Goal: Task Accomplishment & Management: Use online tool/utility

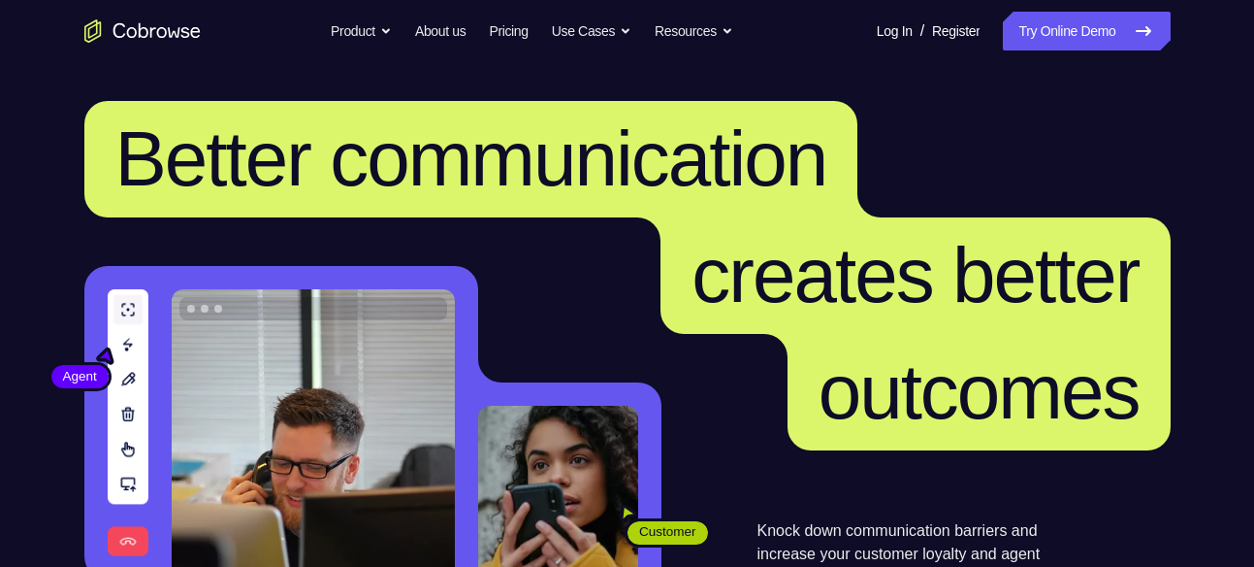
click at [1040, 17] on link "Try Online Demo" at bounding box center [1086, 31] width 167 height 39
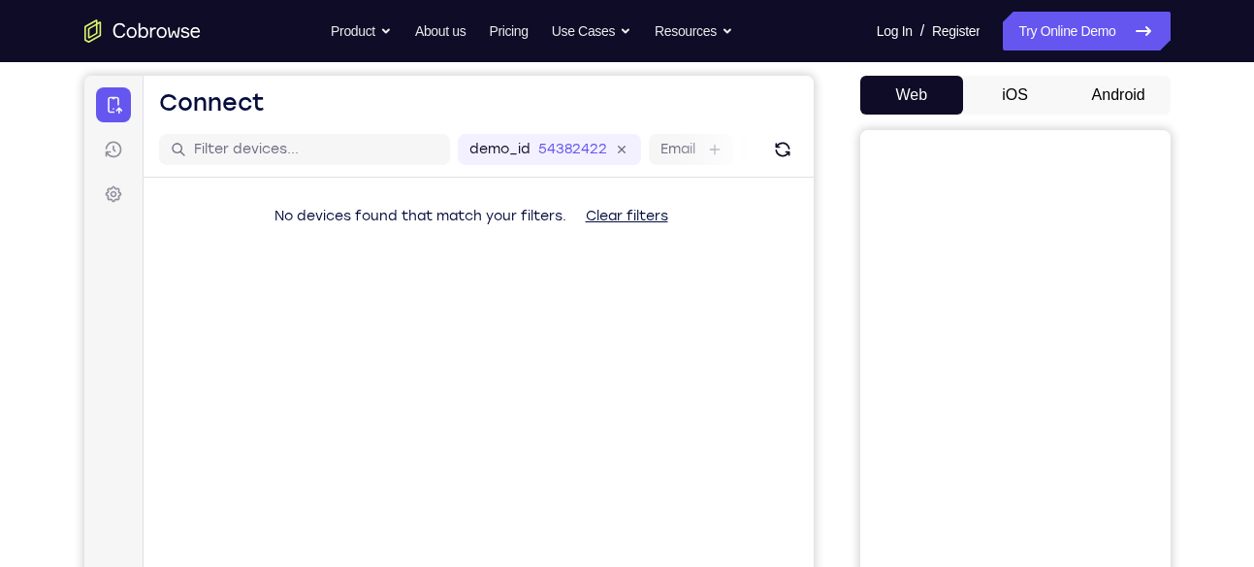
scroll to position [174, 0]
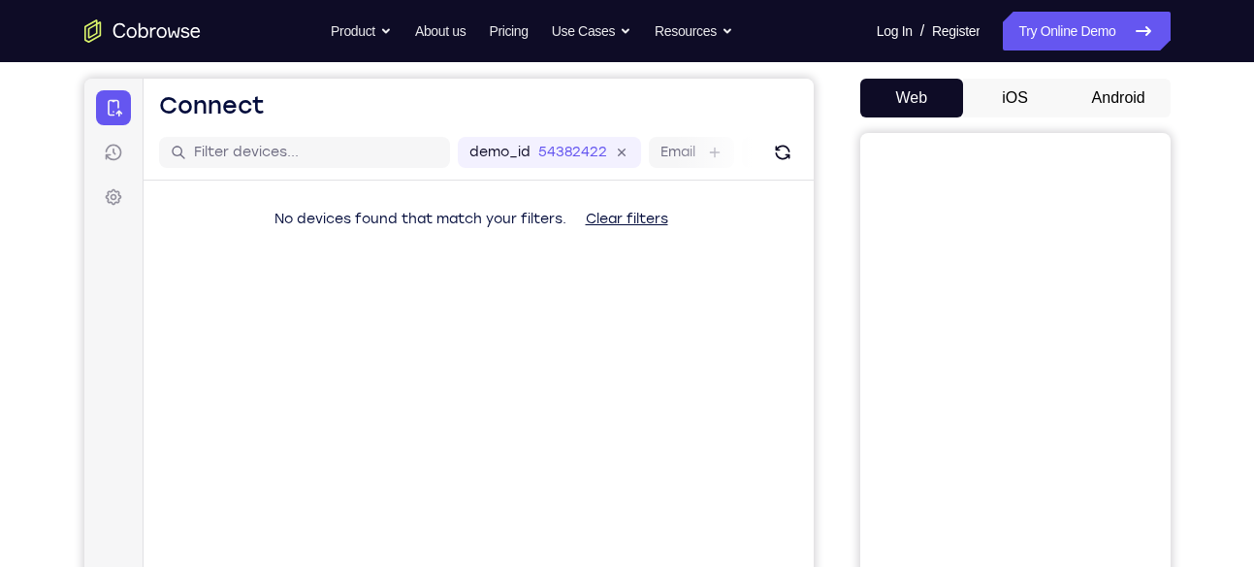
click at [1120, 112] on button "Android" at bounding box center [1119, 98] width 104 height 39
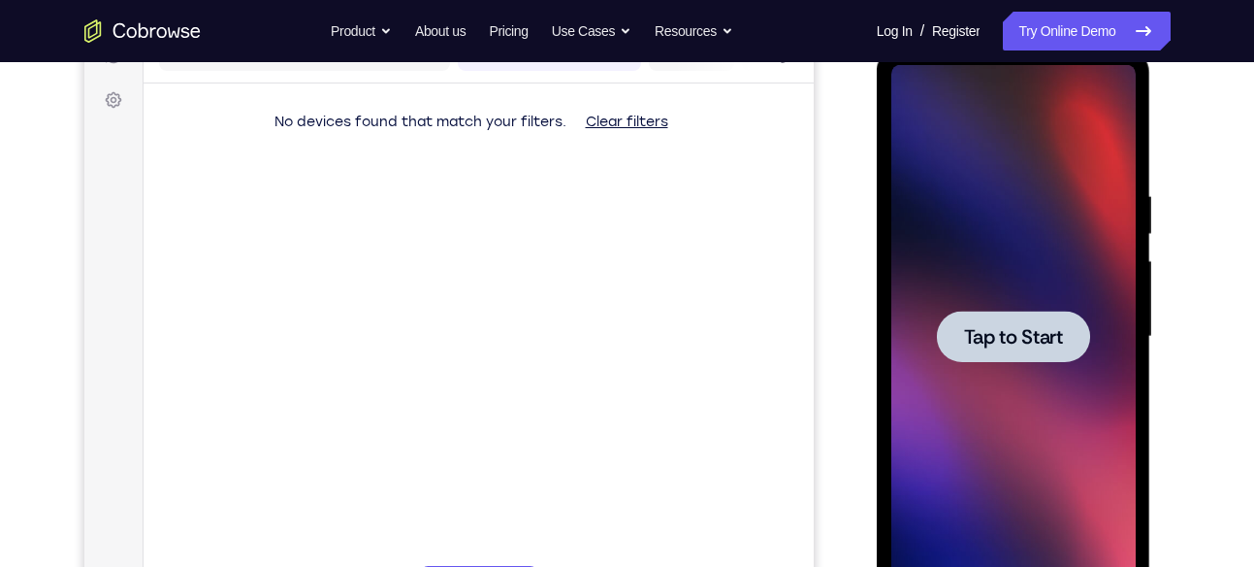
scroll to position [274, 0]
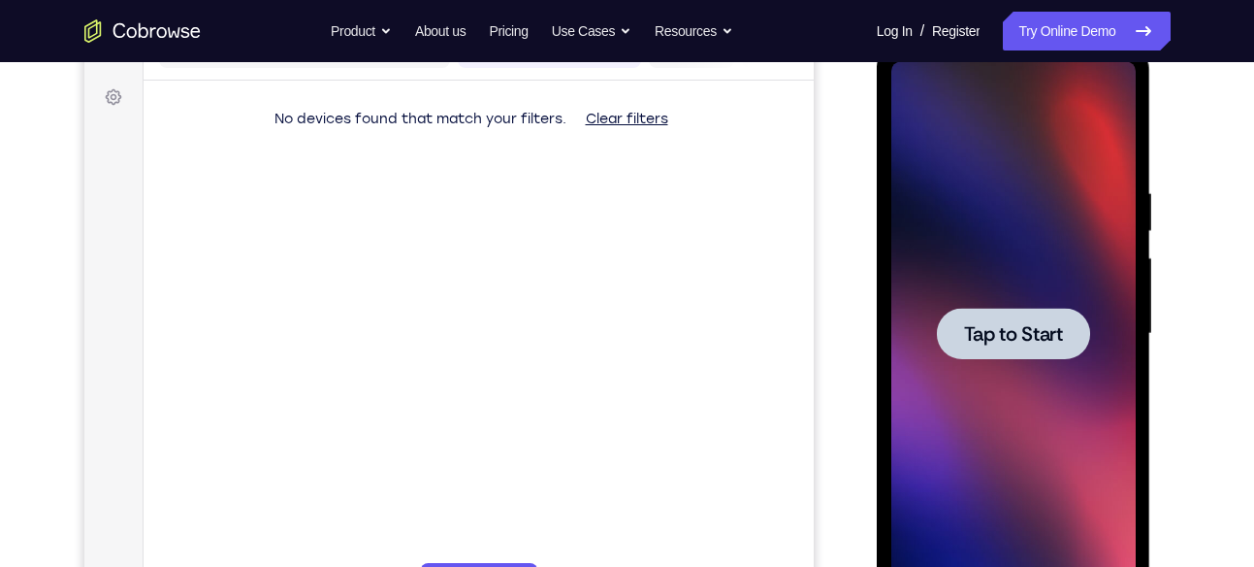
click at [1004, 294] on div at bounding box center [1013, 333] width 244 height 543
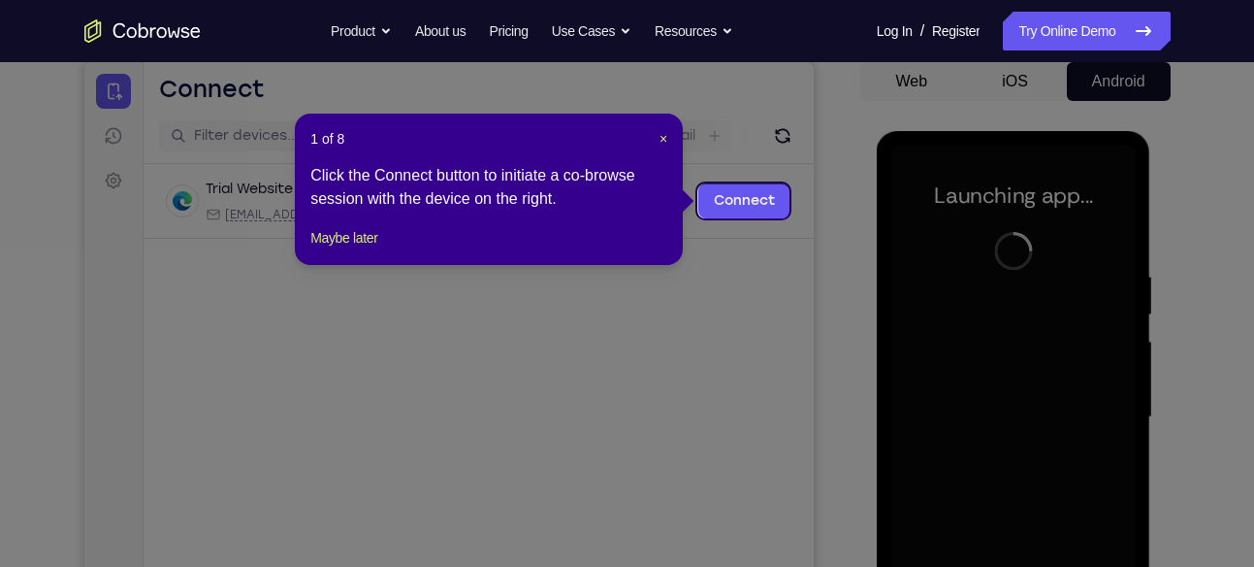
scroll to position [189, 0]
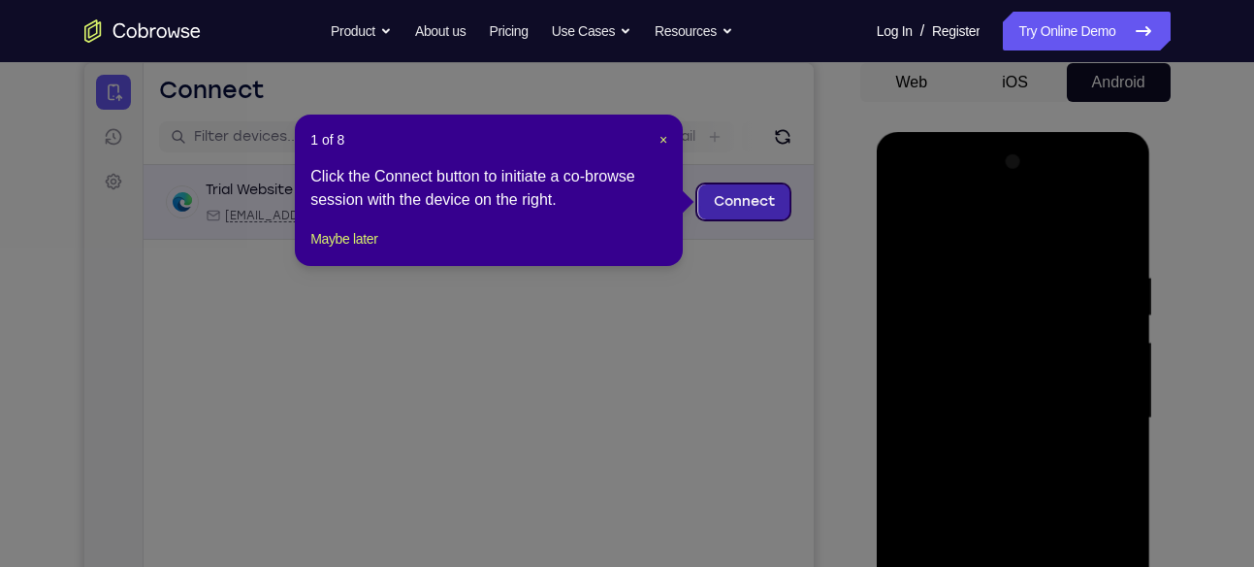
click at [729, 184] on link "Connect" at bounding box center [743, 201] width 92 height 35
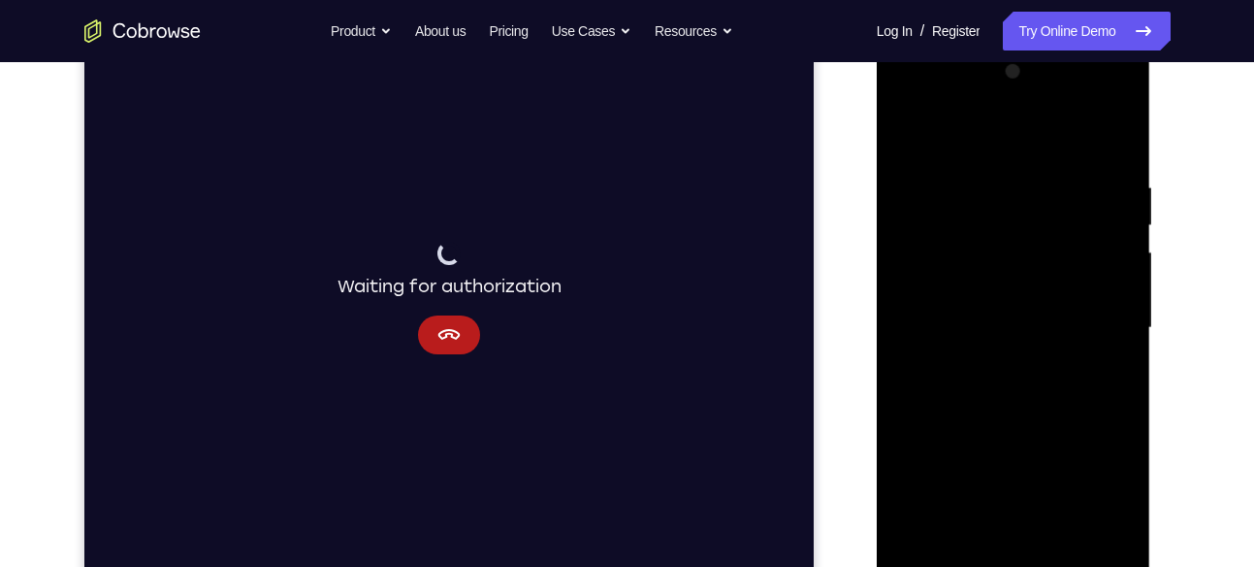
scroll to position [288, 0]
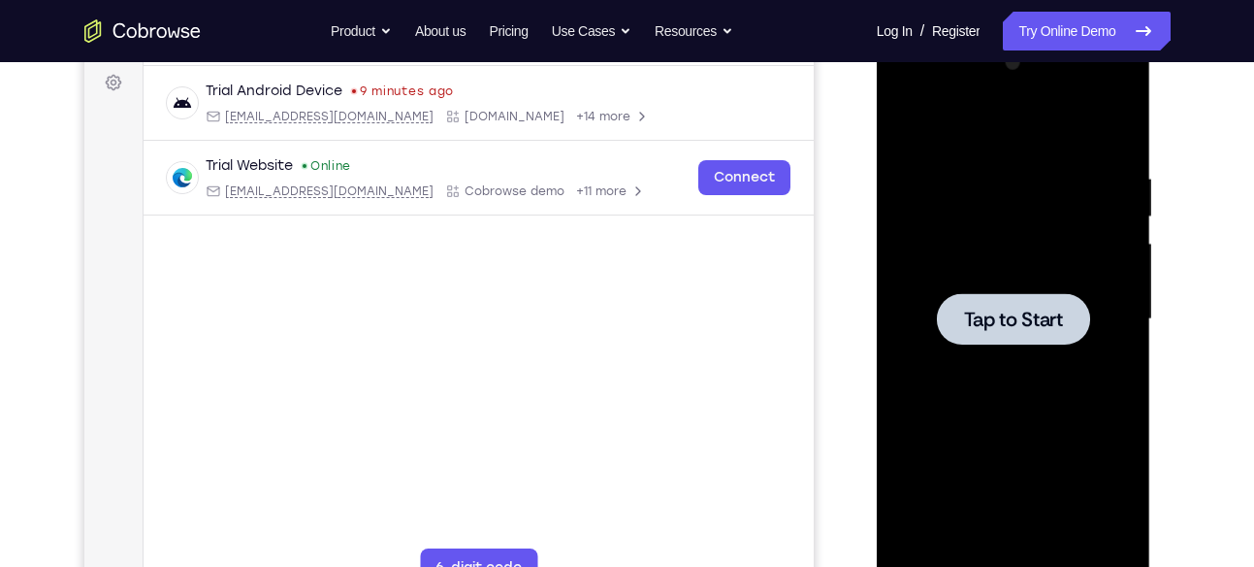
click at [1023, 310] on span "Tap to Start" at bounding box center [1013, 318] width 99 height 19
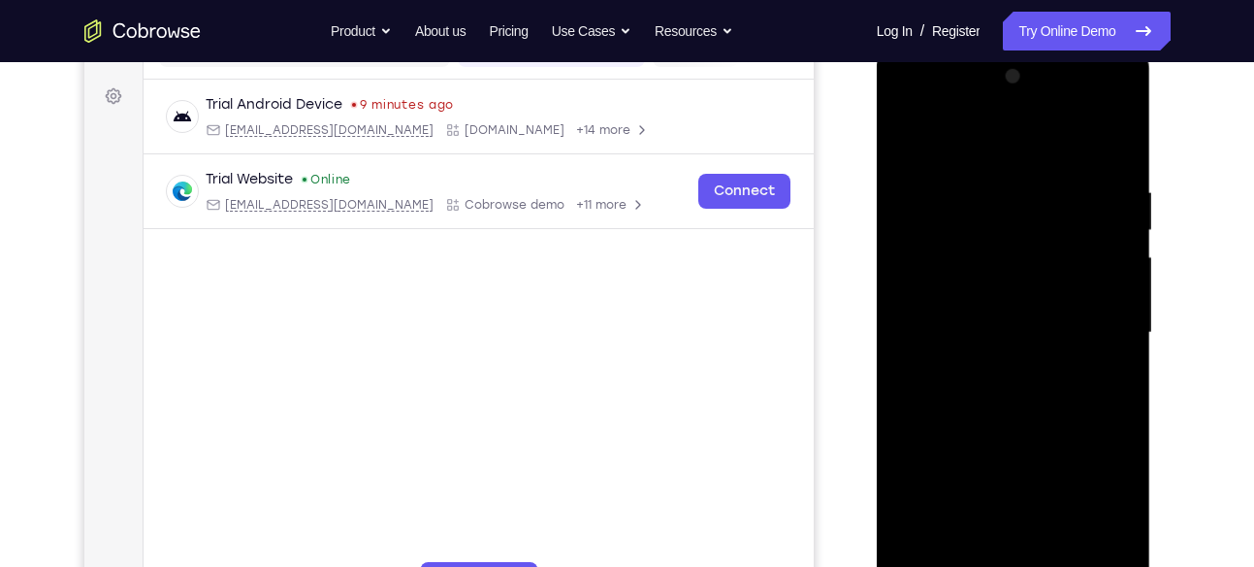
scroll to position [398, 0]
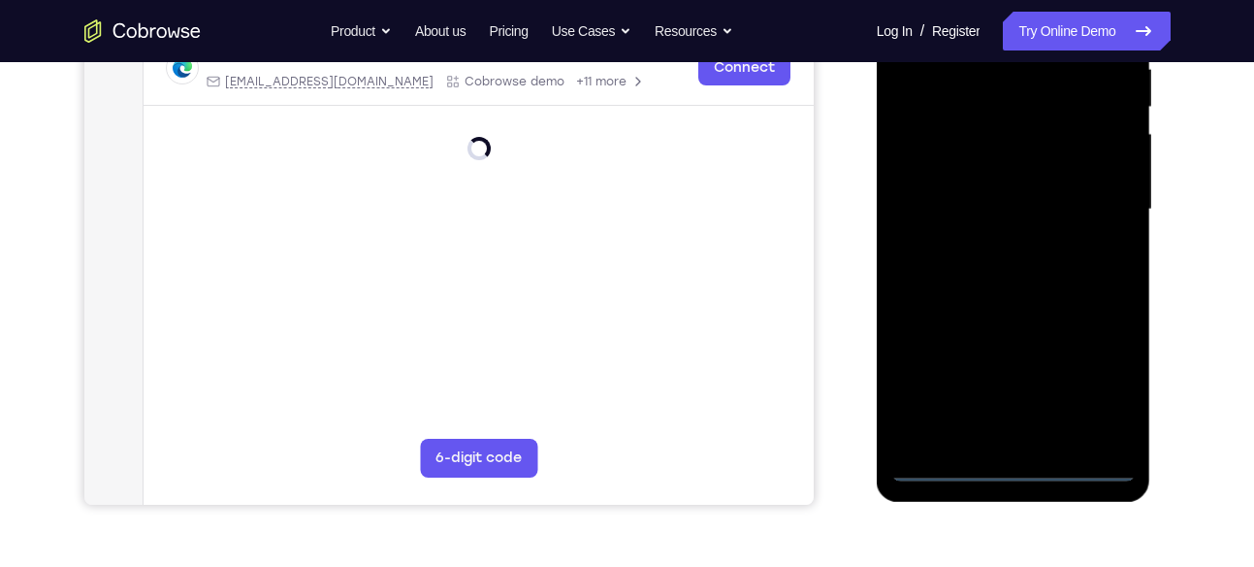
click at [1009, 462] on div at bounding box center [1013, 209] width 244 height 543
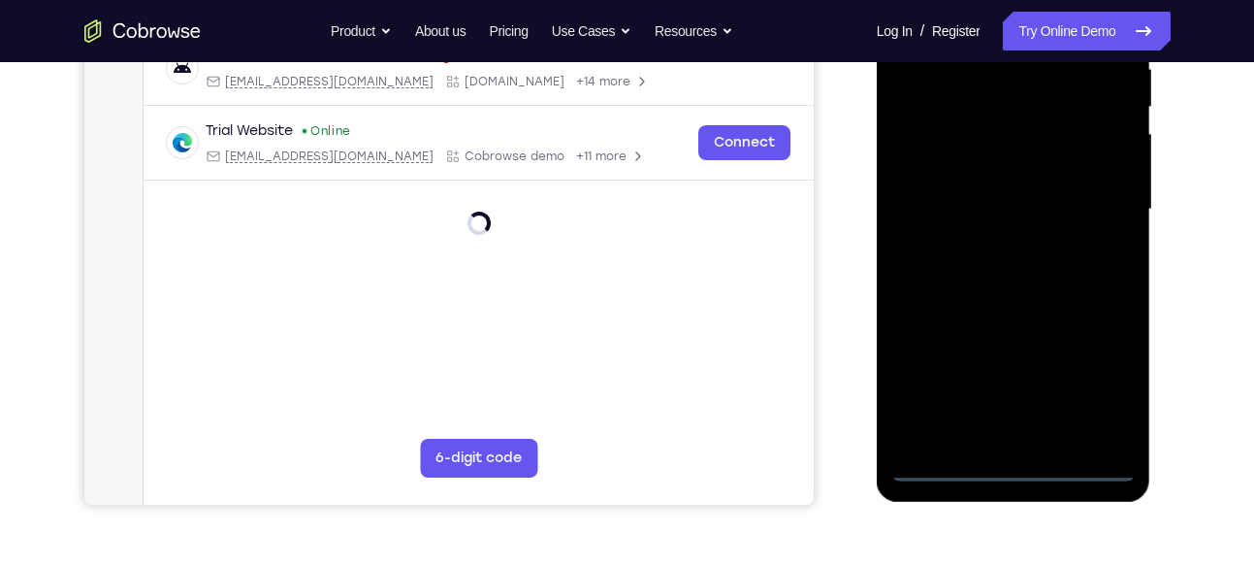
click at [1079, 366] on div at bounding box center [1013, 209] width 244 height 543
click at [1093, 371] on div at bounding box center [1013, 209] width 244 height 543
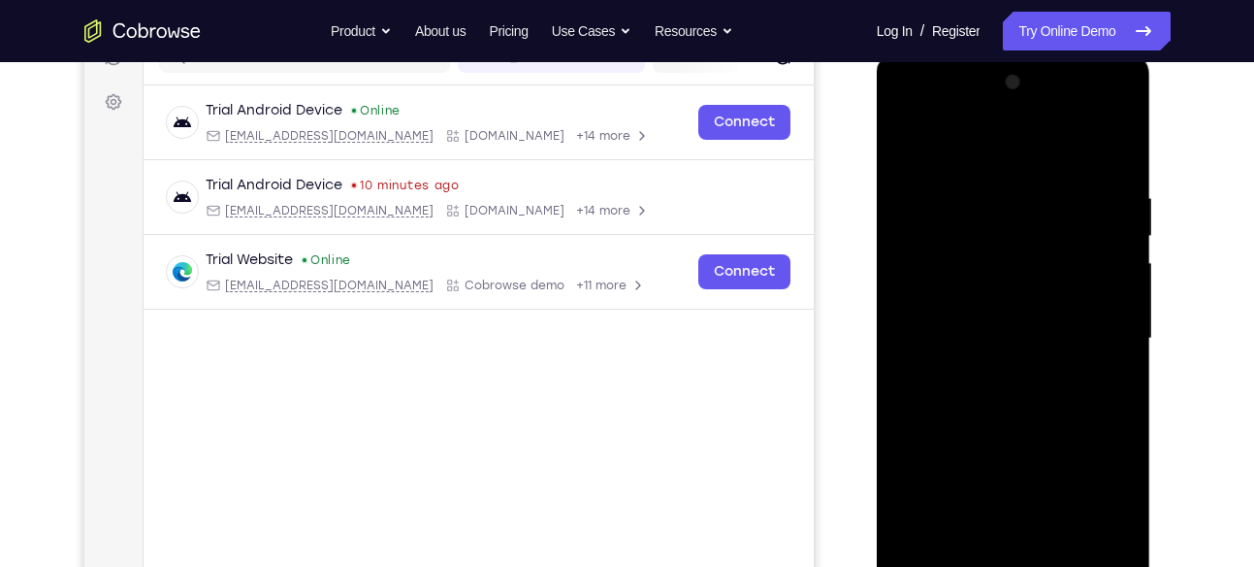
scroll to position [260, 0]
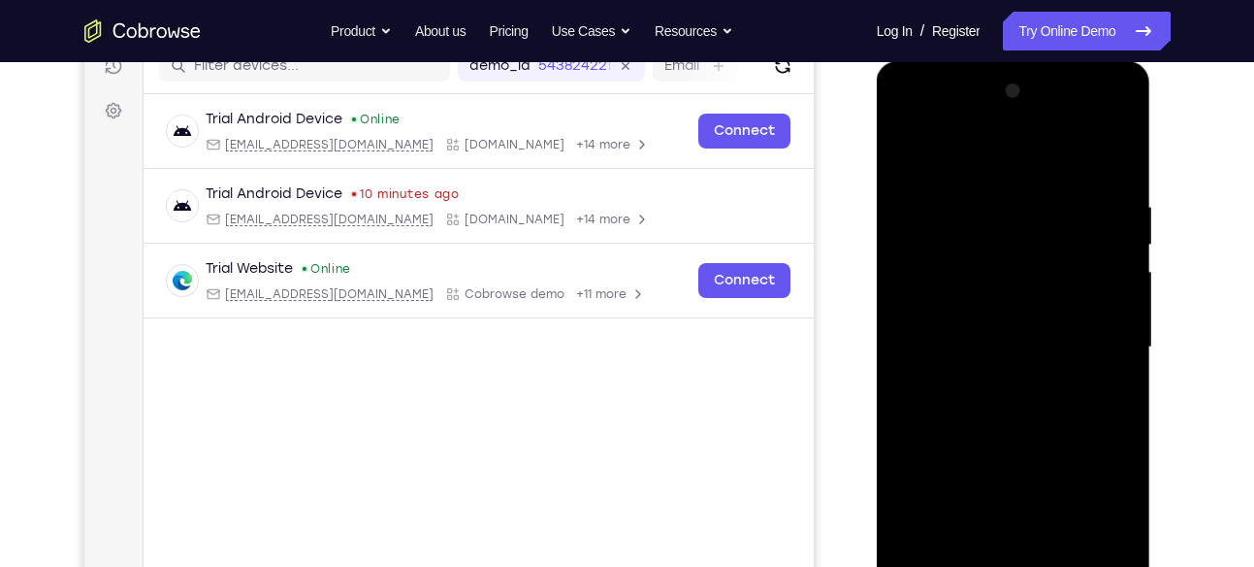
click at [933, 120] on div at bounding box center [1013, 347] width 244 height 543
click at [1112, 353] on div at bounding box center [1013, 347] width 244 height 543
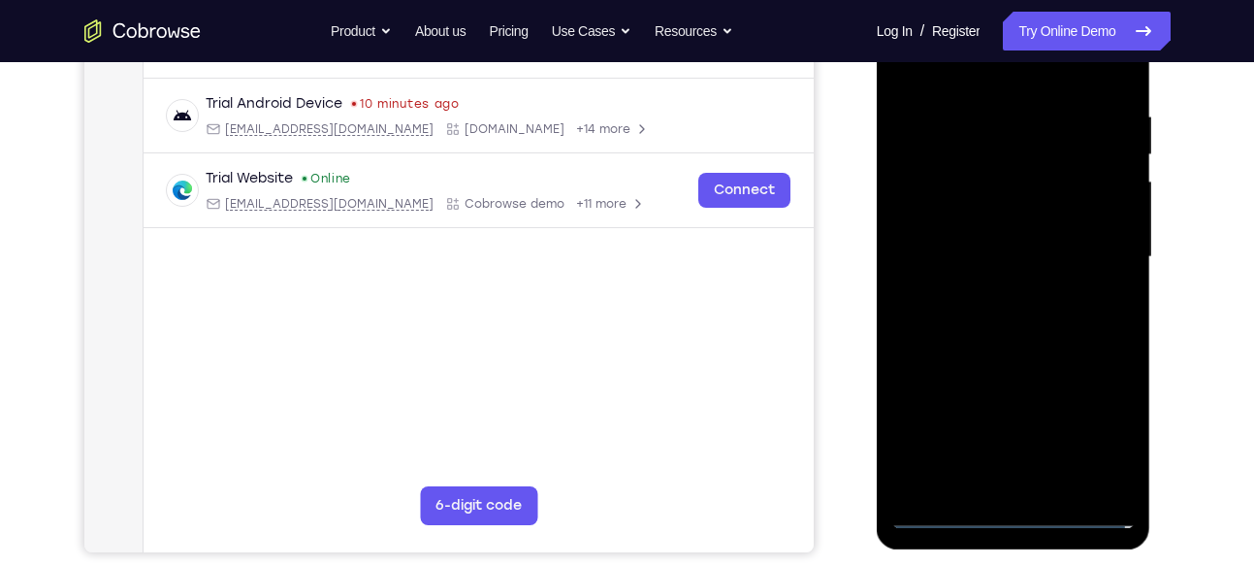
scroll to position [349, 0]
click at [989, 291] on div at bounding box center [1013, 257] width 244 height 543
click at [969, 238] on div at bounding box center [1013, 257] width 244 height 543
click at [972, 224] on div at bounding box center [1013, 257] width 244 height 543
click at [976, 257] on div at bounding box center [1013, 257] width 244 height 543
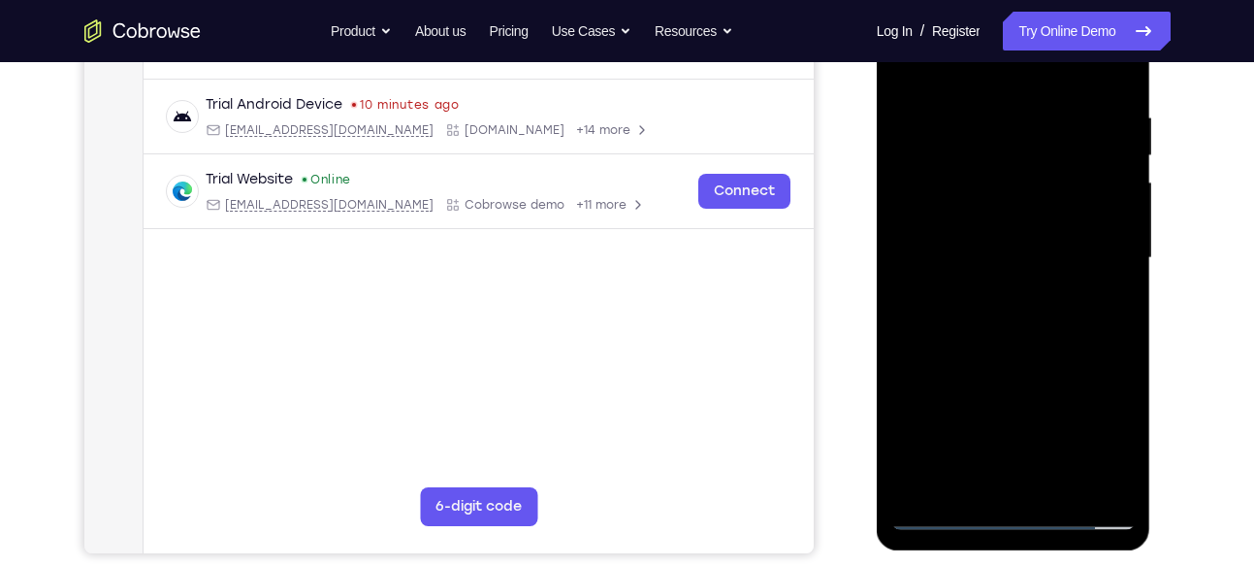
click at [999, 316] on div at bounding box center [1013, 257] width 244 height 543
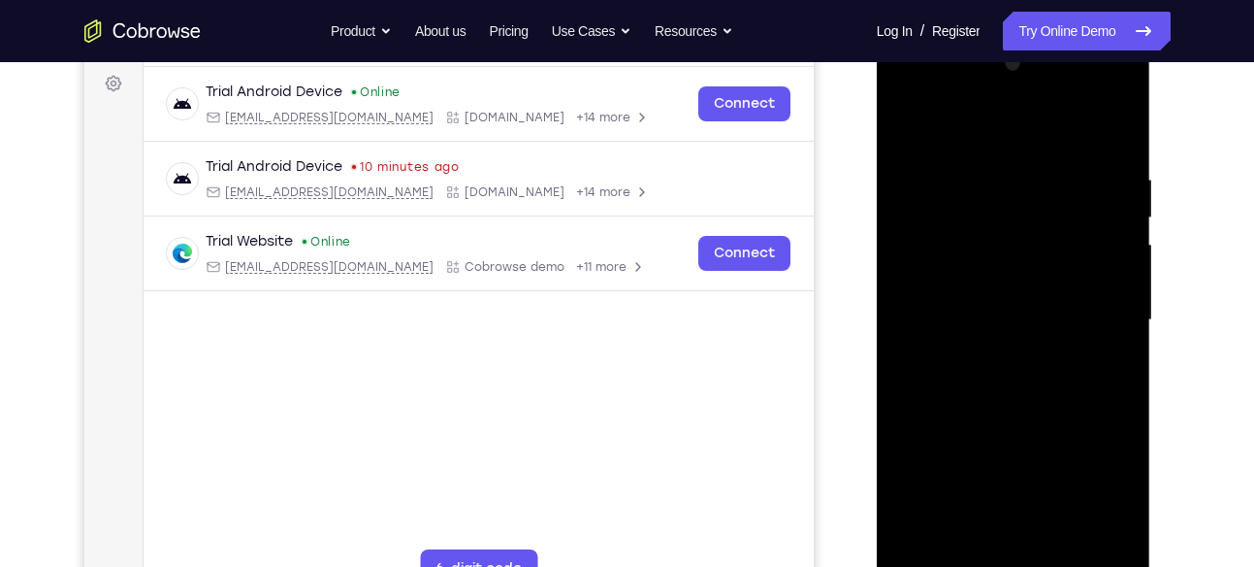
scroll to position [286, 0]
click at [1117, 138] on div at bounding box center [1013, 320] width 244 height 543
click at [1115, 149] on div at bounding box center [1013, 320] width 244 height 543
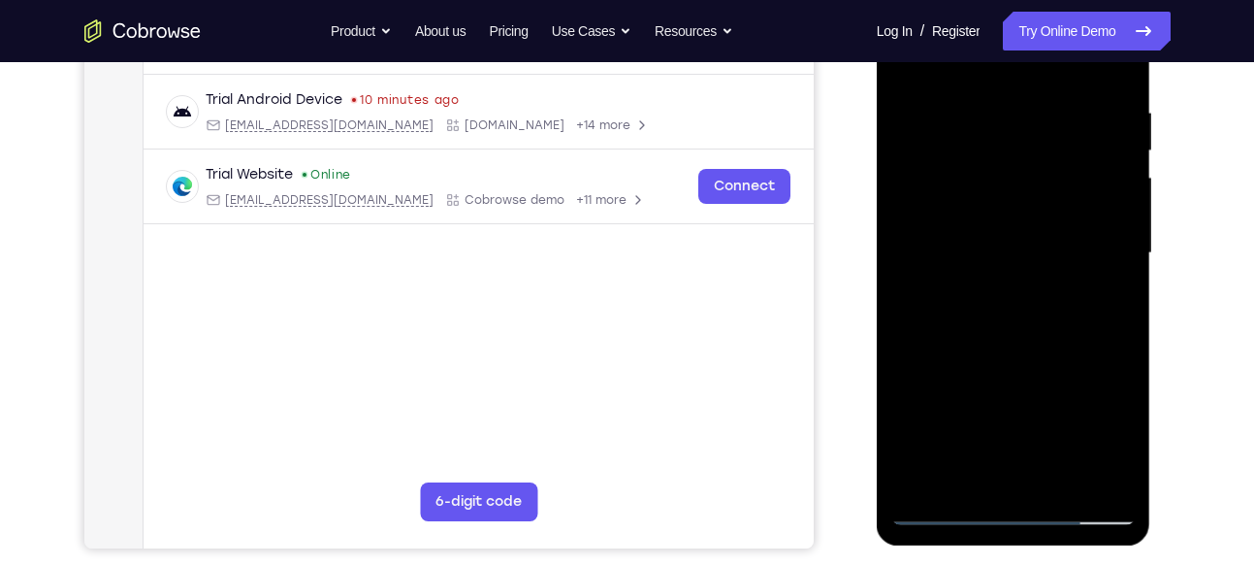
scroll to position [355, 0]
click at [1026, 309] on div at bounding box center [1013, 252] width 244 height 543
drag, startPoint x: 1026, startPoint y: 241, endPoint x: 1026, endPoint y: 309, distance: 68.9
click at [1026, 309] on div at bounding box center [1013, 252] width 244 height 543
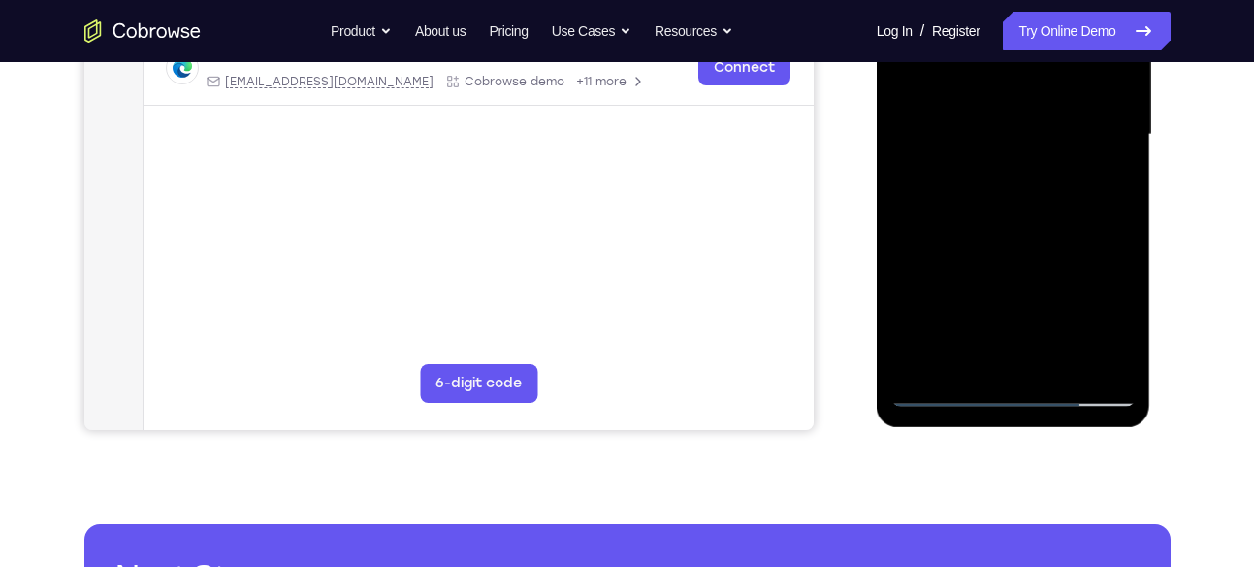
scroll to position [473, 0]
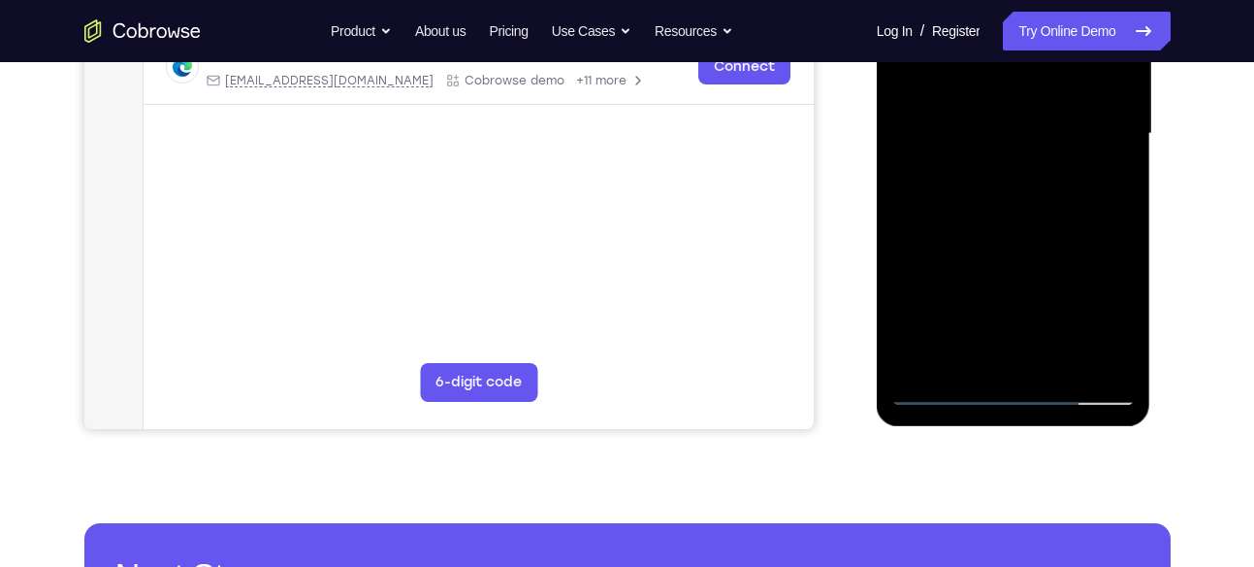
drag, startPoint x: 1043, startPoint y: 275, endPoint x: 1053, endPoint y: 184, distance: 90.7
click at [1053, 184] on div at bounding box center [1013, 133] width 244 height 543
click at [1062, 354] on div at bounding box center [1013, 133] width 244 height 543
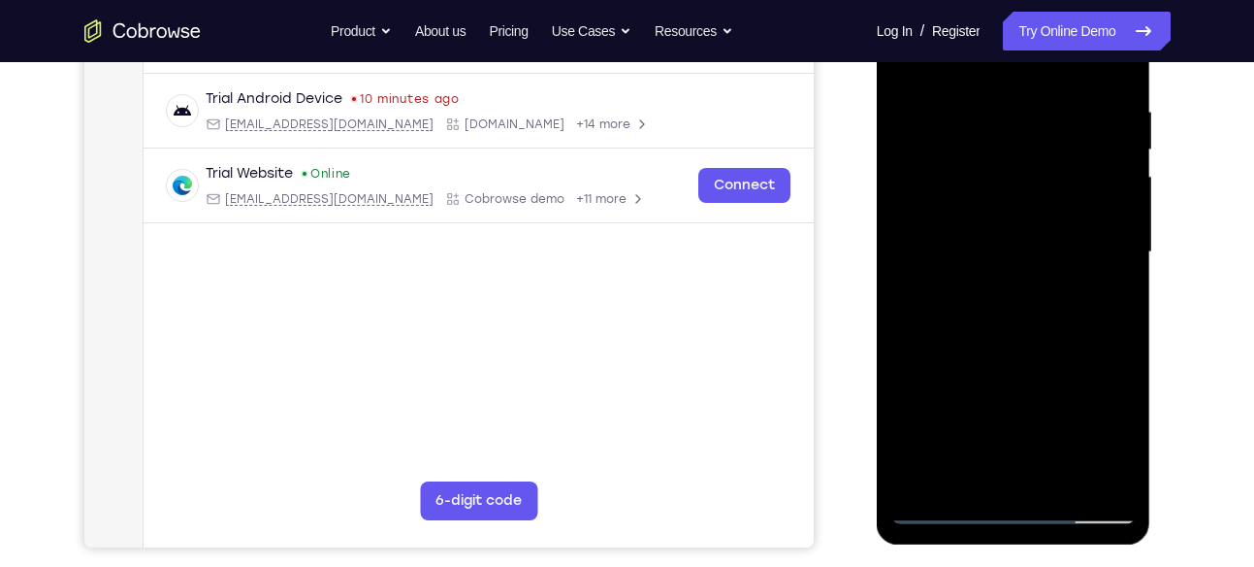
scroll to position [354, 0]
click at [1047, 356] on div at bounding box center [1013, 253] width 244 height 543
click at [1044, 252] on div at bounding box center [1013, 253] width 244 height 543
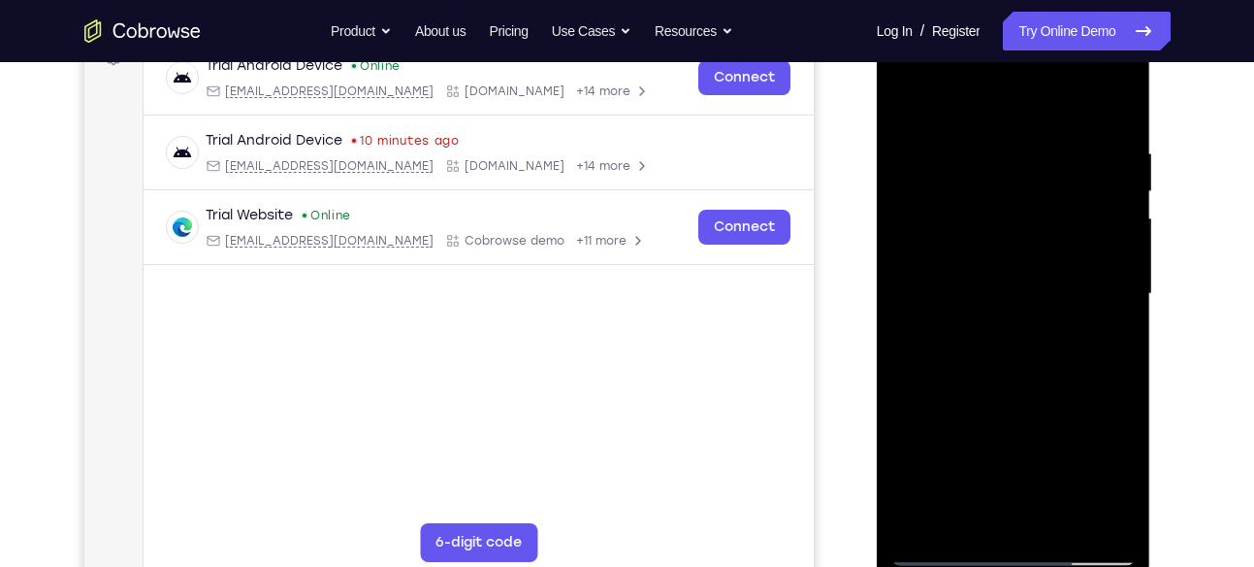
scroll to position [301, 0]
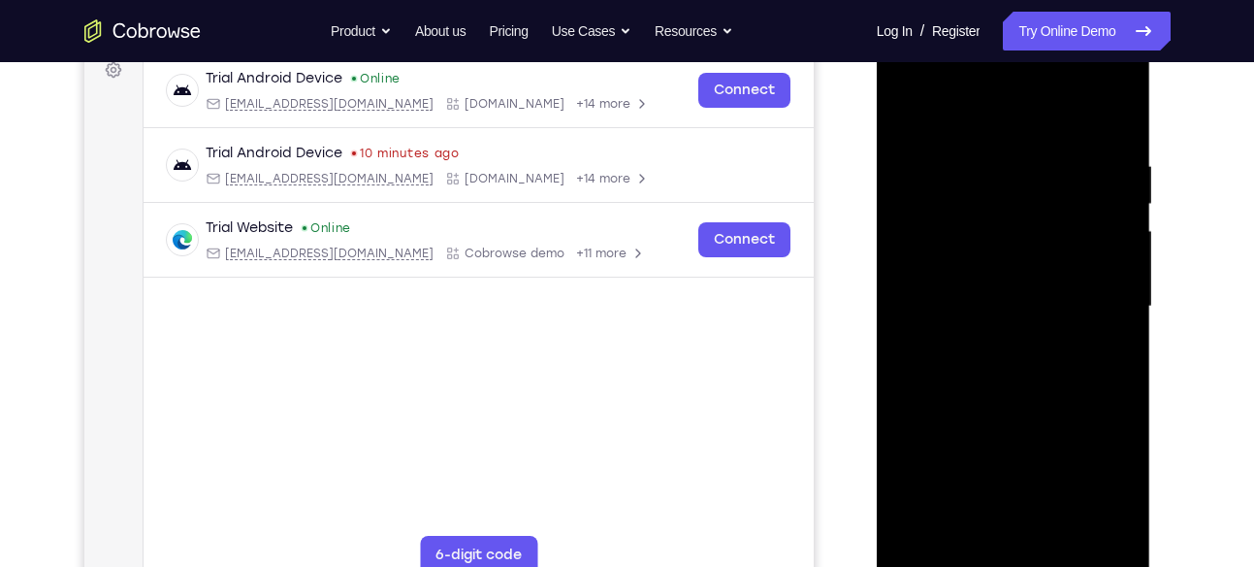
drag, startPoint x: 1044, startPoint y: 306, endPoint x: 1143, endPoint y: 240, distance: 118.9
click at [1143, 240] on div at bounding box center [1014, 309] width 275 height 578
drag, startPoint x: 1051, startPoint y: 322, endPoint x: 1087, endPoint y: 220, distance: 108.3
click at [1087, 220] on div at bounding box center [1013, 306] width 244 height 543
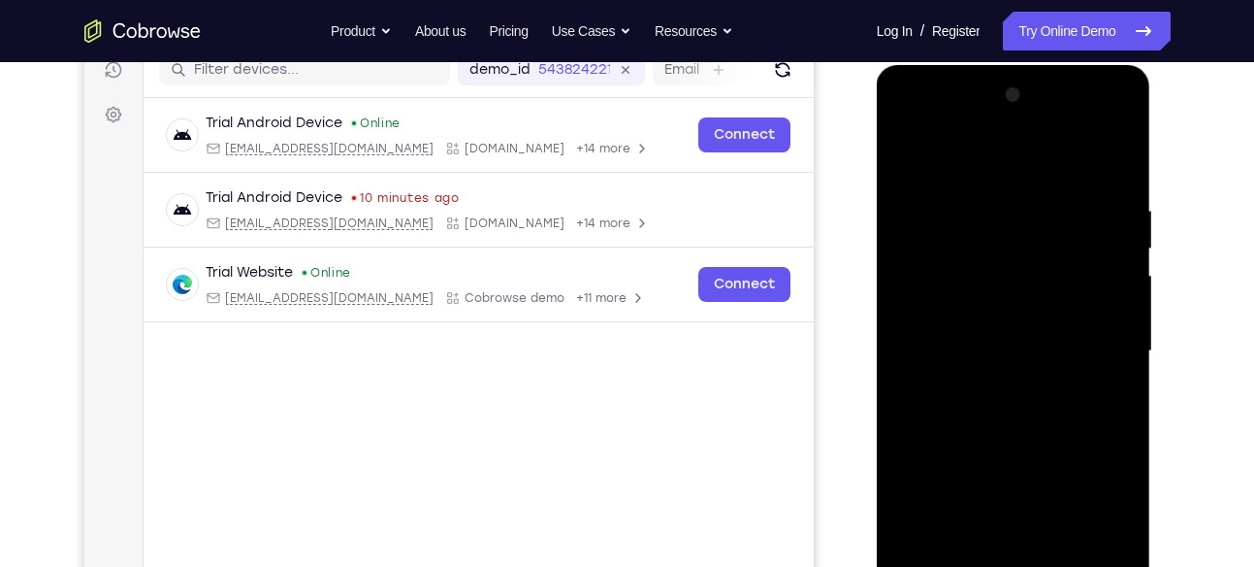
scroll to position [254, 0]
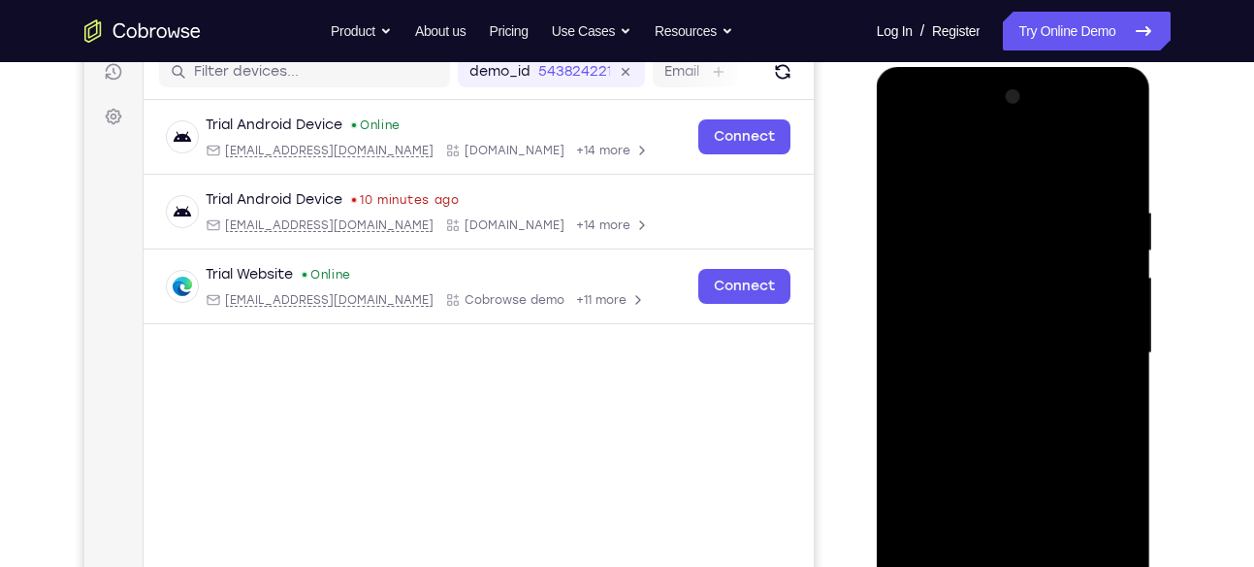
click at [909, 170] on div at bounding box center [1013, 352] width 244 height 543
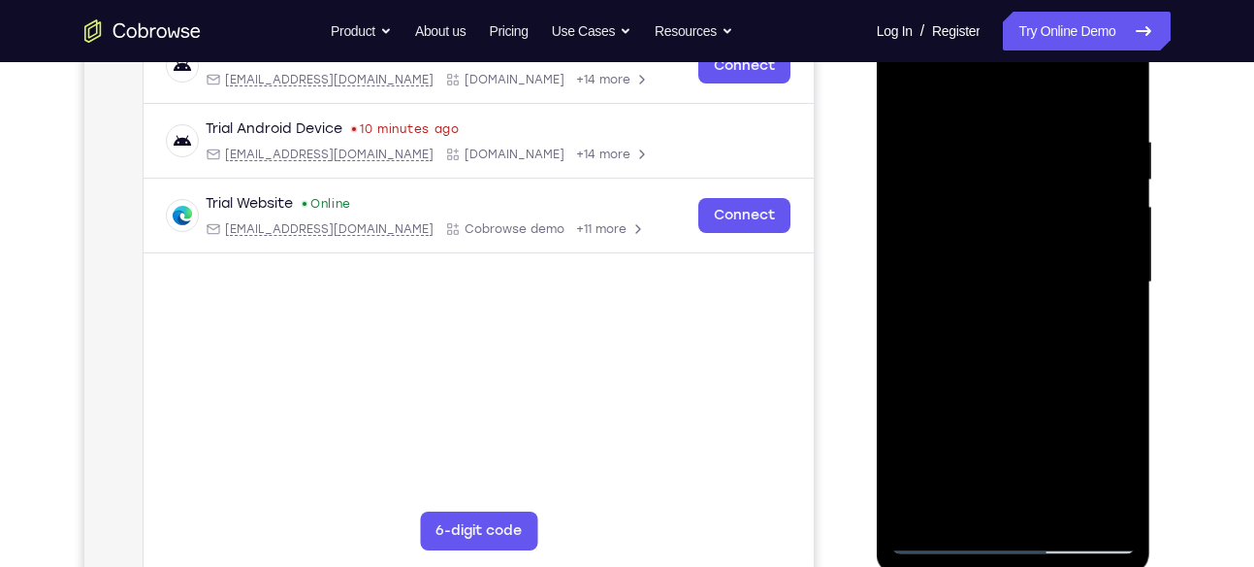
scroll to position [323, 0]
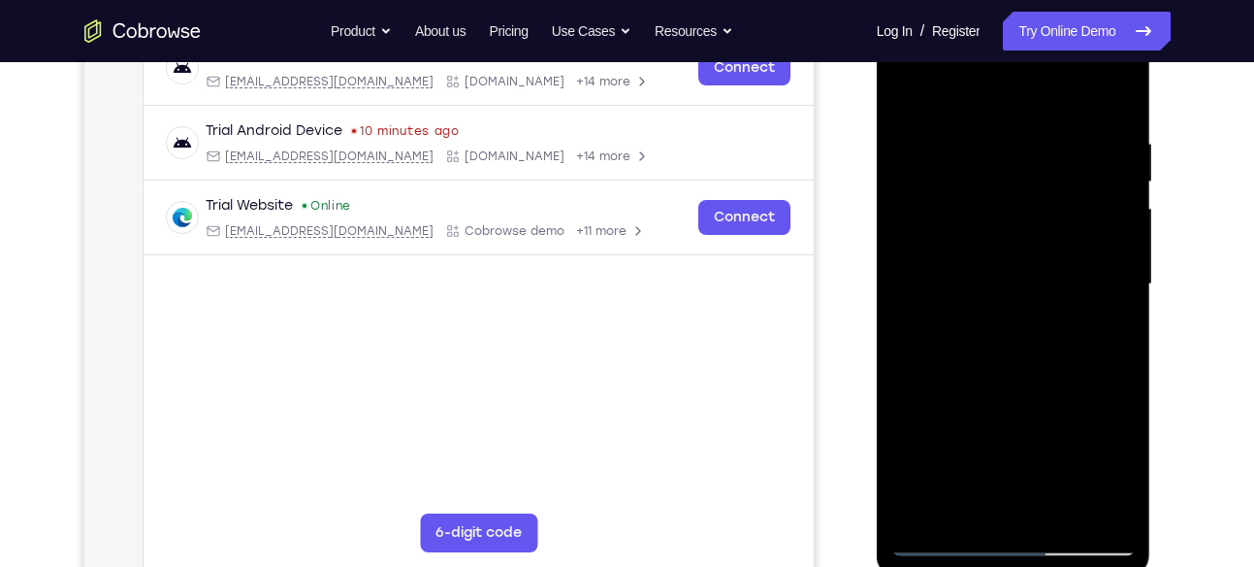
click at [909, 92] on div at bounding box center [1013, 284] width 244 height 543
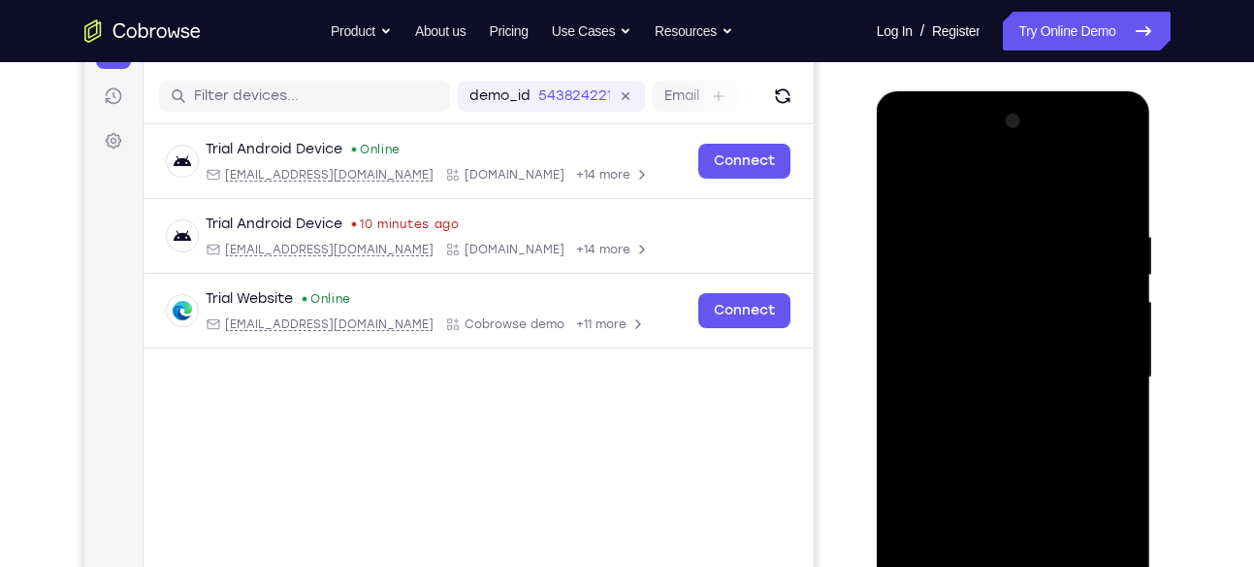
scroll to position [229, 0]
drag, startPoint x: 1001, startPoint y: 255, endPoint x: 1046, endPoint y: 132, distance: 131.0
click at [1046, 132] on div at bounding box center [1013, 378] width 244 height 543
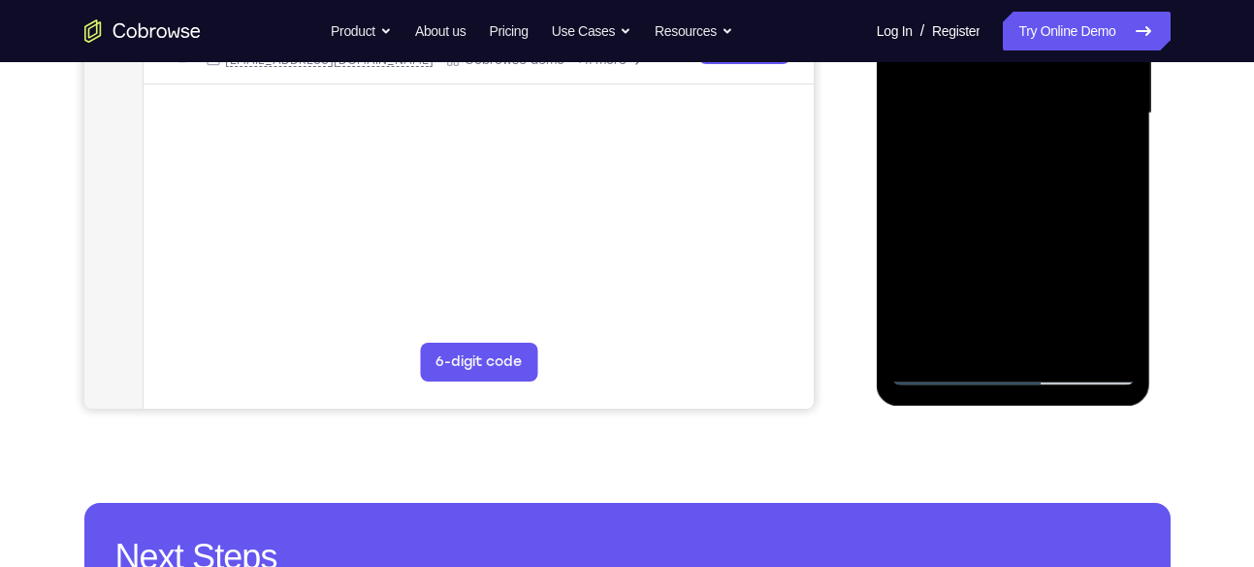
drag, startPoint x: 986, startPoint y: 259, endPoint x: 1023, endPoint y: 81, distance: 182.5
click at [1023, 81] on div at bounding box center [1013, 113] width 244 height 543
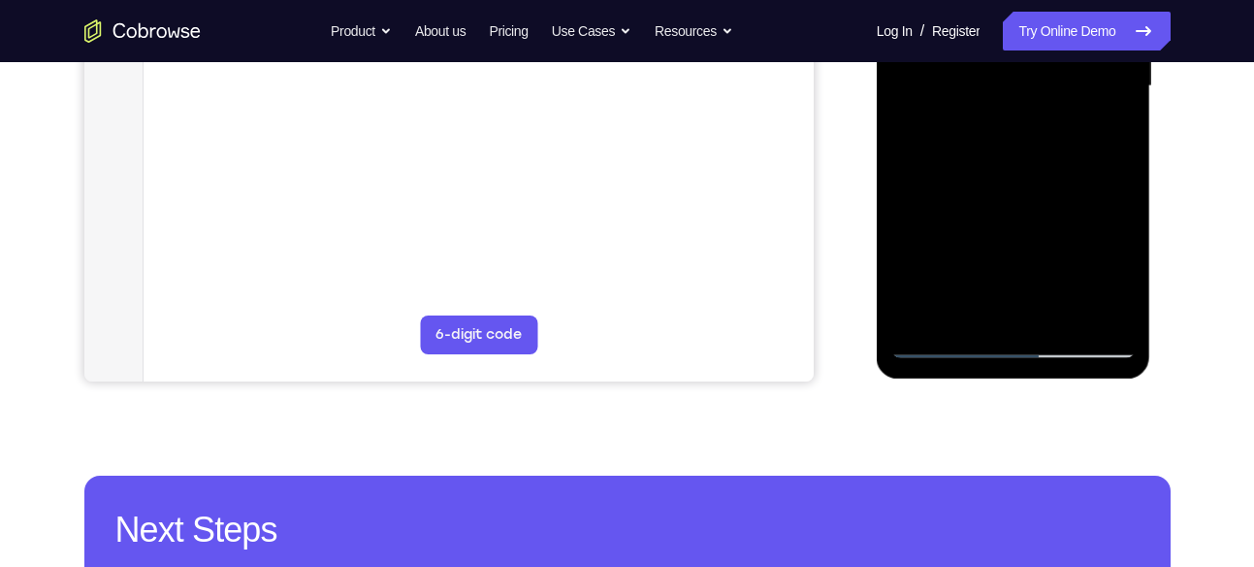
drag, startPoint x: 1005, startPoint y: 209, endPoint x: 1016, endPoint y: 72, distance: 137.2
click at [1016, 72] on div at bounding box center [1013, 86] width 244 height 543
drag, startPoint x: 979, startPoint y: 220, endPoint x: 998, endPoint y: 102, distance: 119.9
click at [998, 102] on div at bounding box center [1013, 86] width 244 height 543
click at [956, 143] on div at bounding box center [1013, 86] width 244 height 543
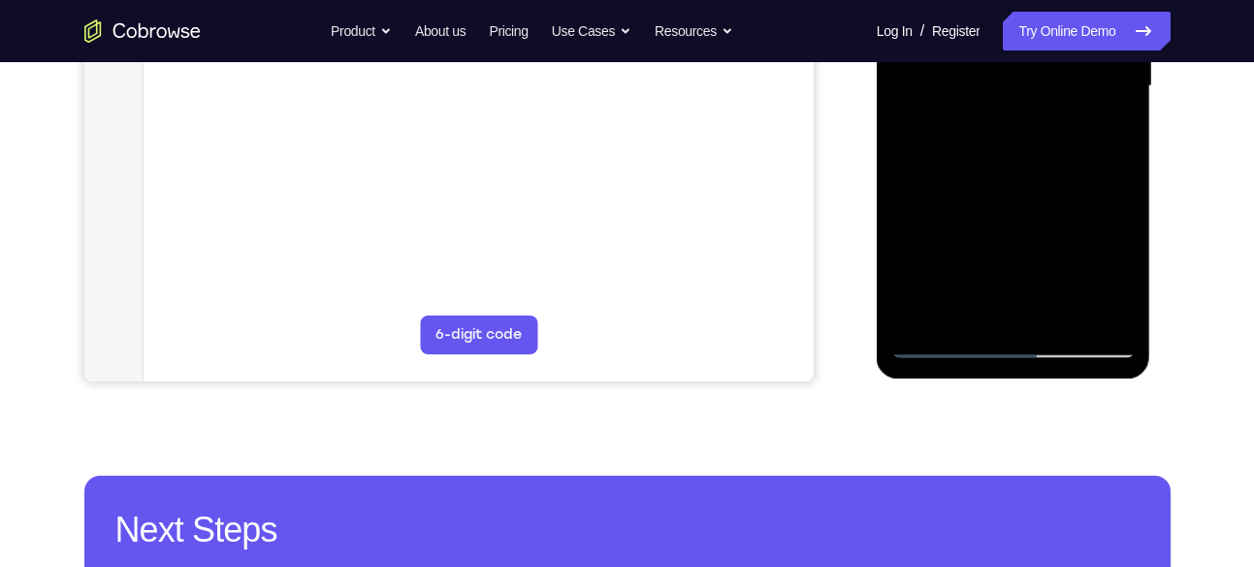
click at [956, 143] on div at bounding box center [1013, 86] width 244 height 543
drag, startPoint x: 1021, startPoint y: 233, endPoint x: 1058, endPoint y: 71, distance: 166.4
click at [1058, 71] on div at bounding box center [1013, 86] width 244 height 543
drag, startPoint x: 1032, startPoint y: 231, endPoint x: 1057, endPoint y: 62, distance: 170.7
click at [1057, 62] on div at bounding box center [1013, 86] width 244 height 543
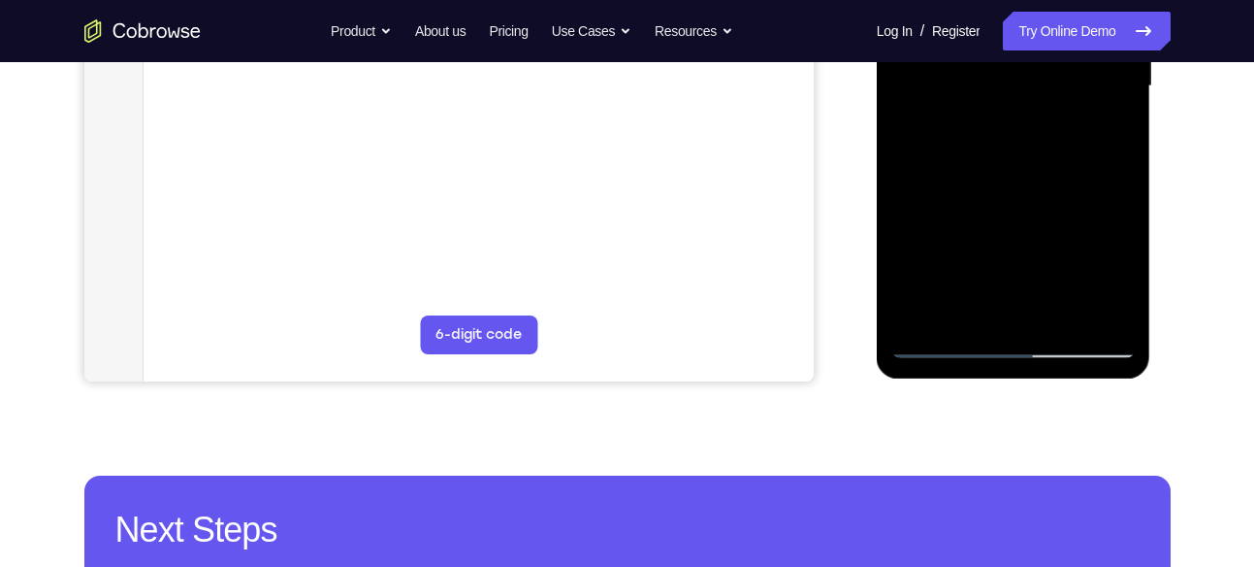
drag, startPoint x: 1024, startPoint y: 170, endPoint x: 1042, endPoint y: 71, distance: 100.5
click at [1042, 71] on div at bounding box center [1013, 86] width 244 height 543
click at [906, 229] on div at bounding box center [1013, 86] width 244 height 543
drag, startPoint x: 1002, startPoint y: 192, endPoint x: 1023, endPoint y: 45, distance: 149.0
click at [1023, 45] on div at bounding box center [1013, 86] width 244 height 543
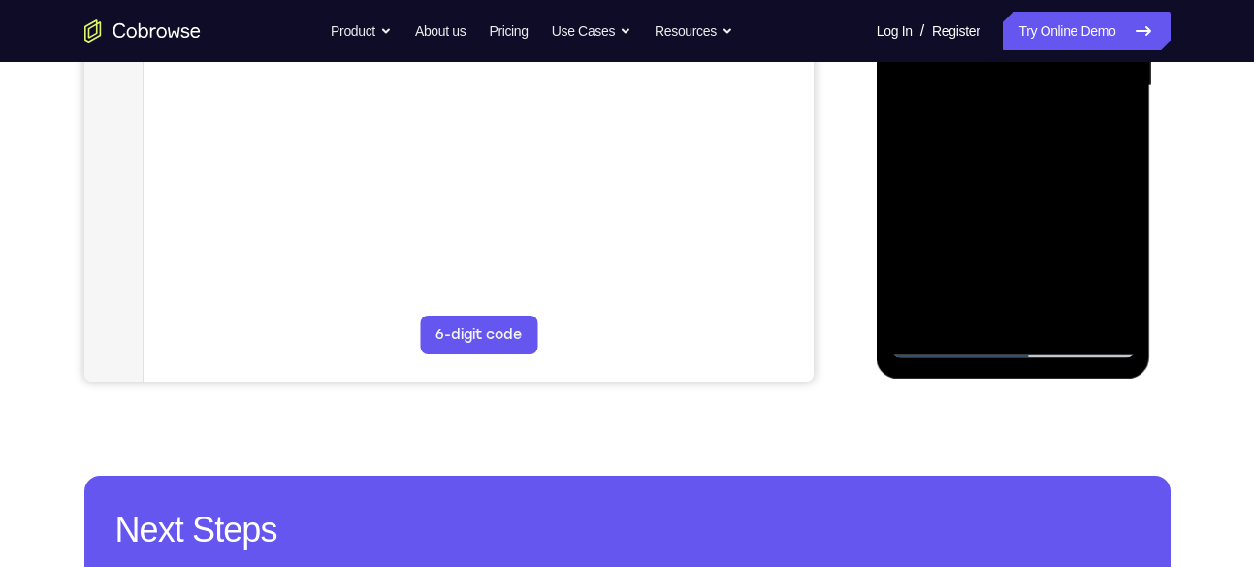
drag, startPoint x: 989, startPoint y: 217, endPoint x: 1007, endPoint y: 61, distance: 157.3
click at [1007, 61] on div at bounding box center [1013, 86] width 244 height 543
drag, startPoint x: 1022, startPoint y: 237, endPoint x: 1048, endPoint y: 11, distance: 227.4
click at [1048, 11] on div at bounding box center [1013, 86] width 244 height 543
drag, startPoint x: 1021, startPoint y: 205, endPoint x: 1035, endPoint y: 7, distance: 198.4
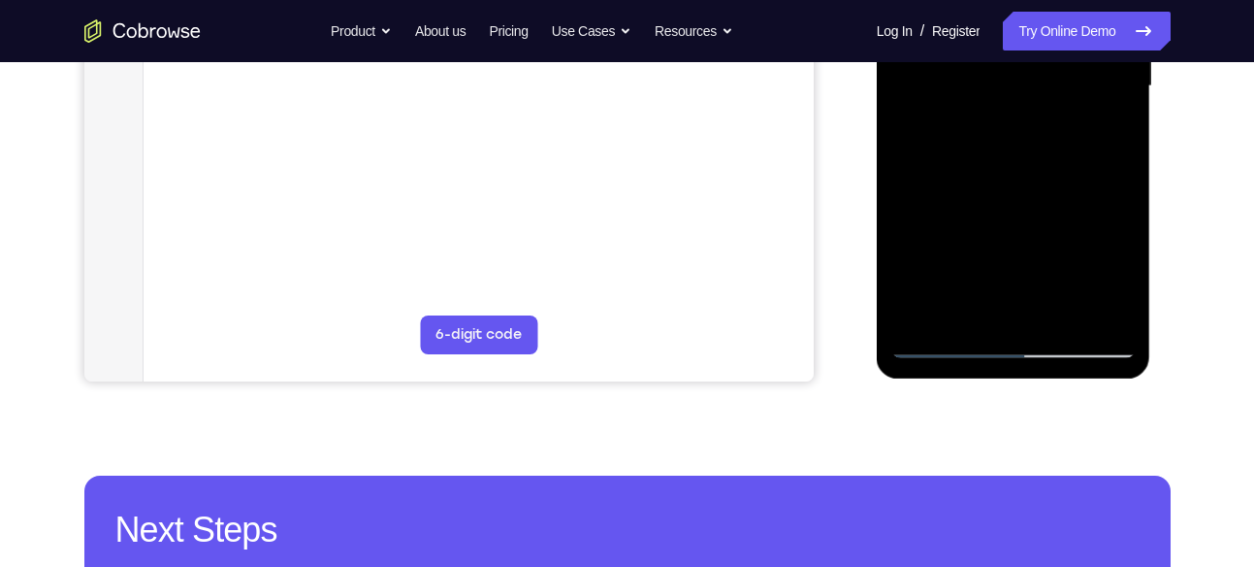
click at [1035, 7] on div at bounding box center [1013, 86] width 244 height 543
drag, startPoint x: 1014, startPoint y: 201, endPoint x: 1036, endPoint y: 16, distance: 186.6
click at [1036, 16] on div at bounding box center [1013, 86] width 244 height 543
drag, startPoint x: 1027, startPoint y: 202, endPoint x: 1055, endPoint y: -2, distance: 205.6
click at [1055, 0] on div at bounding box center [1013, 86] width 244 height 543
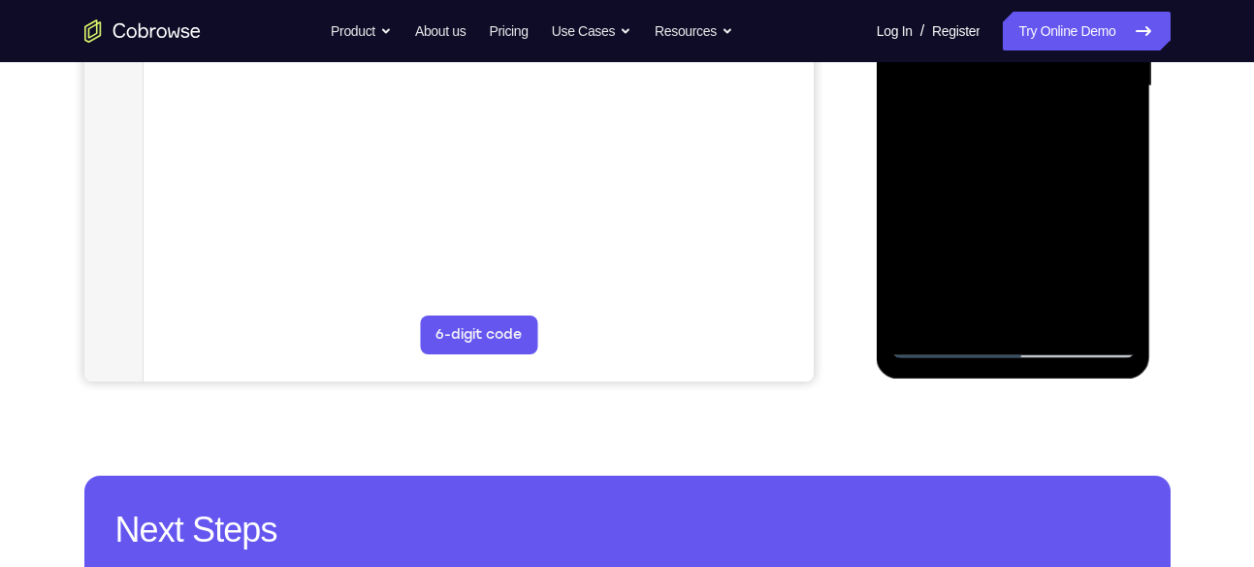
drag, startPoint x: 1030, startPoint y: 201, endPoint x: 1047, endPoint y: -24, distance: 225.7
click at [1047, 0] on div at bounding box center [1013, 86] width 244 height 543
drag, startPoint x: 1028, startPoint y: 153, endPoint x: 1030, endPoint y: -24, distance: 177.5
click at [1030, 0] on div at bounding box center [1013, 86] width 244 height 543
drag, startPoint x: 1015, startPoint y: 195, endPoint x: 1018, endPoint y: 27, distance: 167.8
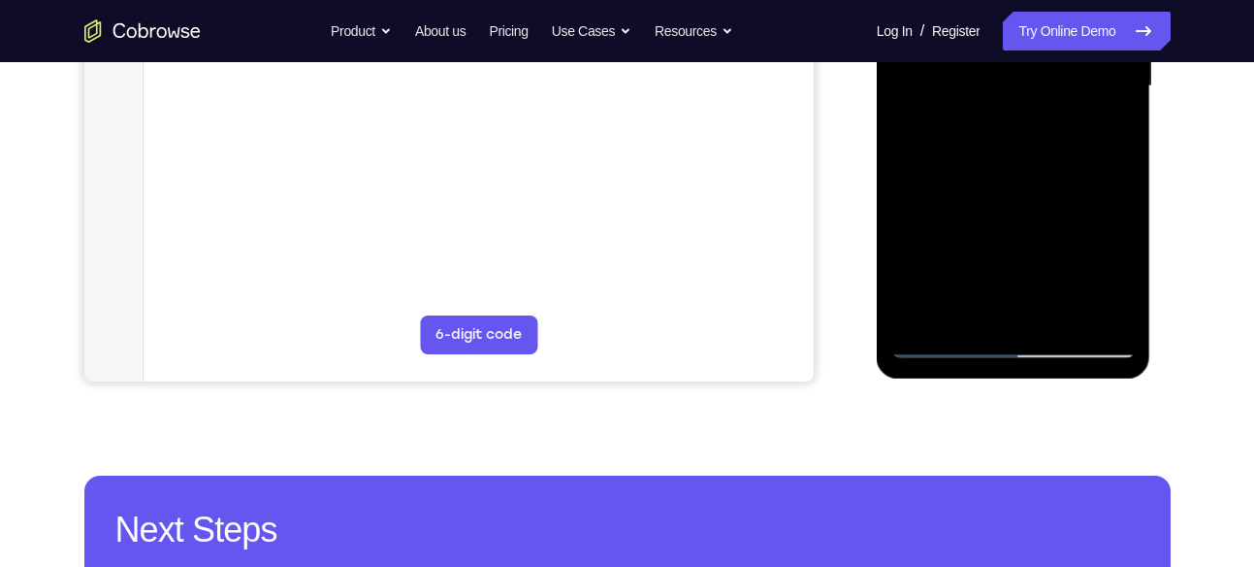
click at [1018, 27] on div at bounding box center [1013, 86] width 244 height 543
drag, startPoint x: 1007, startPoint y: 176, endPoint x: 1027, endPoint y: -13, distance: 189.3
click at [1027, 0] on div at bounding box center [1013, 86] width 244 height 543
drag, startPoint x: 1868, startPoint y: -166, endPoint x: 980, endPoint y: -24, distance: 899.8
click at [980, 0] on div at bounding box center [1013, 86] width 244 height 543
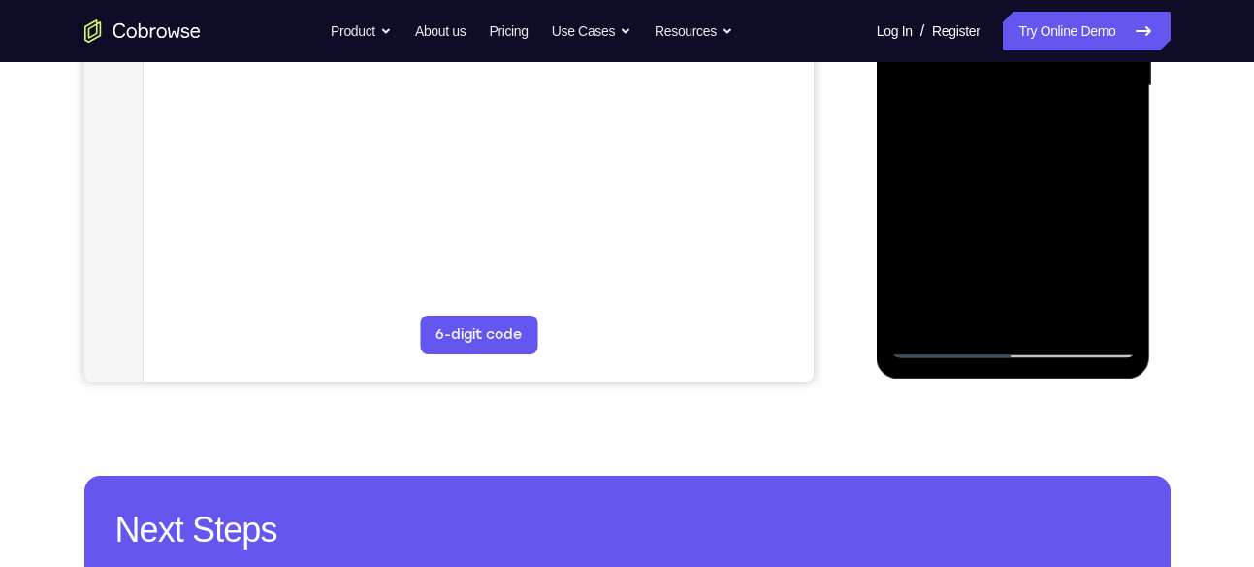
drag, startPoint x: 979, startPoint y: 190, endPoint x: 950, endPoint y: 23, distance: 169.4
click at [950, 23] on div at bounding box center [1013, 86] width 244 height 543
drag, startPoint x: 982, startPoint y: 217, endPoint x: 912, endPoint y: 65, distance: 167.6
click at [912, 65] on div at bounding box center [1013, 86] width 244 height 543
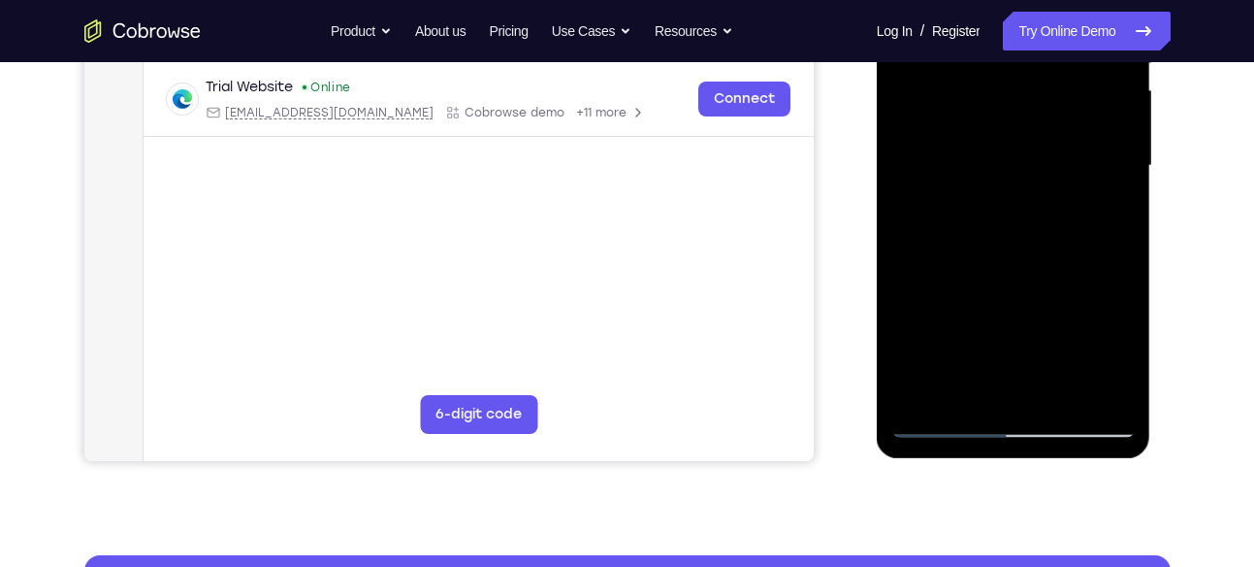
scroll to position [442, 0]
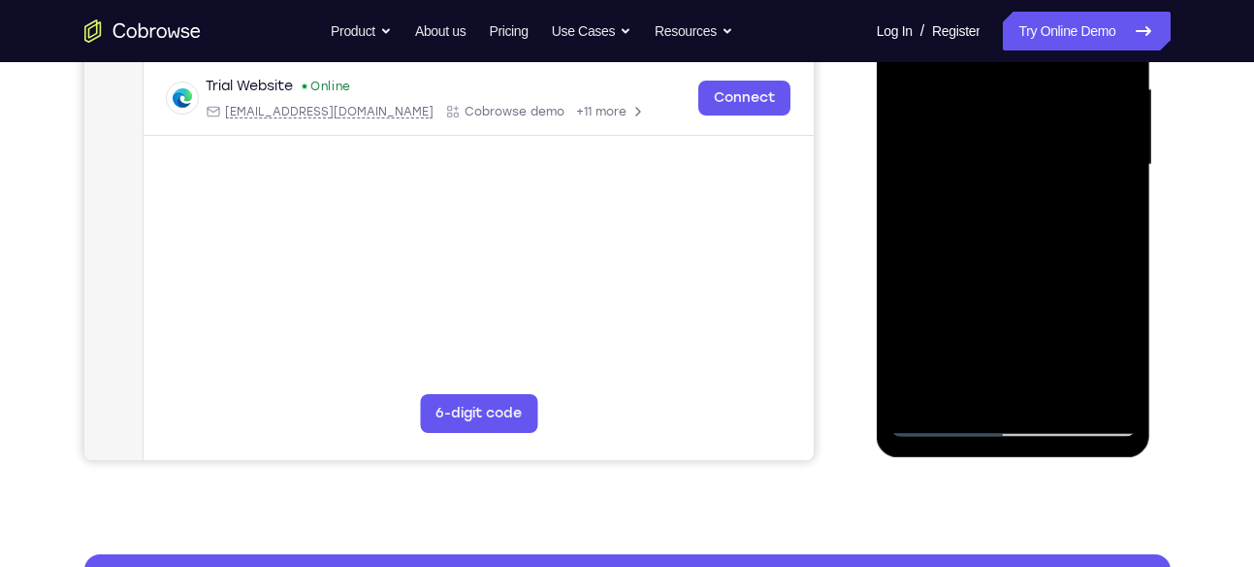
click at [928, 389] on div at bounding box center [1013, 164] width 244 height 543
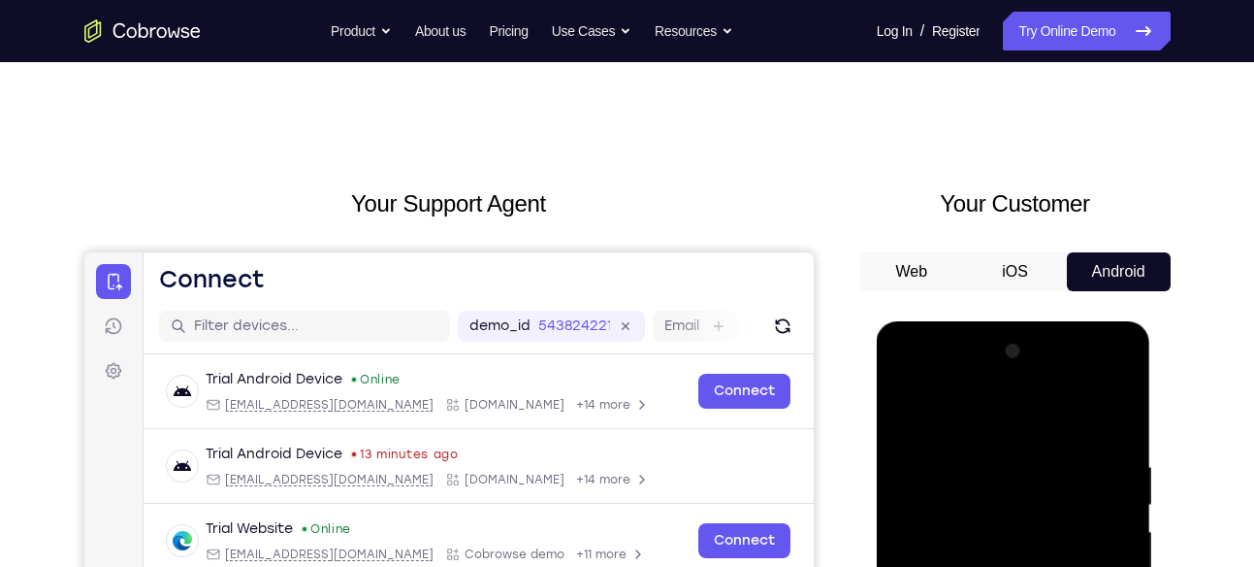
scroll to position [140, 0]
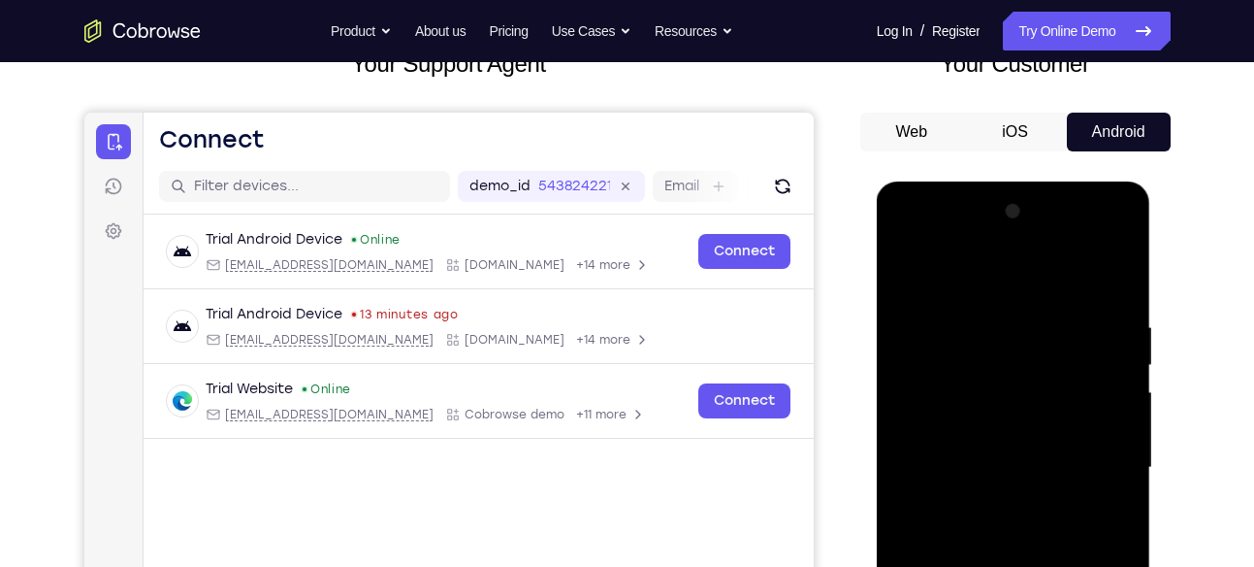
click at [985, 302] on div at bounding box center [1013, 467] width 244 height 543
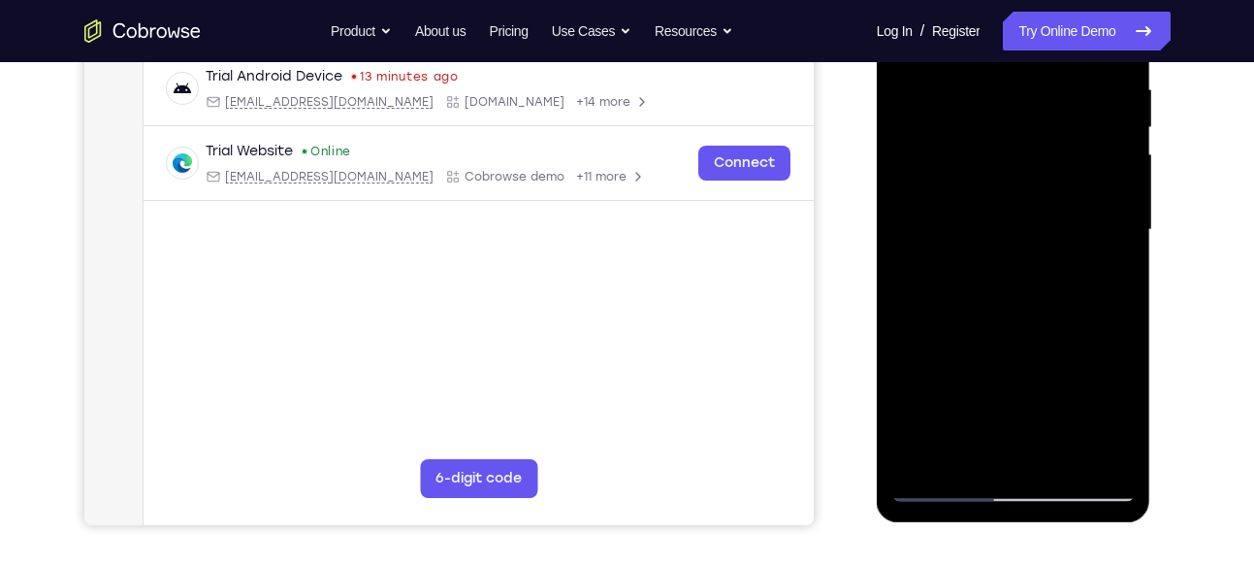
scroll to position [378, 0]
click at [1085, 443] on div at bounding box center [1013, 228] width 244 height 543
click at [1085, 449] on div at bounding box center [1013, 228] width 244 height 543
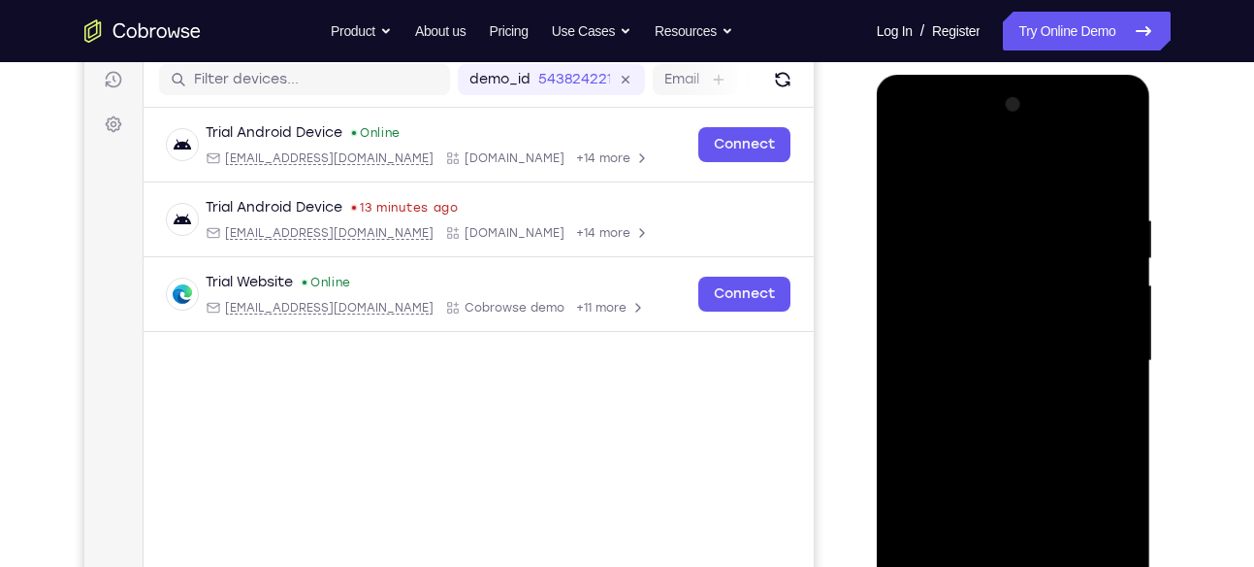
scroll to position [243, 0]
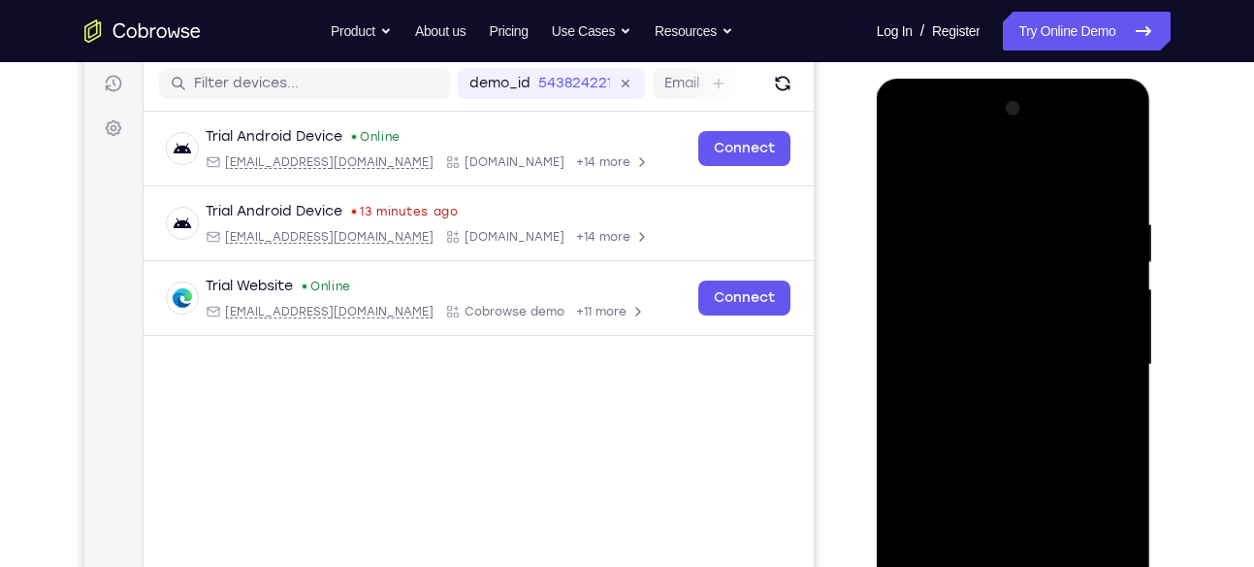
click at [1116, 380] on div at bounding box center [1013, 364] width 244 height 543
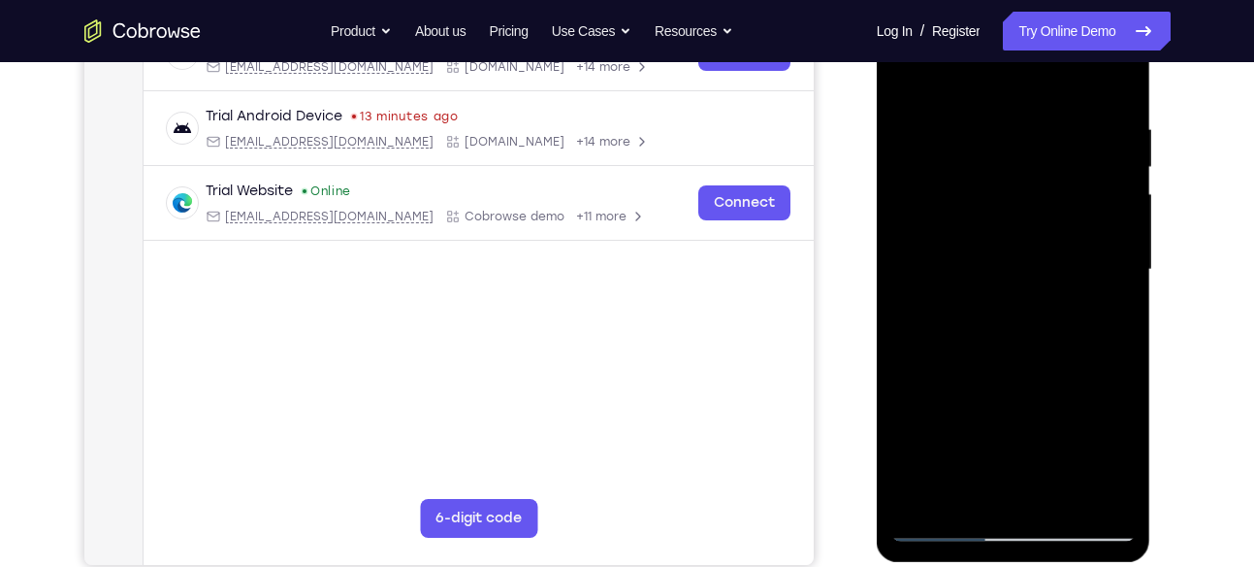
scroll to position [275, 0]
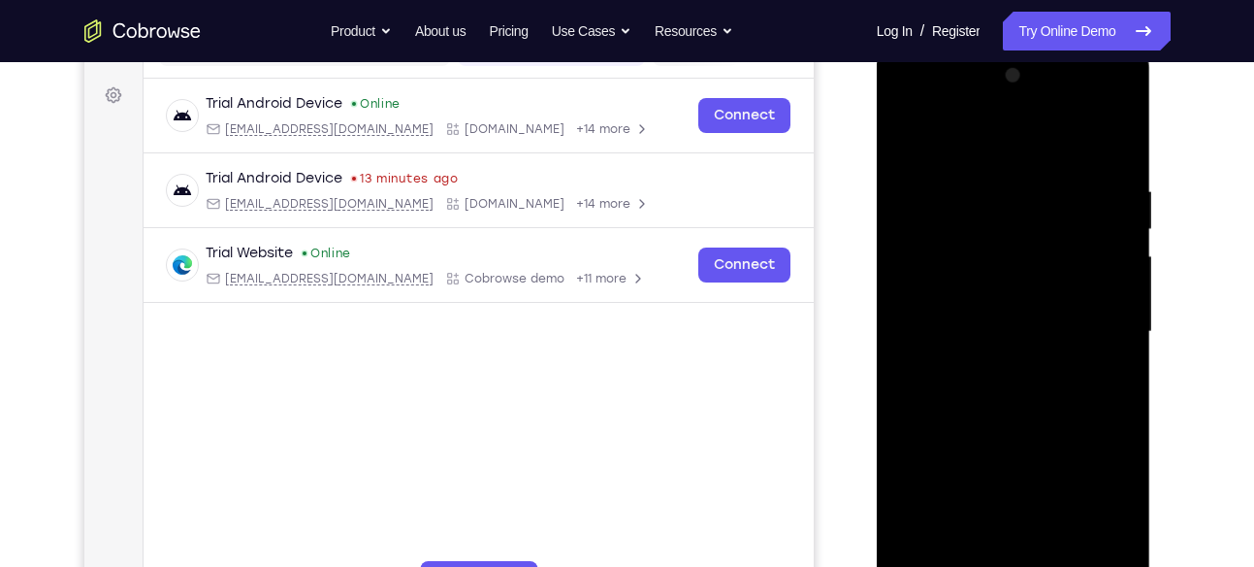
click at [1106, 311] on div at bounding box center [1013, 331] width 244 height 543
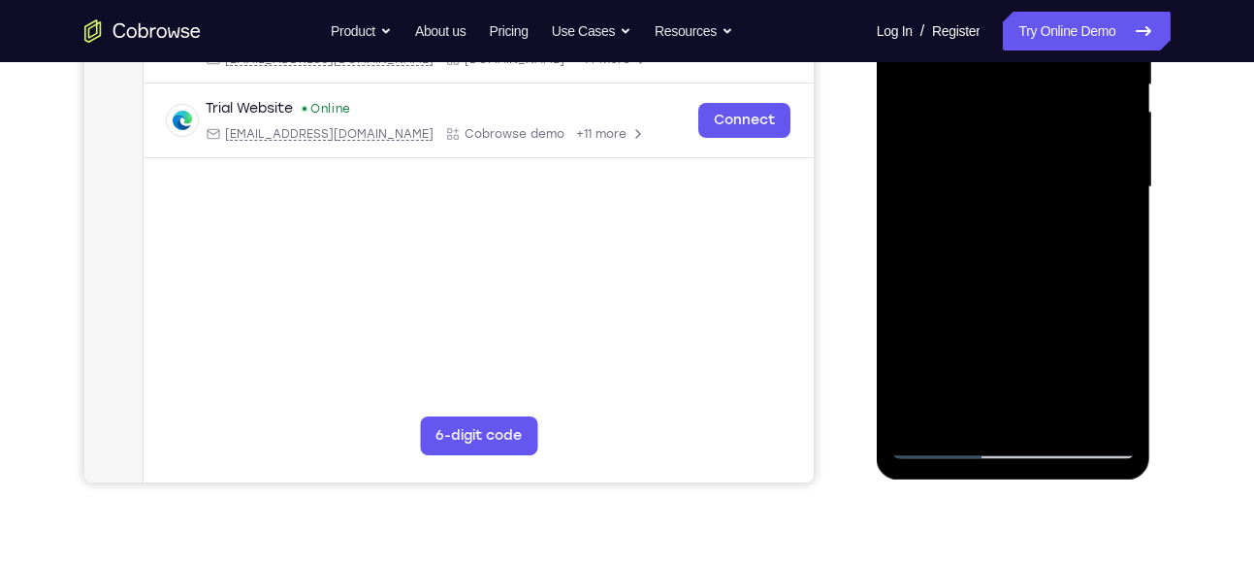
scroll to position [428, 0]
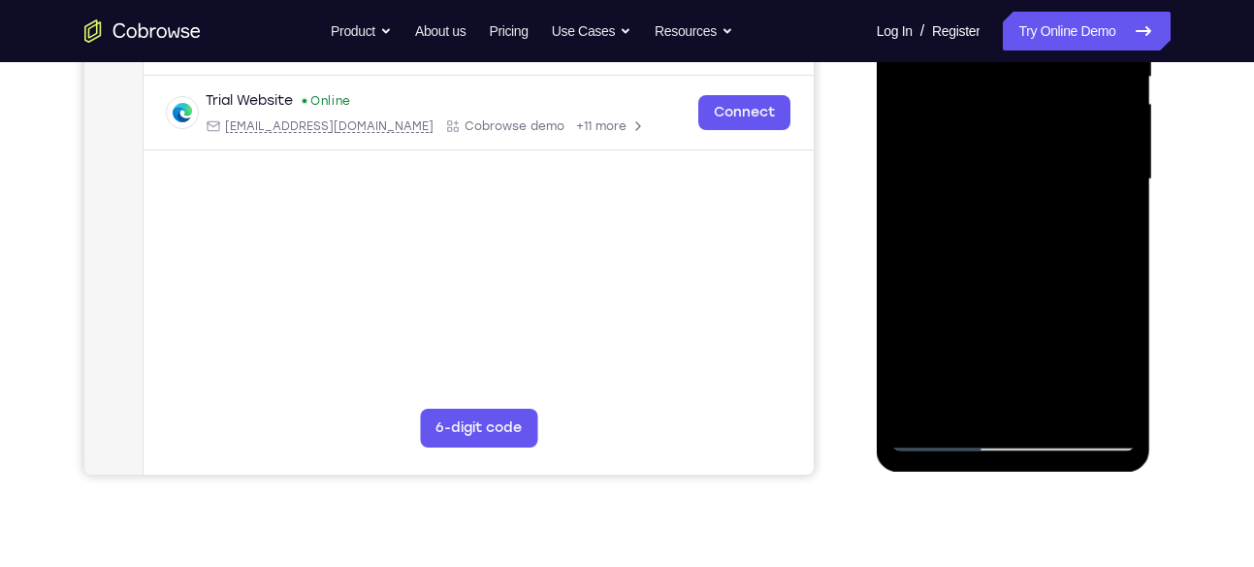
click at [1093, 405] on div at bounding box center [1013, 179] width 244 height 543
click at [972, 395] on div at bounding box center [1013, 179] width 244 height 543
click at [960, 398] on div at bounding box center [1013, 179] width 244 height 543
drag, startPoint x: 979, startPoint y: 363, endPoint x: 1020, endPoint y: 167, distance: 200.1
click at [1020, 167] on div at bounding box center [1013, 179] width 244 height 543
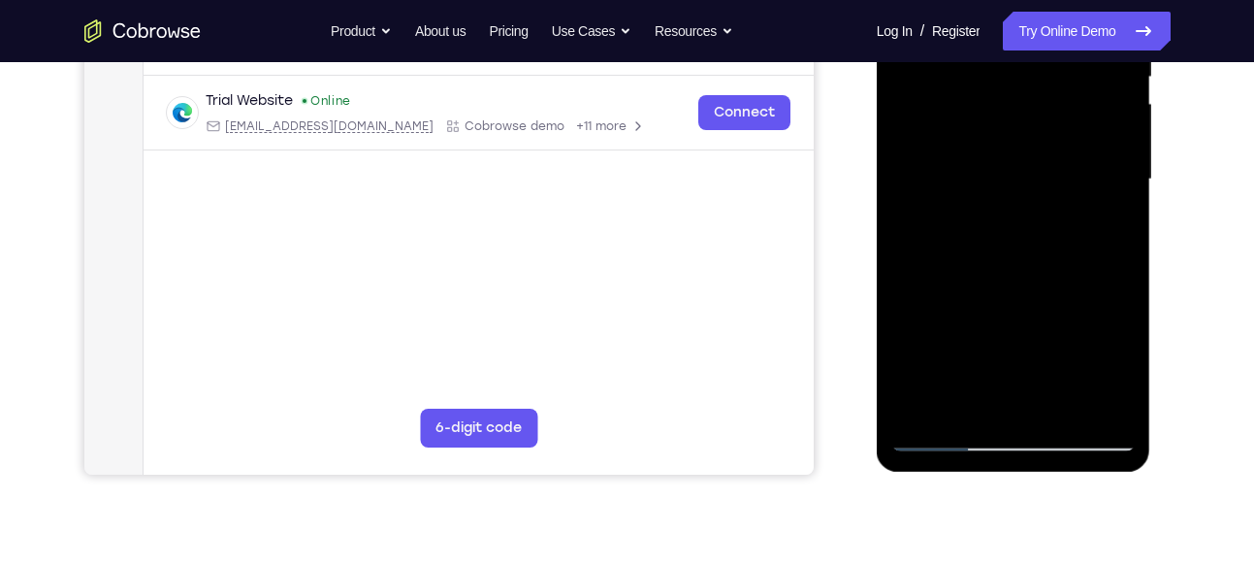
drag, startPoint x: 1012, startPoint y: 357, endPoint x: 1029, endPoint y: 169, distance: 189.0
click at [1029, 169] on div at bounding box center [1013, 179] width 244 height 543
click at [910, 356] on div at bounding box center [1013, 179] width 244 height 543
click at [993, 174] on div at bounding box center [1013, 179] width 244 height 543
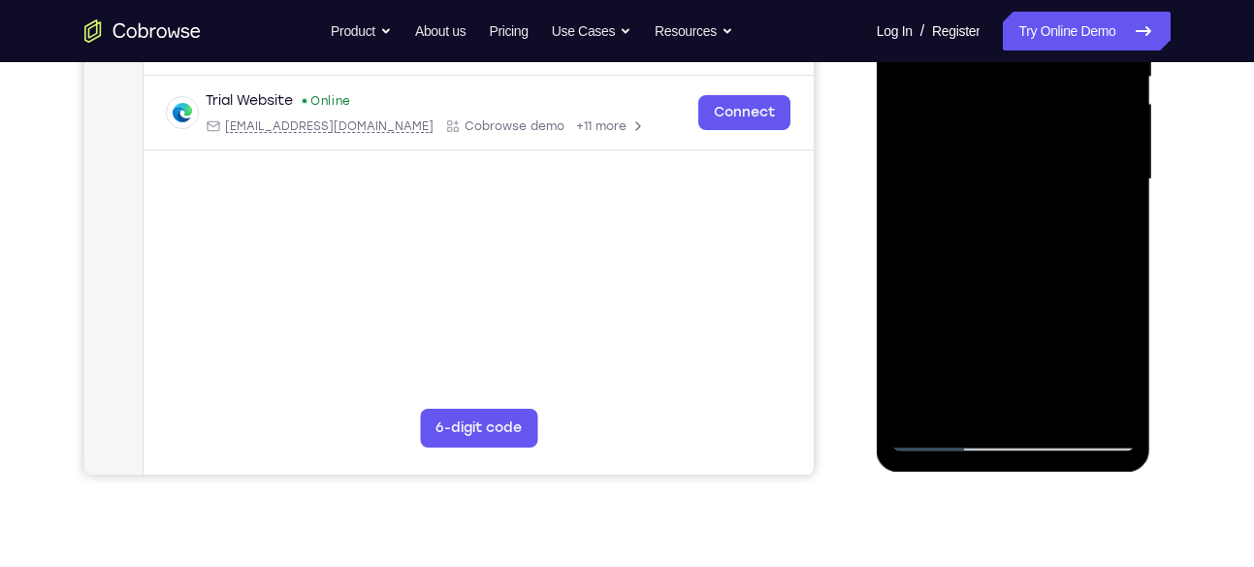
click at [1119, 402] on div at bounding box center [1013, 179] width 244 height 543
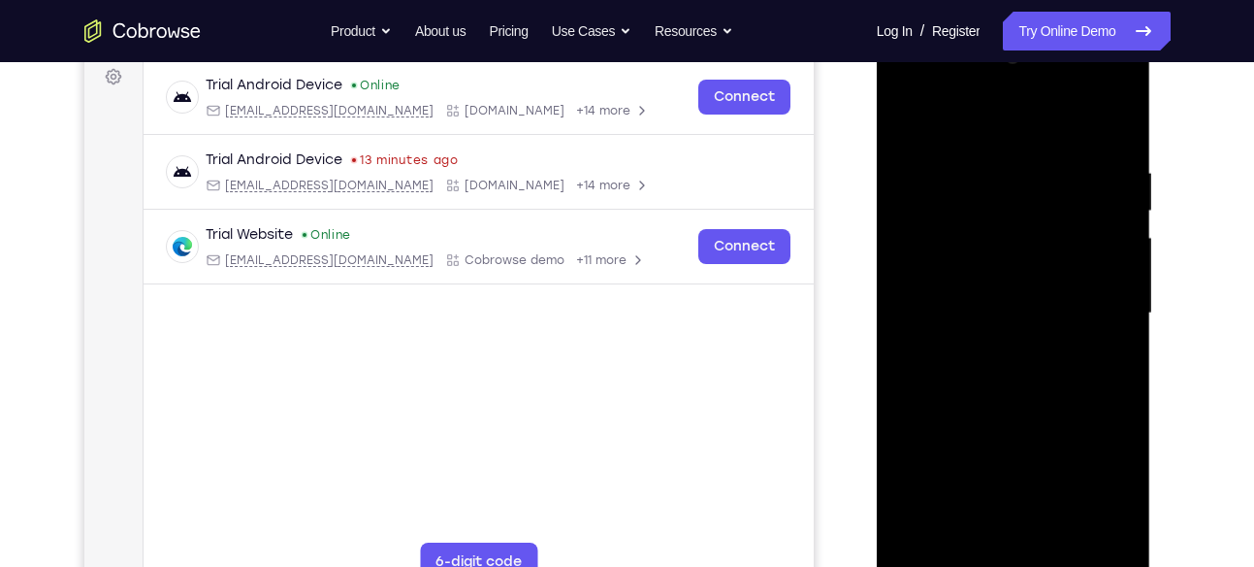
scroll to position [293, 0]
click at [1106, 124] on div at bounding box center [1013, 314] width 244 height 543
drag, startPoint x: 1106, startPoint y: 124, endPoint x: 1081, endPoint y: 162, distance: 45.5
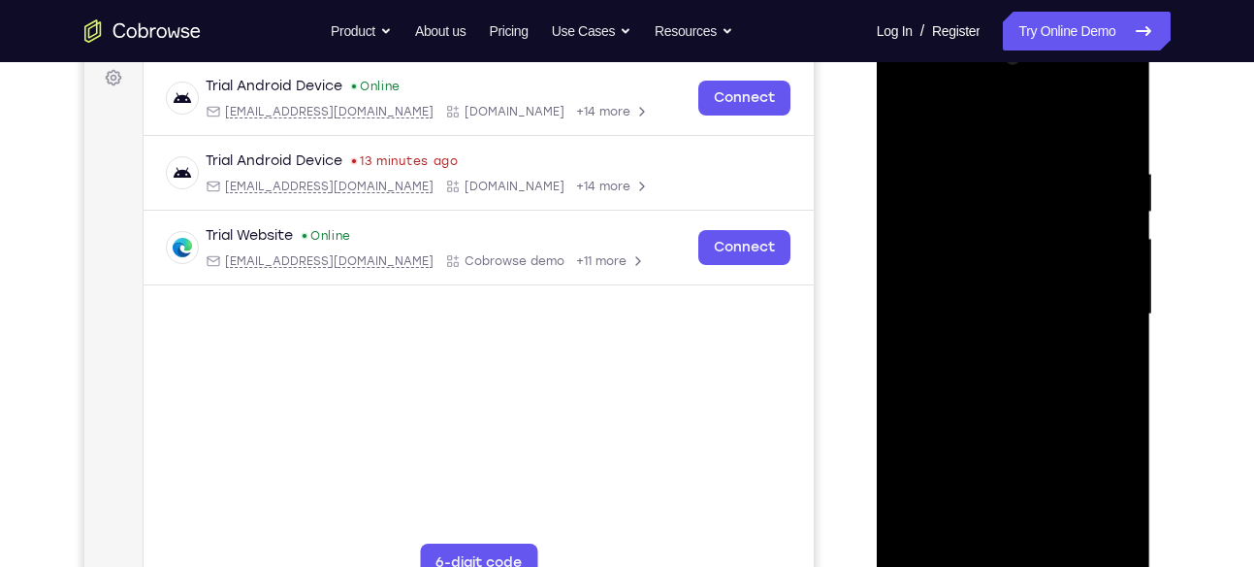
click at [1081, 162] on div at bounding box center [1013, 314] width 244 height 543
click at [1112, 141] on div at bounding box center [1013, 314] width 244 height 543
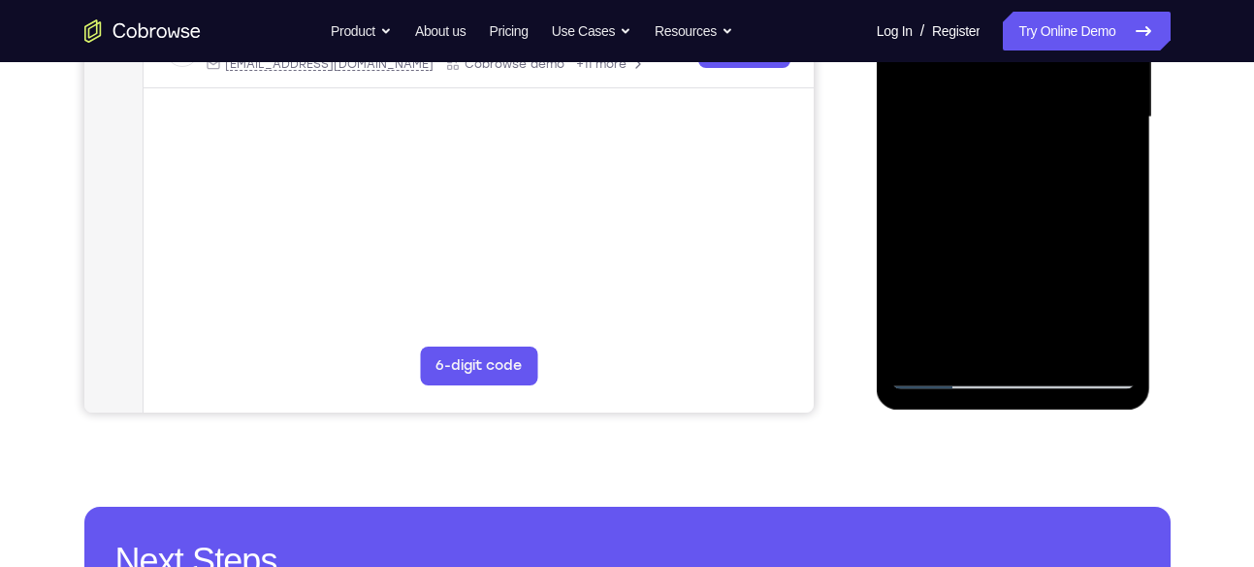
scroll to position [491, 0]
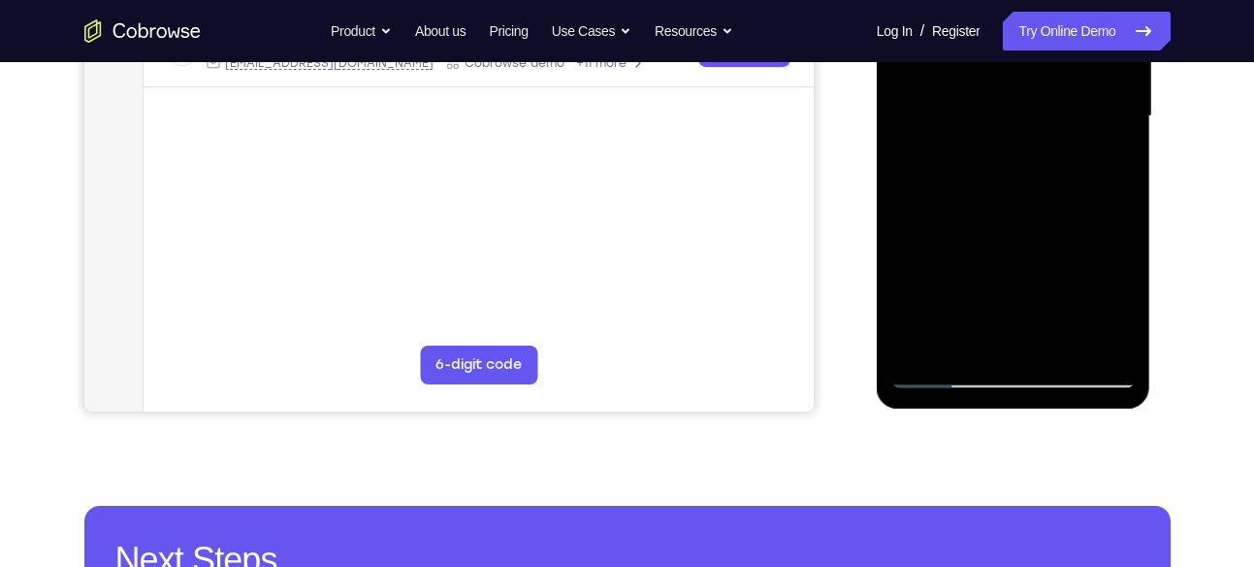
click at [978, 338] on div at bounding box center [1013, 116] width 244 height 543
click at [1009, 198] on div at bounding box center [1013, 116] width 244 height 543
click at [998, 197] on div at bounding box center [1013, 116] width 244 height 543
click at [1067, 199] on div at bounding box center [1013, 116] width 244 height 543
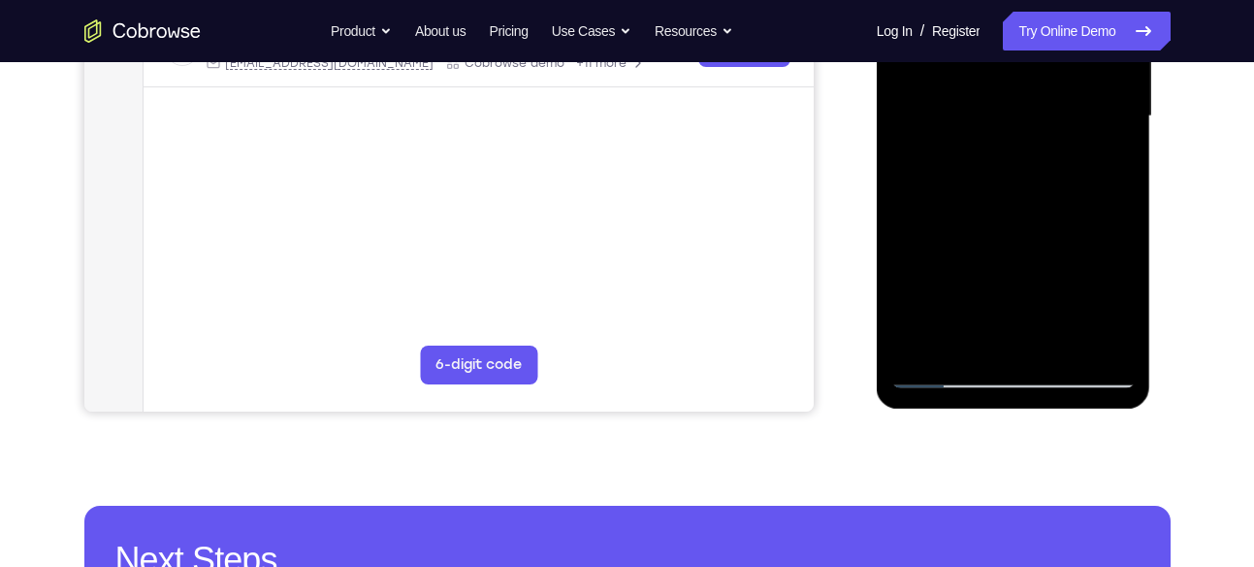
click at [1039, 167] on div at bounding box center [1013, 116] width 244 height 543
click at [1054, 338] on div at bounding box center [1013, 116] width 244 height 543
click at [1103, 334] on div at bounding box center [1013, 116] width 244 height 543
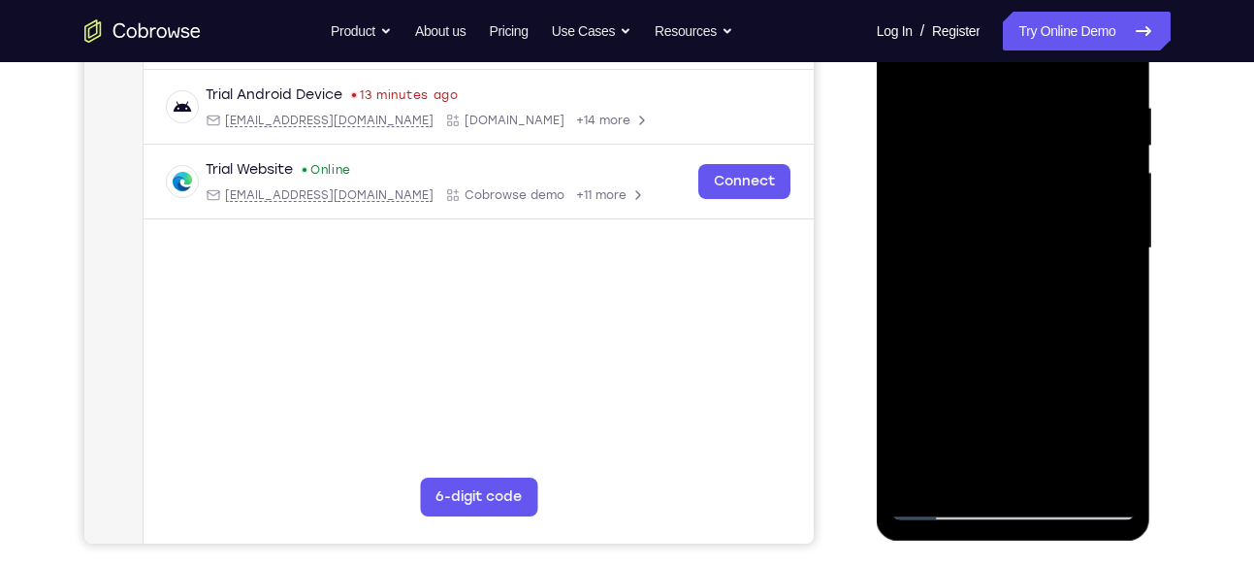
scroll to position [357, 0]
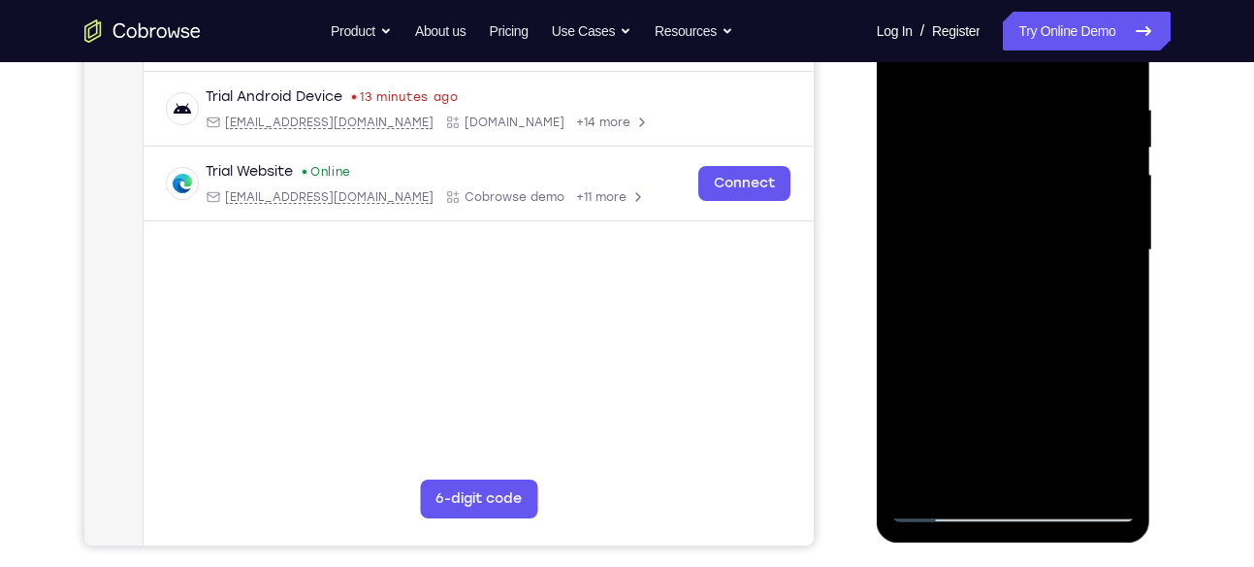
click at [1123, 235] on div at bounding box center [1013, 250] width 244 height 543
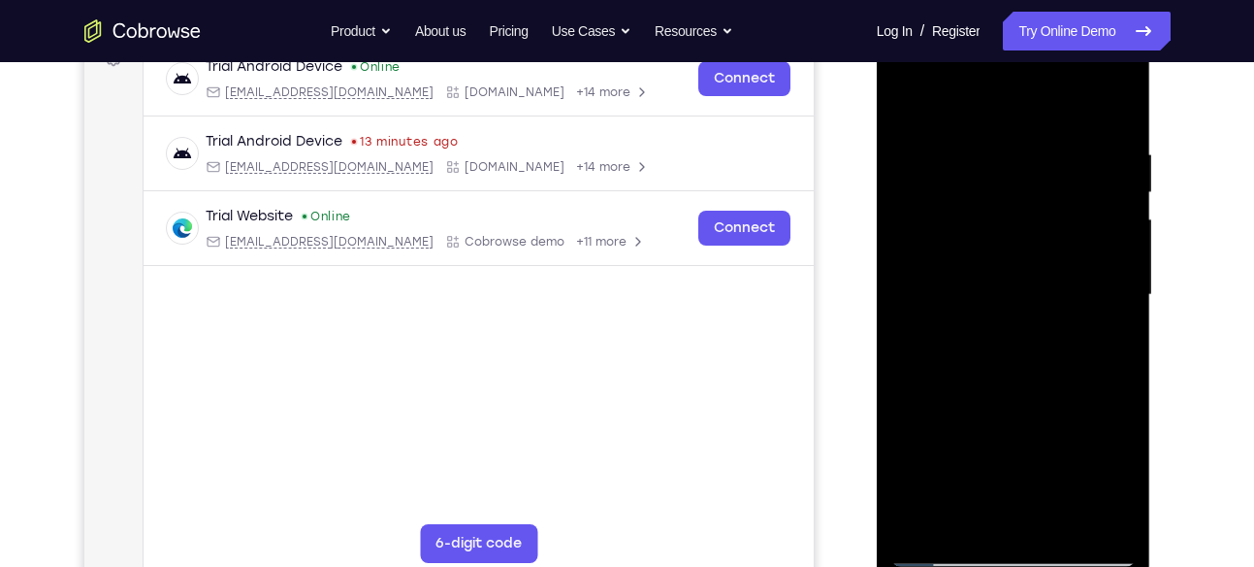
click at [1120, 243] on div at bounding box center [1013, 294] width 244 height 543
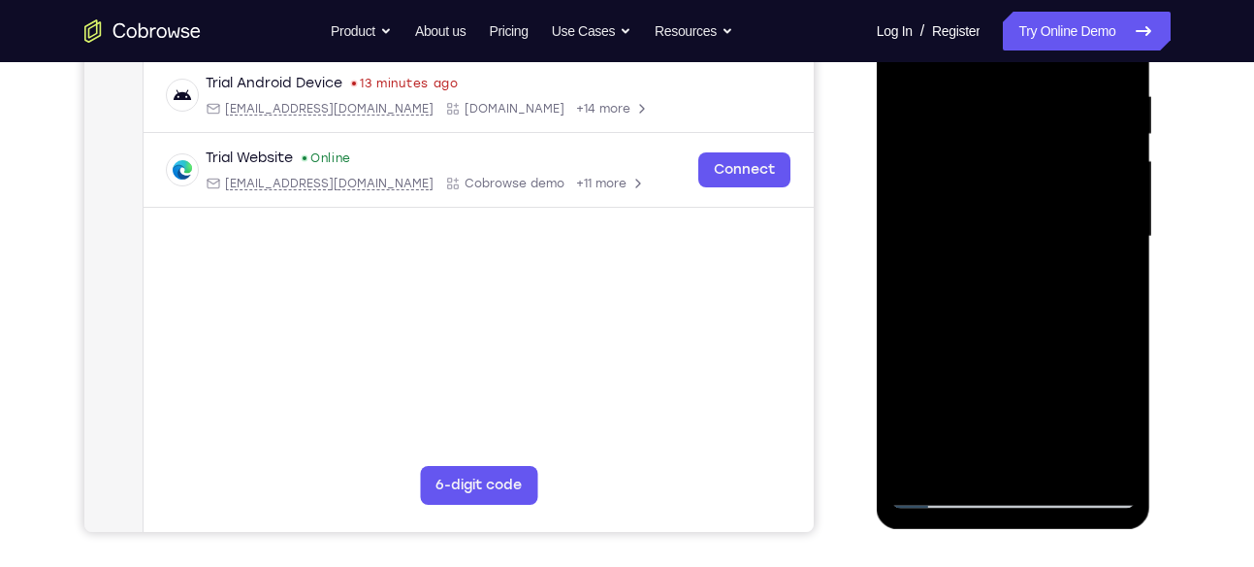
scroll to position [379, 0]
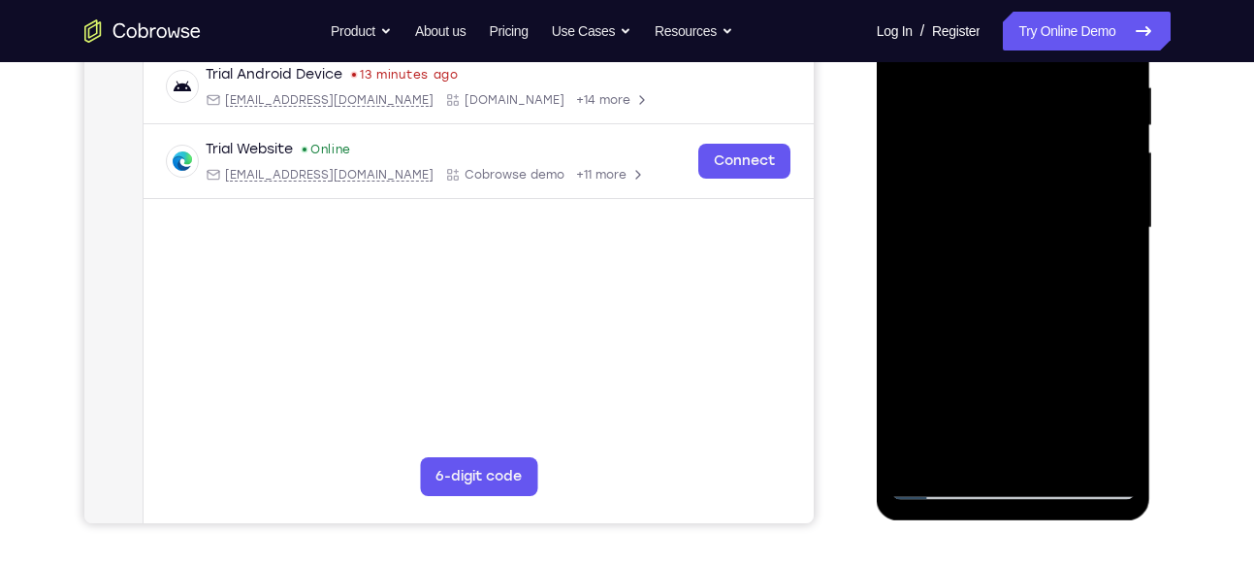
click at [1087, 439] on div at bounding box center [1013, 227] width 244 height 543
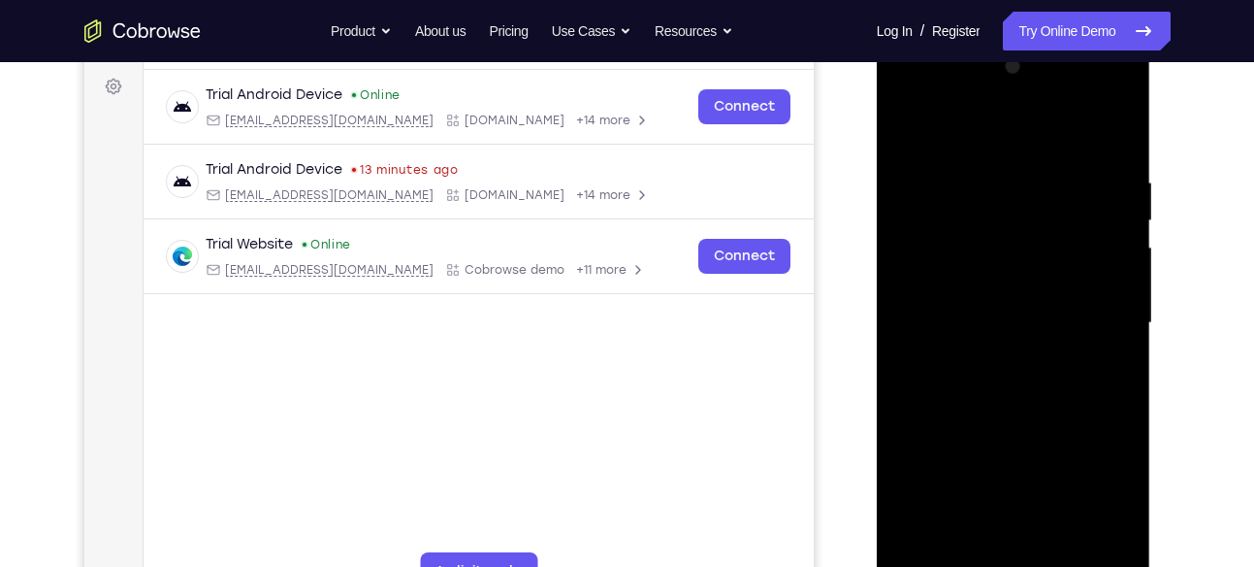
scroll to position [275, 0]
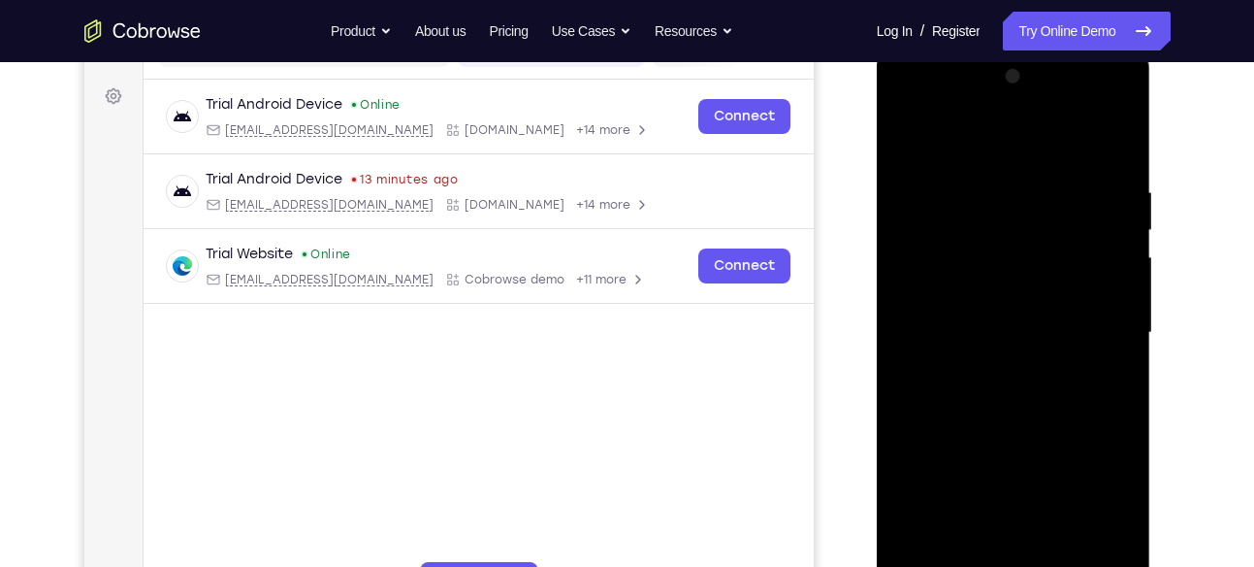
click at [1119, 308] on div at bounding box center [1013, 332] width 244 height 543
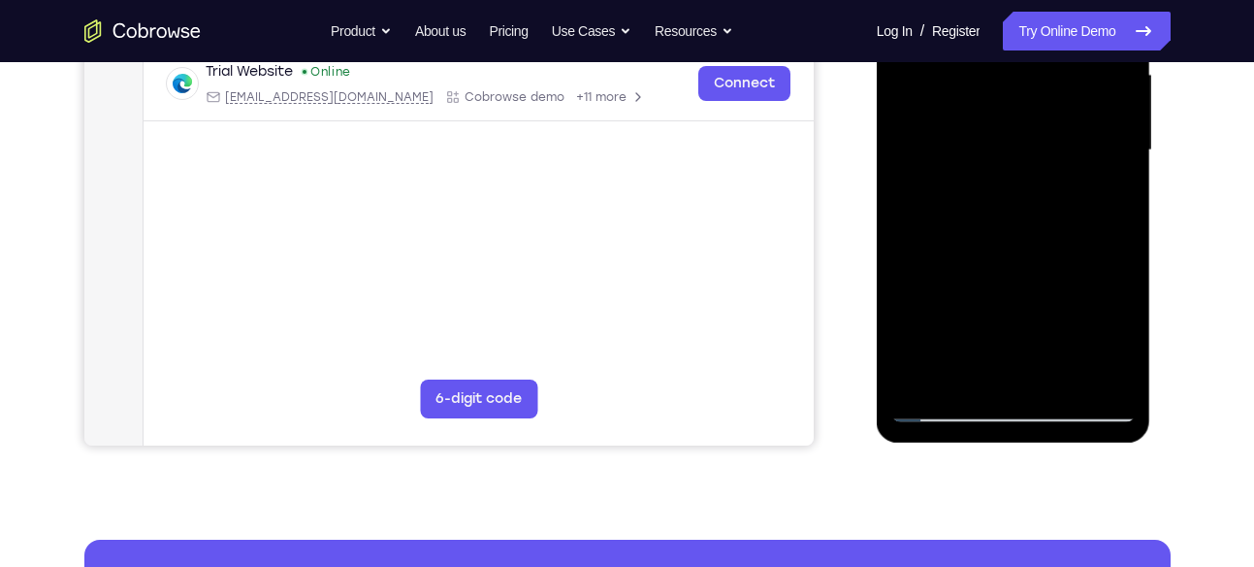
scroll to position [464, 0]
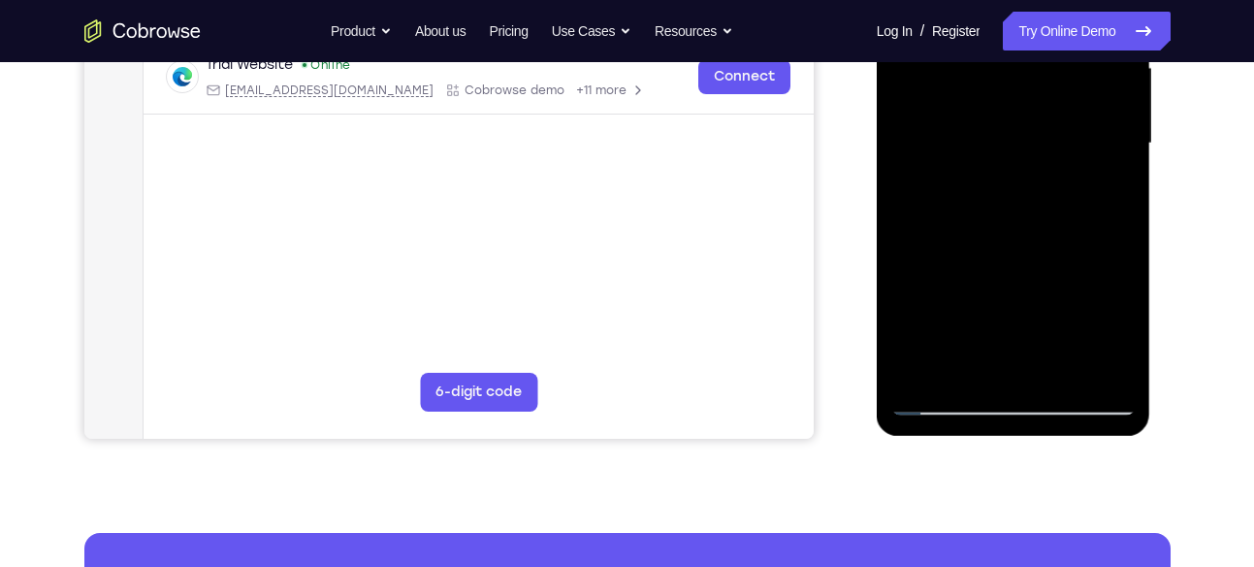
click at [1088, 367] on div at bounding box center [1013, 143] width 244 height 543
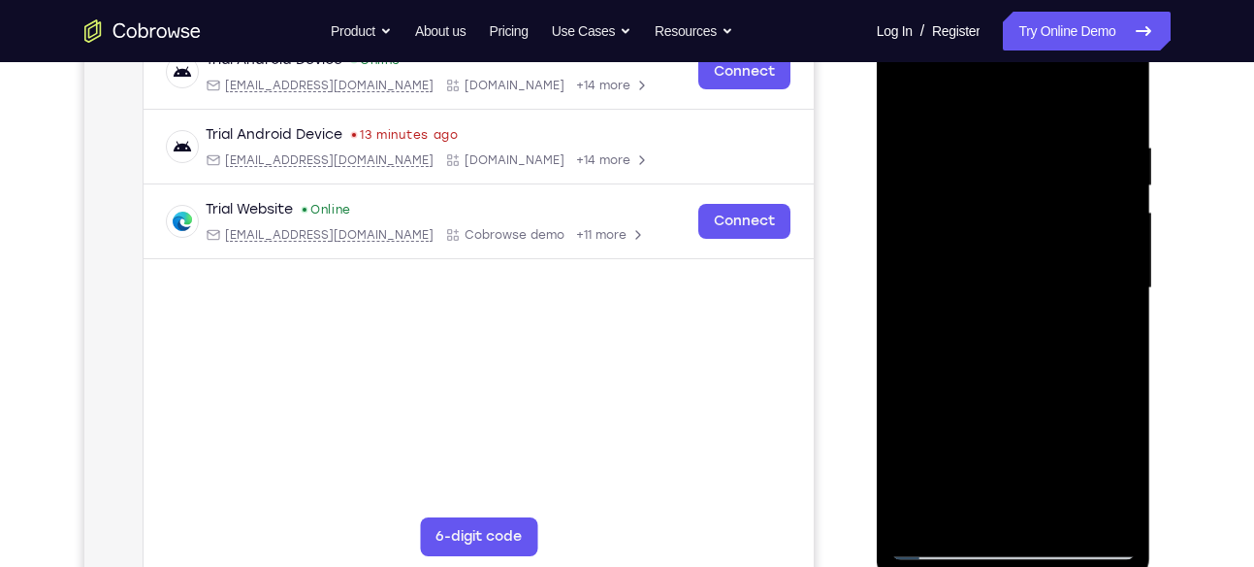
scroll to position [317, 0]
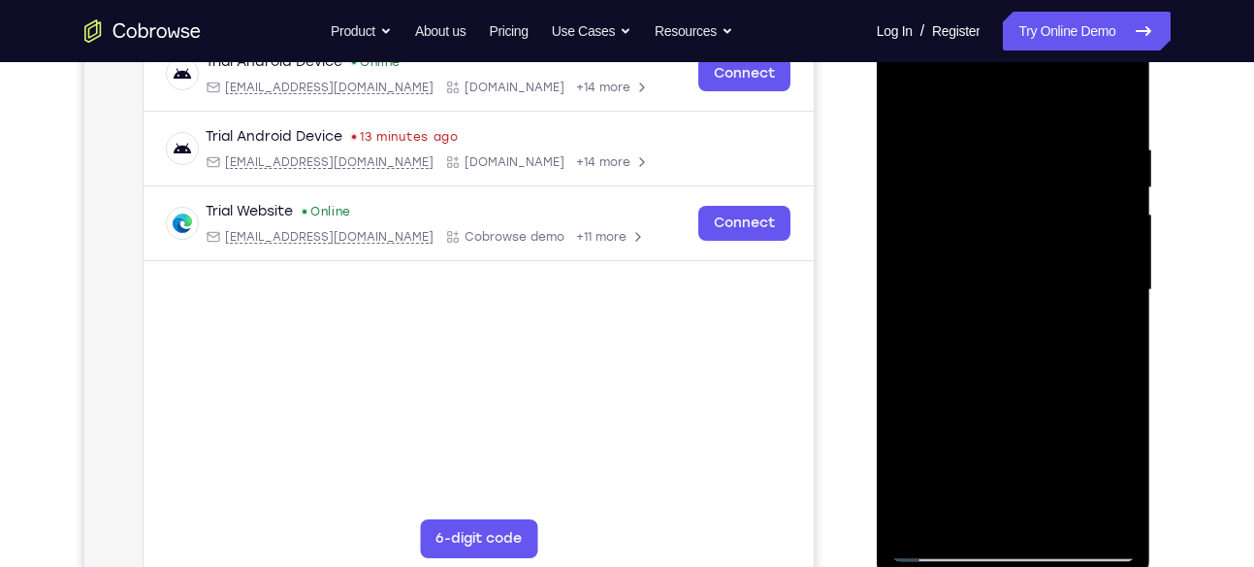
click at [1107, 332] on div at bounding box center [1013, 289] width 244 height 543
click at [1121, 283] on div at bounding box center [1013, 289] width 244 height 543
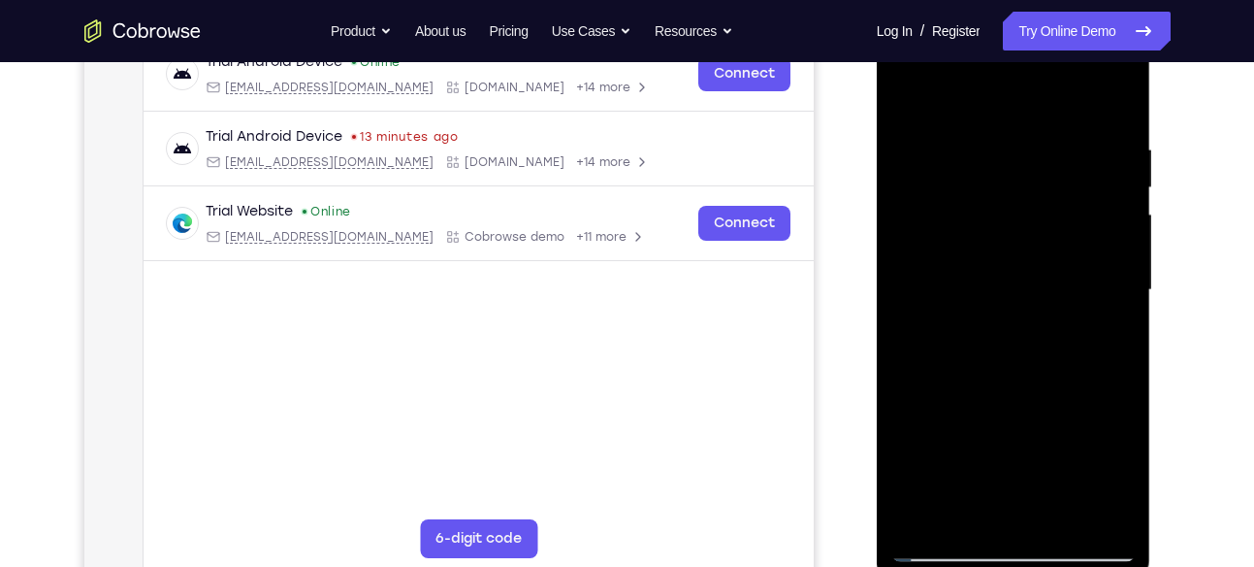
click at [1121, 283] on div at bounding box center [1013, 289] width 244 height 543
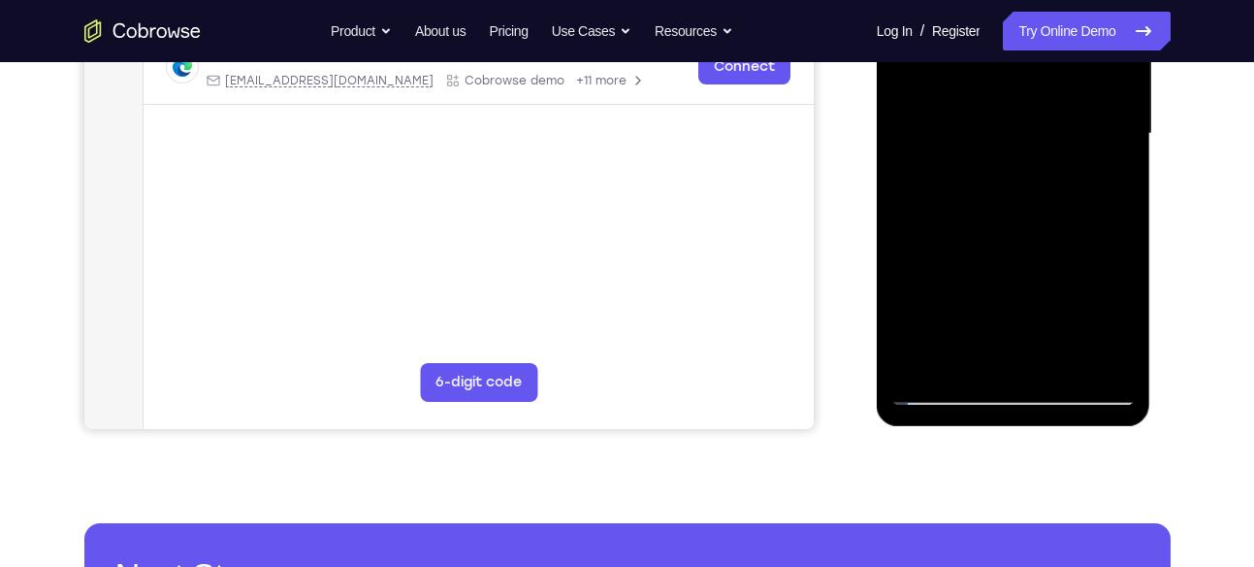
scroll to position [474, 0]
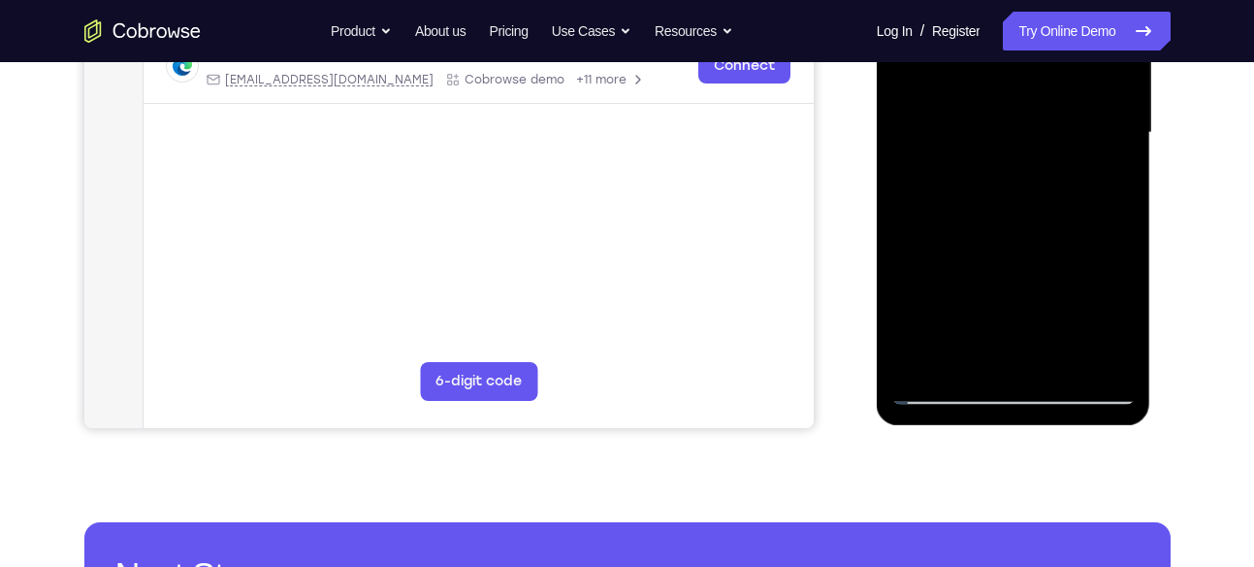
click at [1089, 357] on div at bounding box center [1013, 132] width 244 height 543
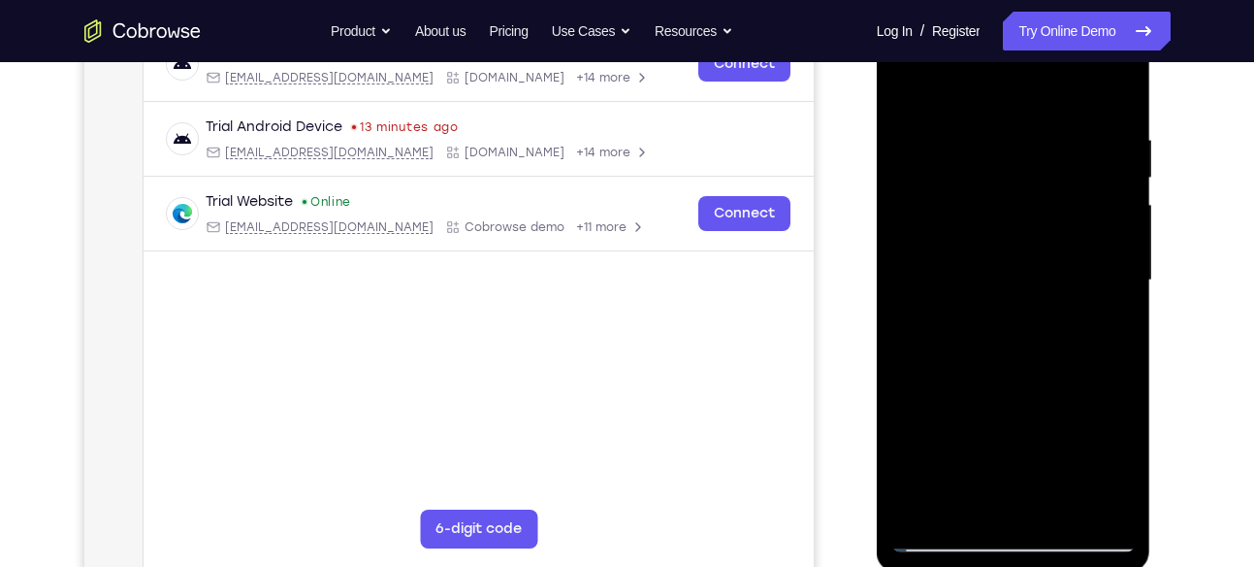
scroll to position [326, 0]
click at [1115, 224] on div at bounding box center [1013, 281] width 244 height 543
click at [1116, 100] on div at bounding box center [1013, 281] width 244 height 543
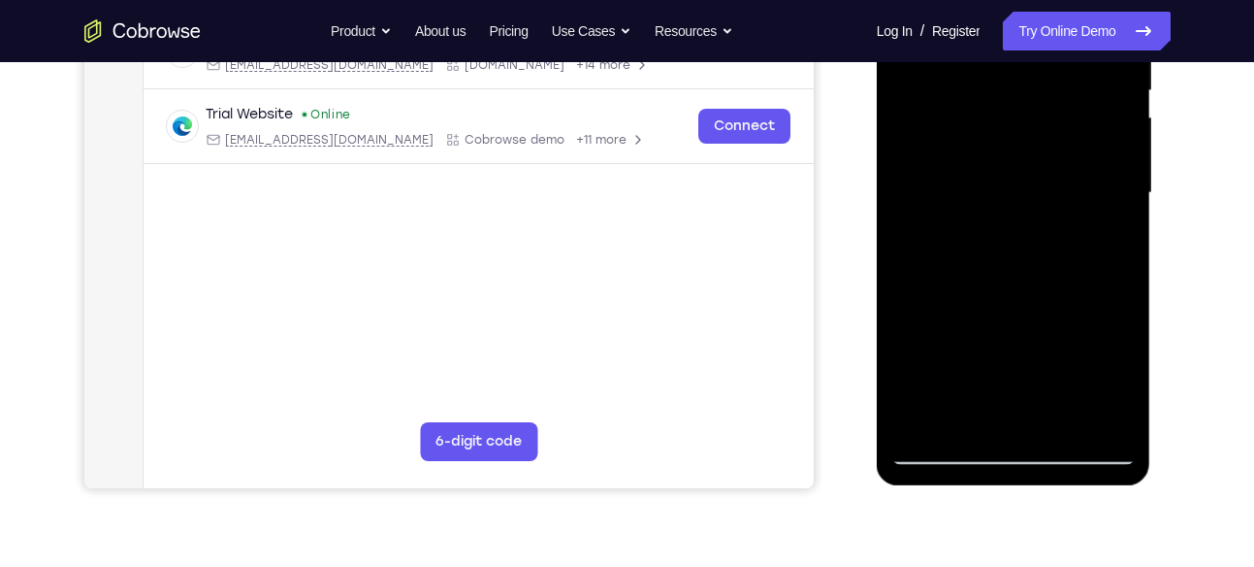
scroll to position [424, 0]
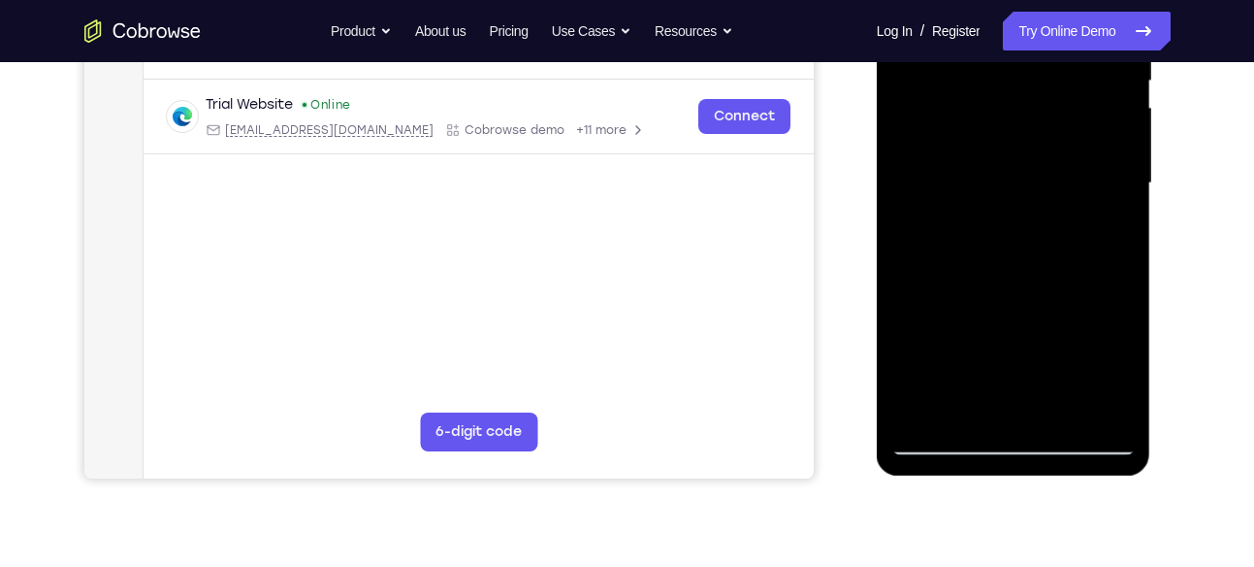
drag, startPoint x: 1084, startPoint y: 150, endPoint x: 1117, endPoint y: 49, distance: 106.1
click at [1117, 49] on div at bounding box center [1013, 183] width 244 height 543
drag, startPoint x: 1061, startPoint y: 212, endPoint x: 1074, endPoint y: 49, distance: 163.5
click at [1074, 49] on div at bounding box center [1013, 183] width 244 height 543
drag, startPoint x: 1037, startPoint y: 230, endPoint x: 1048, endPoint y: 78, distance: 152.7
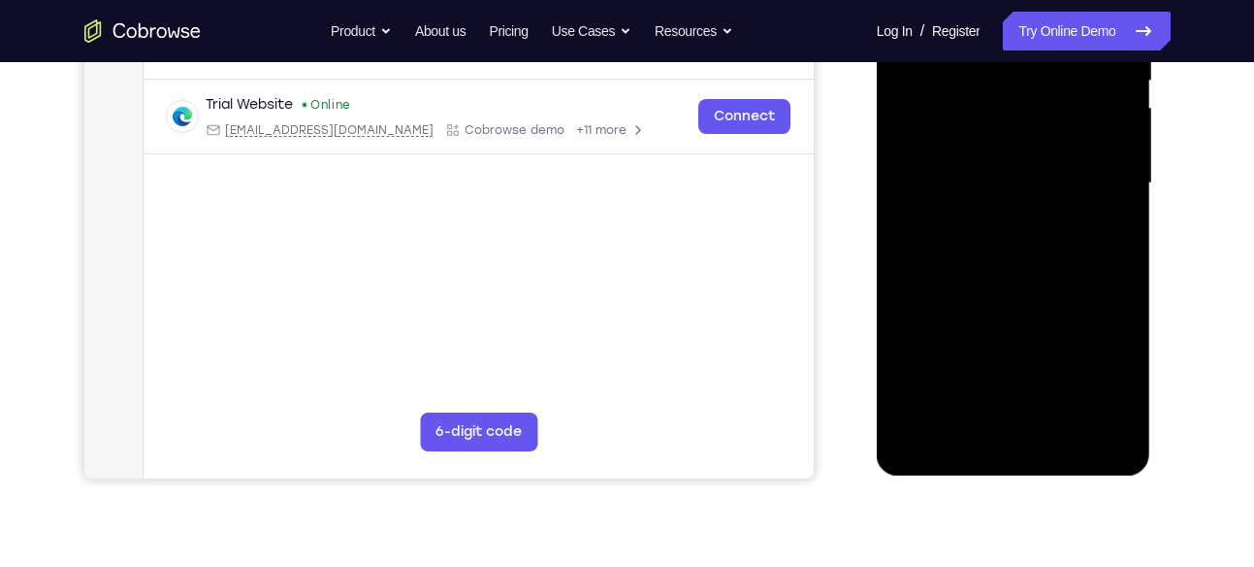
click at [1048, 78] on div at bounding box center [1013, 183] width 244 height 543
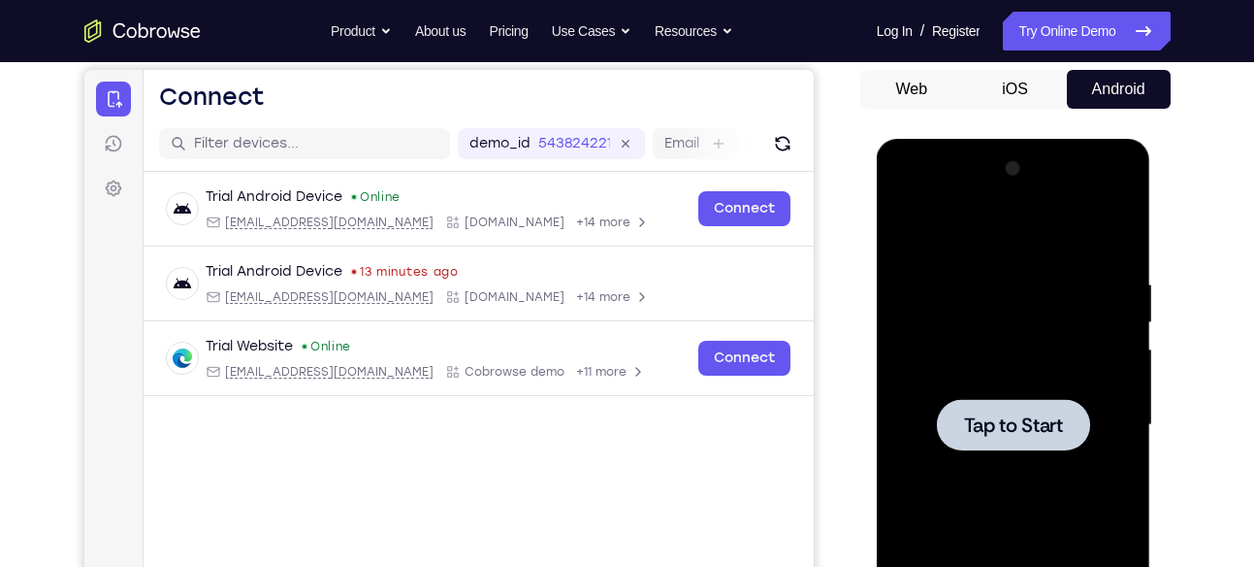
scroll to position [173, 0]
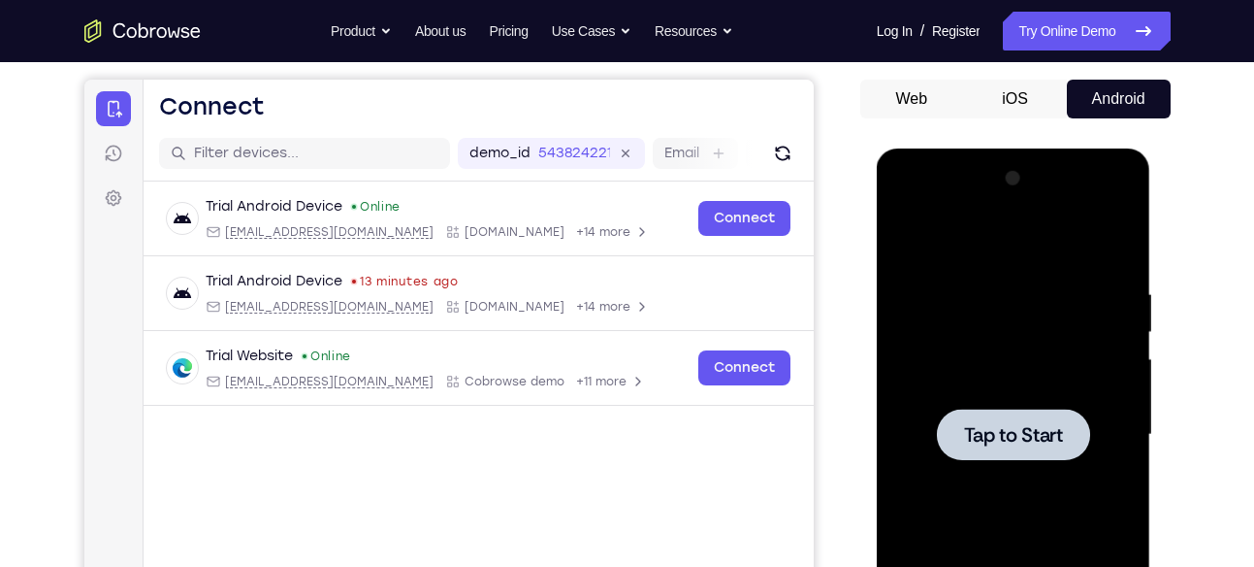
click at [1006, 461] on div at bounding box center [1013, 434] width 244 height 543
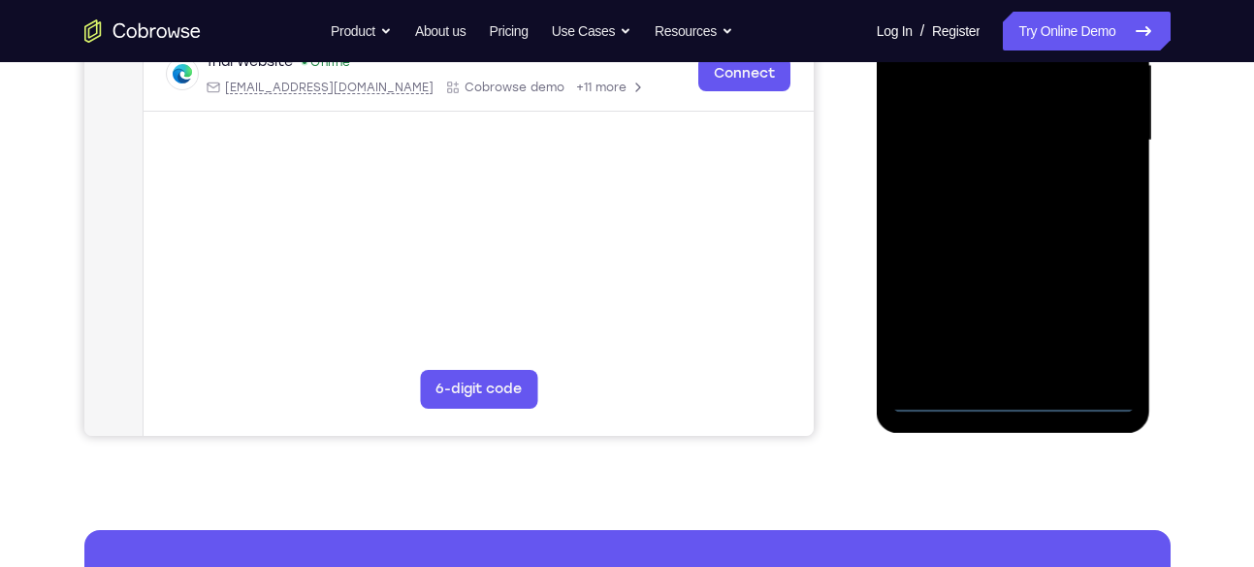
scroll to position [468, 0]
click at [1007, 402] on div at bounding box center [1013, 139] width 244 height 543
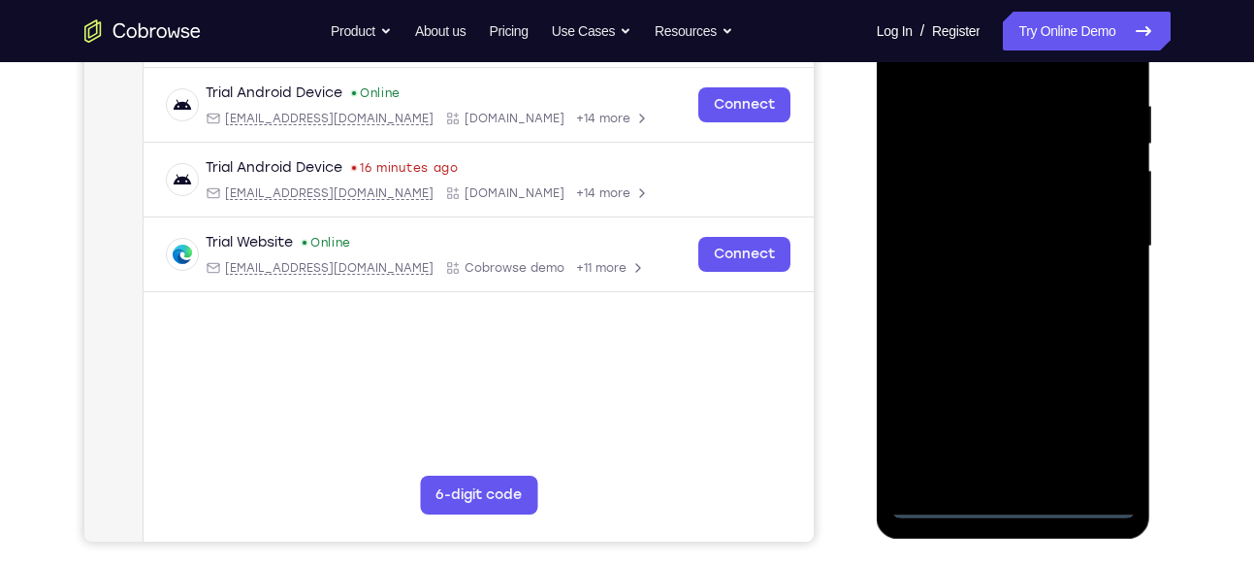
scroll to position [366, 0]
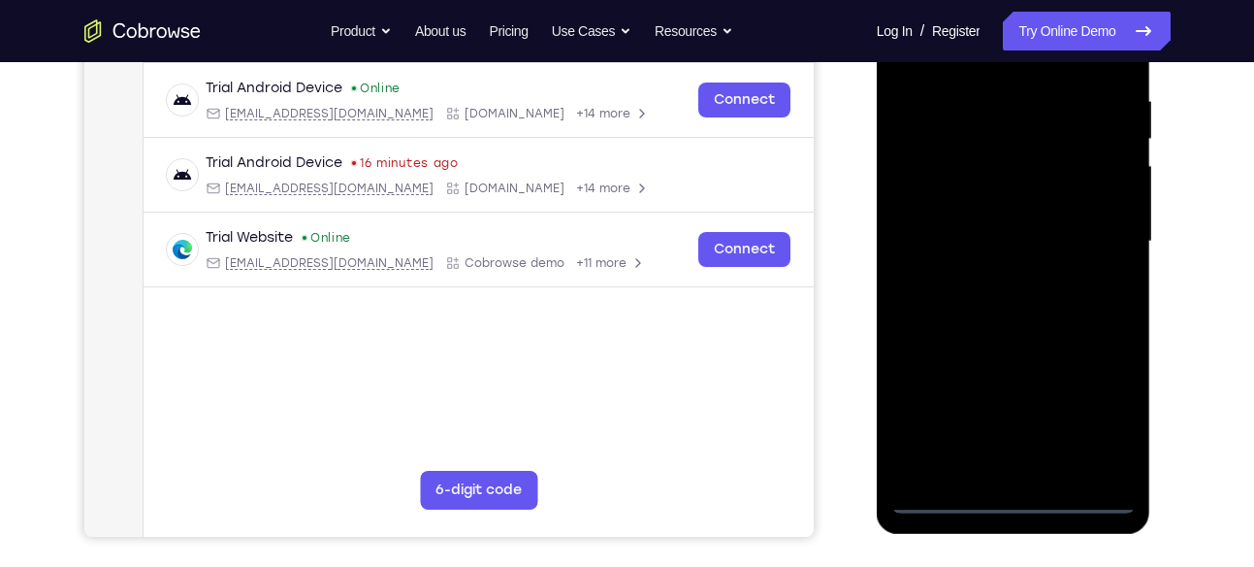
click at [1086, 410] on div at bounding box center [1013, 241] width 244 height 543
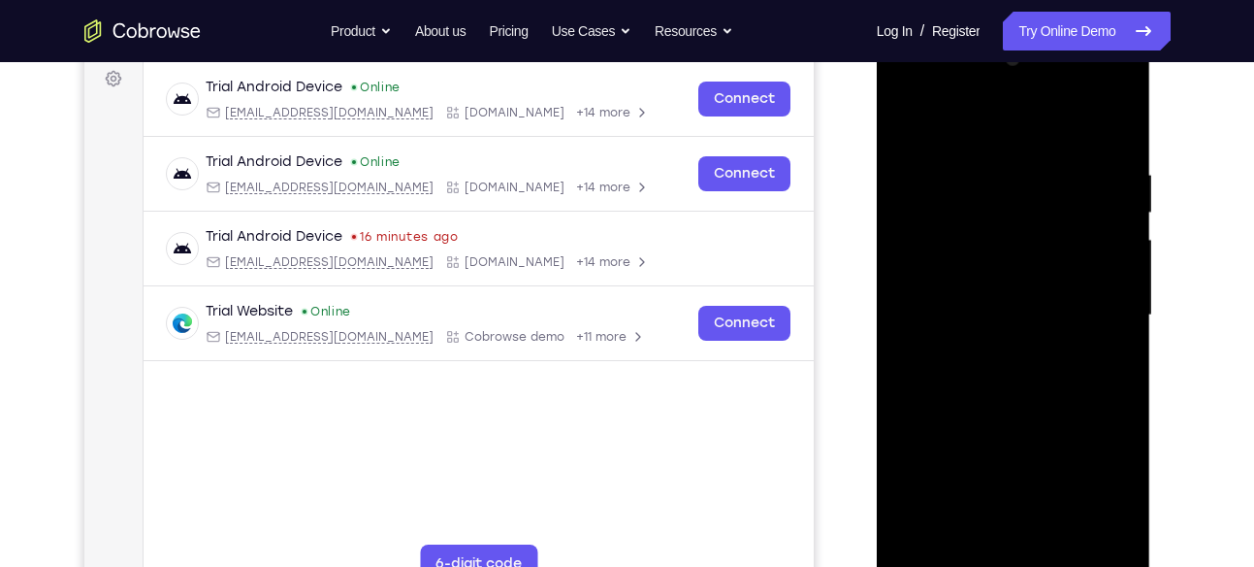
scroll to position [280, 0]
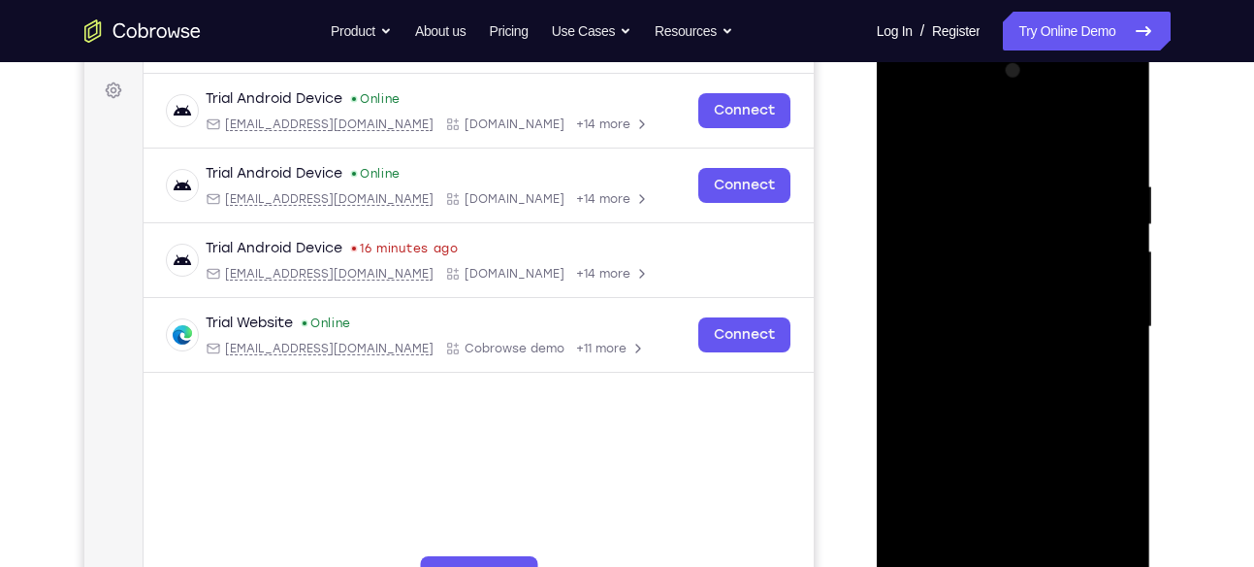
click at [944, 100] on div at bounding box center [1013, 326] width 244 height 543
click at [1091, 329] on div at bounding box center [1013, 326] width 244 height 543
click at [989, 366] on div at bounding box center [1013, 326] width 244 height 543
click at [969, 299] on div at bounding box center [1013, 326] width 244 height 543
click at [992, 288] on div at bounding box center [1013, 326] width 244 height 543
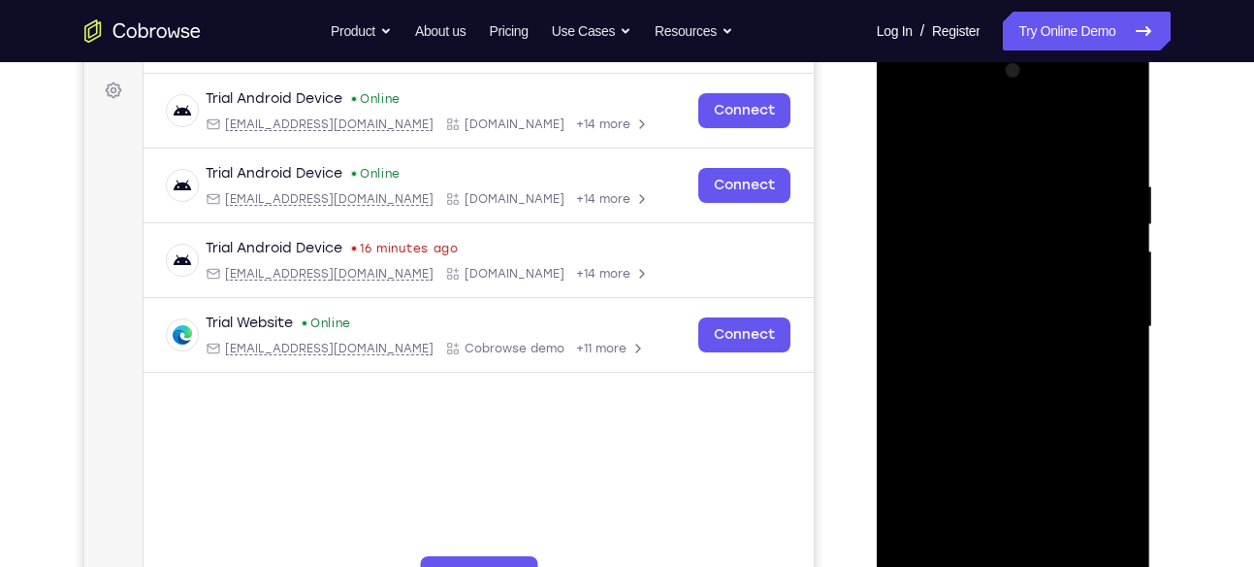
click at [1011, 336] on div at bounding box center [1013, 326] width 244 height 543
click at [941, 389] on div at bounding box center [1013, 326] width 244 height 543
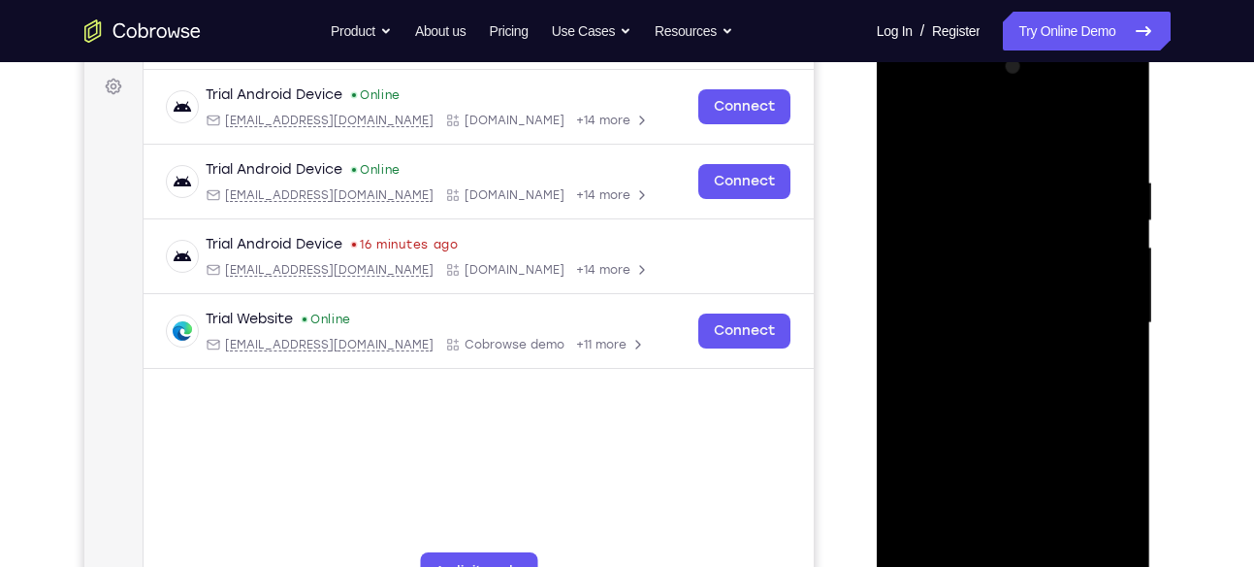
scroll to position [281, 0]
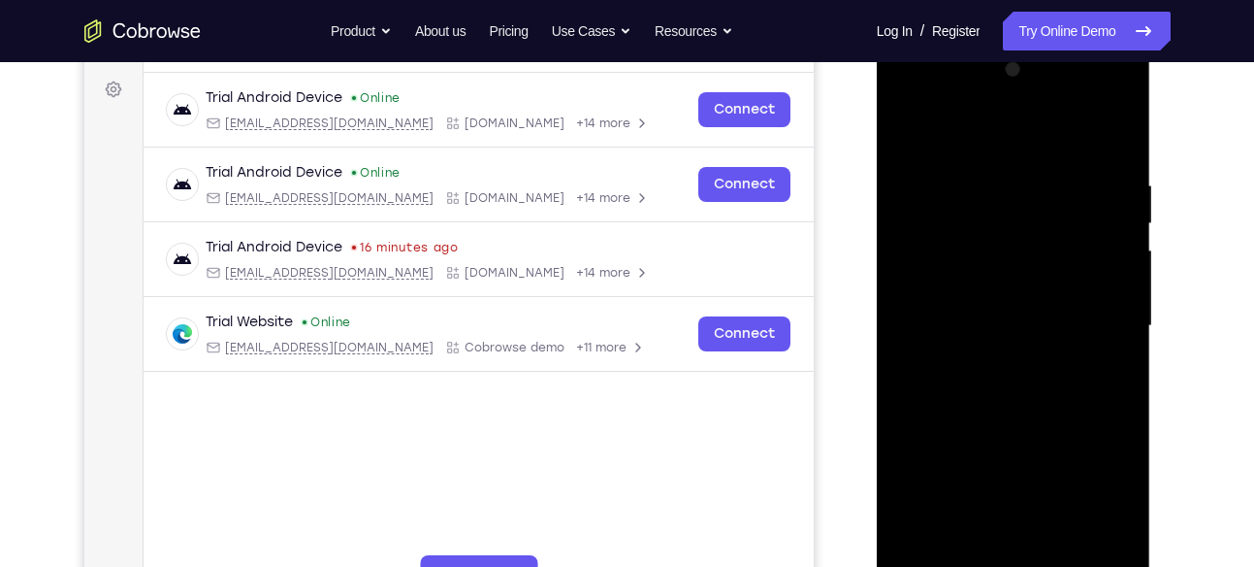
click at [1114, 155] on div at bounding box center [1013, 325] width 244 height 543
click at [980, 164] on div at bounding box center [1013, 325] width 244 height 543
click at [951, 252] on div at bounding box center [1013, 325] width 244 height 543
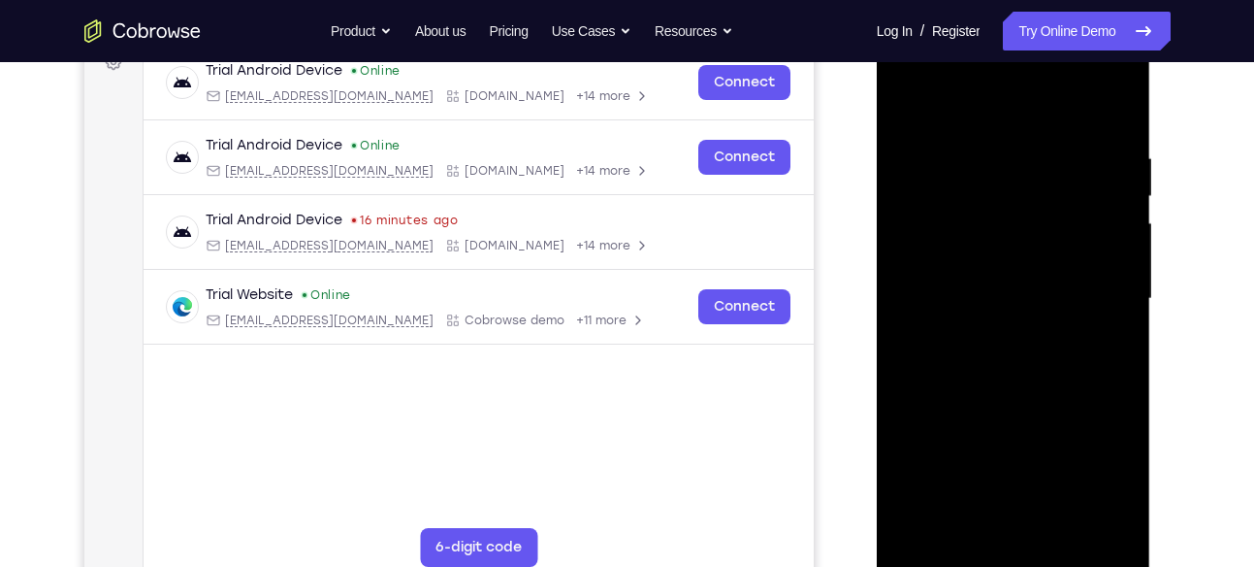
scroll to position [309, 0]
click at [1001, 346] on div at bounding box center [1013, 297] width 244 height 543
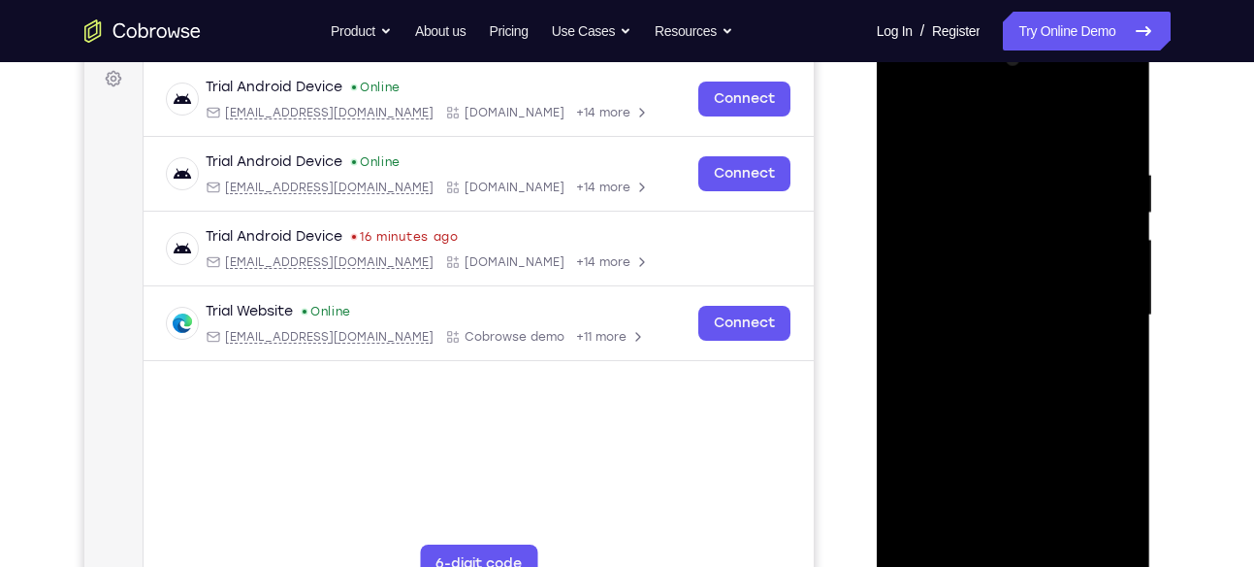
scroll to position [290, 0]
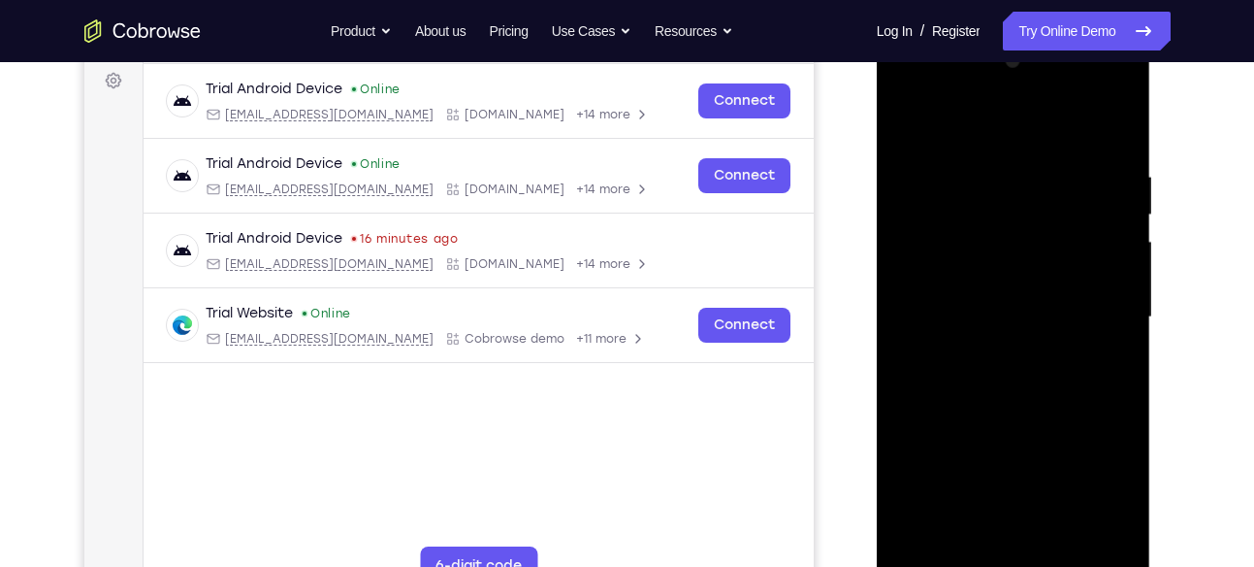
click at [972, 269] on div at bounding box center [1013, 317] width 244 height 543
click at [1018, 396] on div at bounding box center [1013, 317] width 244 height 543
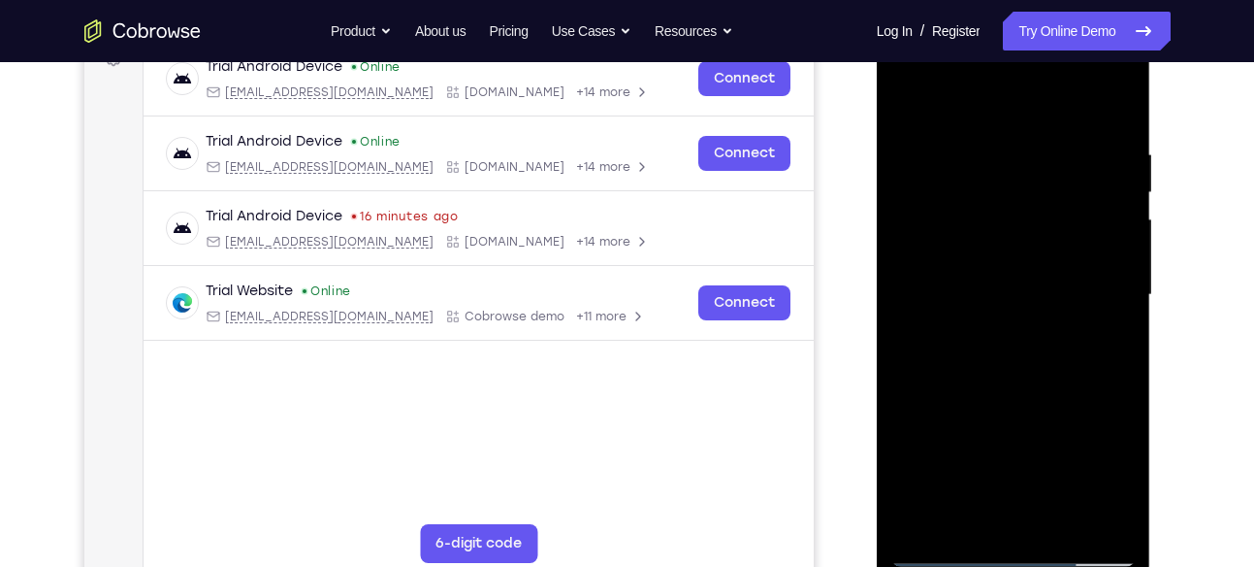
scroll to position [310, 0]
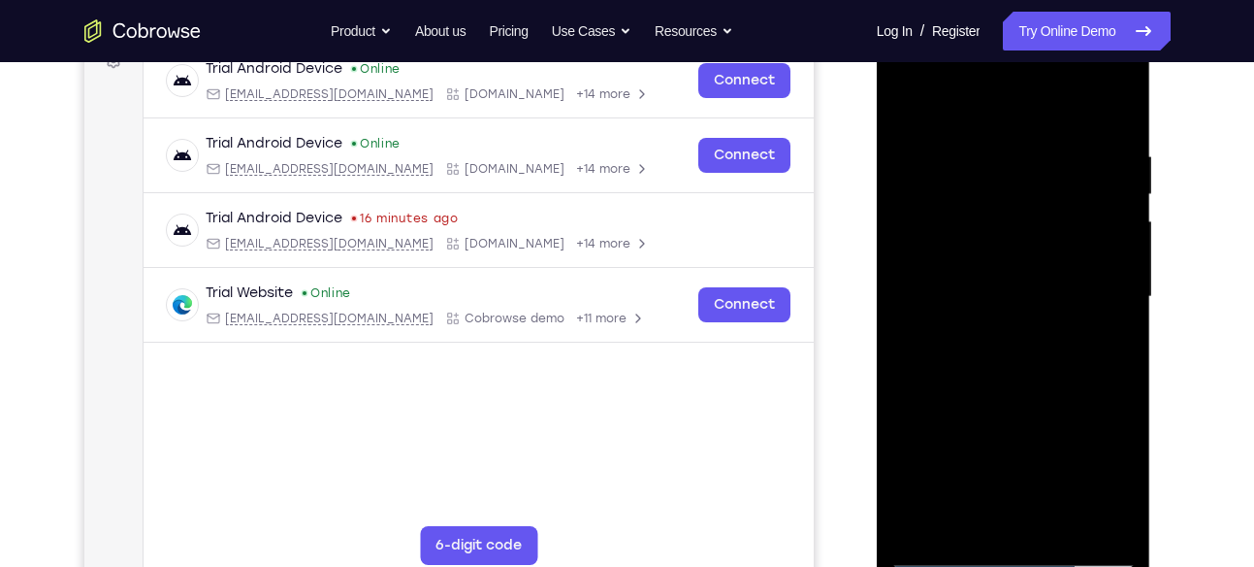
click at [1106, 100] on div at bounding box center [1013, 296] width 244 height 543
click at [1009, 287] on div at bounding box center [1013, 296] width 244 height 543
click at [989, 166] on div at bounding box center [1013, 296] width 244 height 543
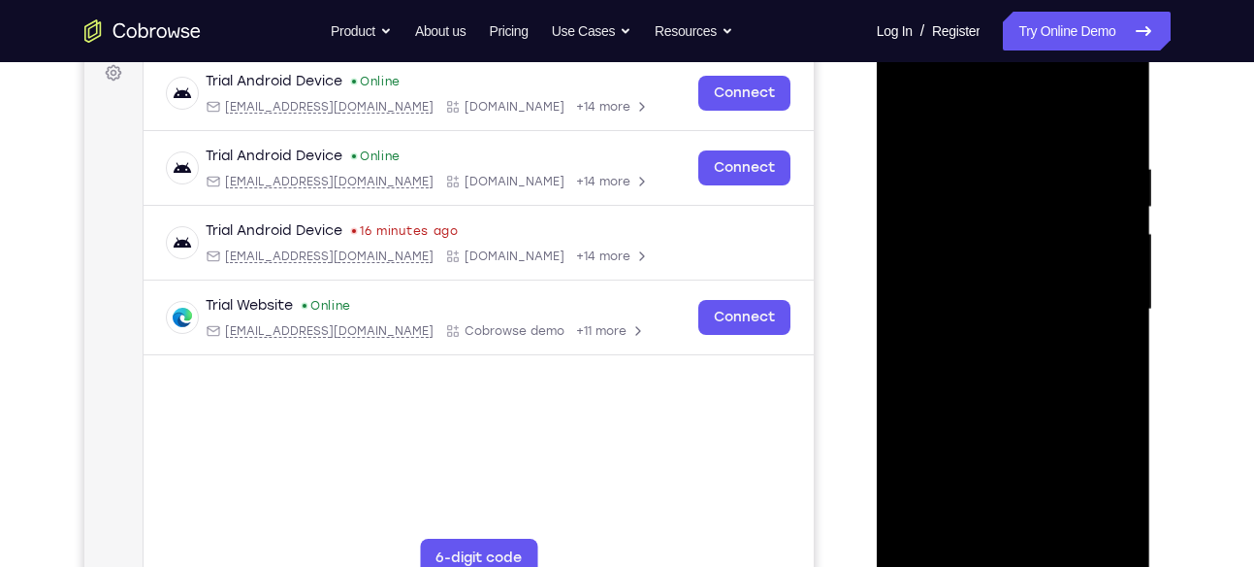
scroll to position [296, 0]
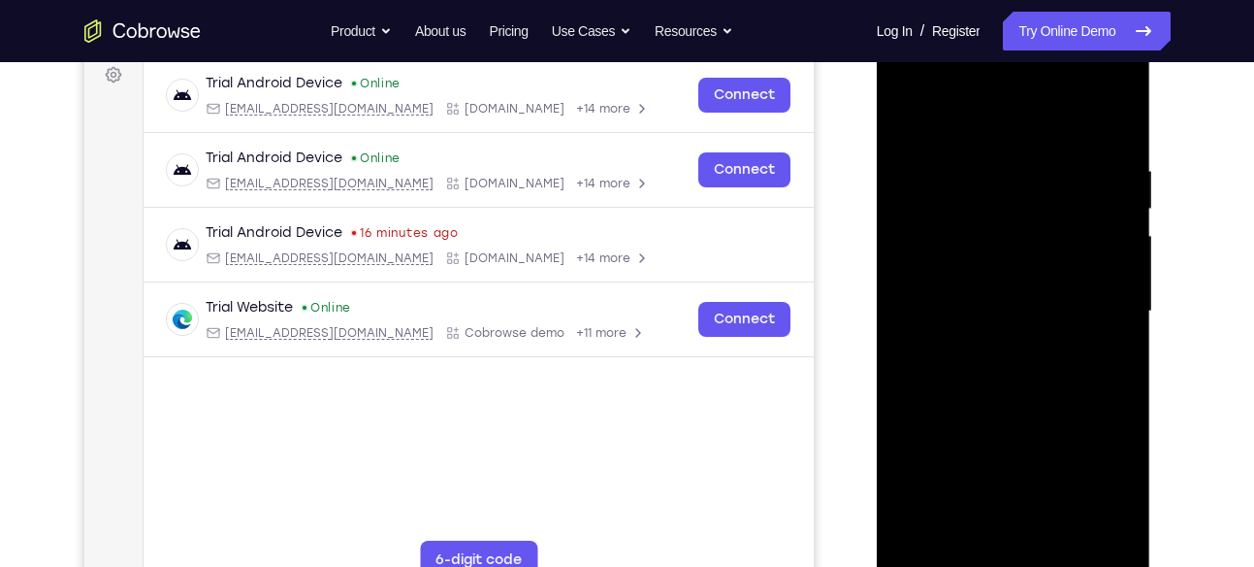
click at [1115, 147] on div at bounding box center [1013, 311] width 244 height 543
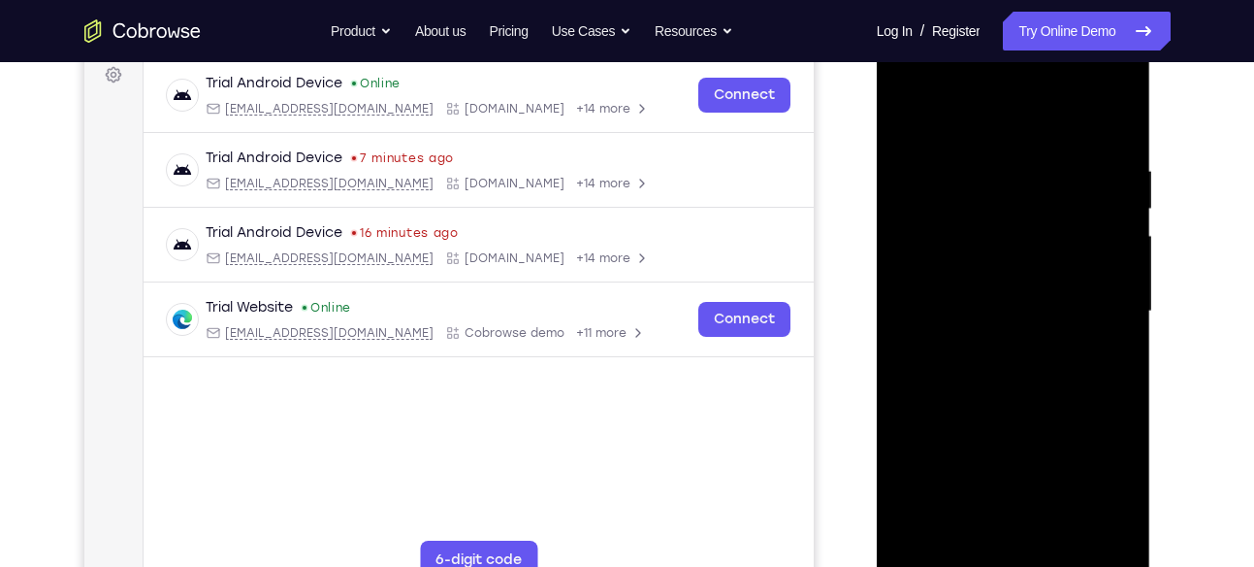
click at [1118, 127] on div at bounding box center [1013, 311] width 244 height 543
drag, startPoint x: 1055, startPoint y: 174, endPoint x: 783, endPoint y: 242, distance: 280.9
click at [877, 242] on html "Online web based iOS Simulators and Android Emulators. Run iPhone, iPad, Mobile…" at bounding box center [1015, 316] width 276 height 582
drag, startPoint x: 1035, startPoint y: 160, endPoint x: 828, endPoint y: 188, distance: 208.5
click at [877, 188] on html "Online web based iOS Simulators and Android Emulators. Run iPhone, iPad, Mobile…" at bounding box center [1015, 316] width 276 height 582
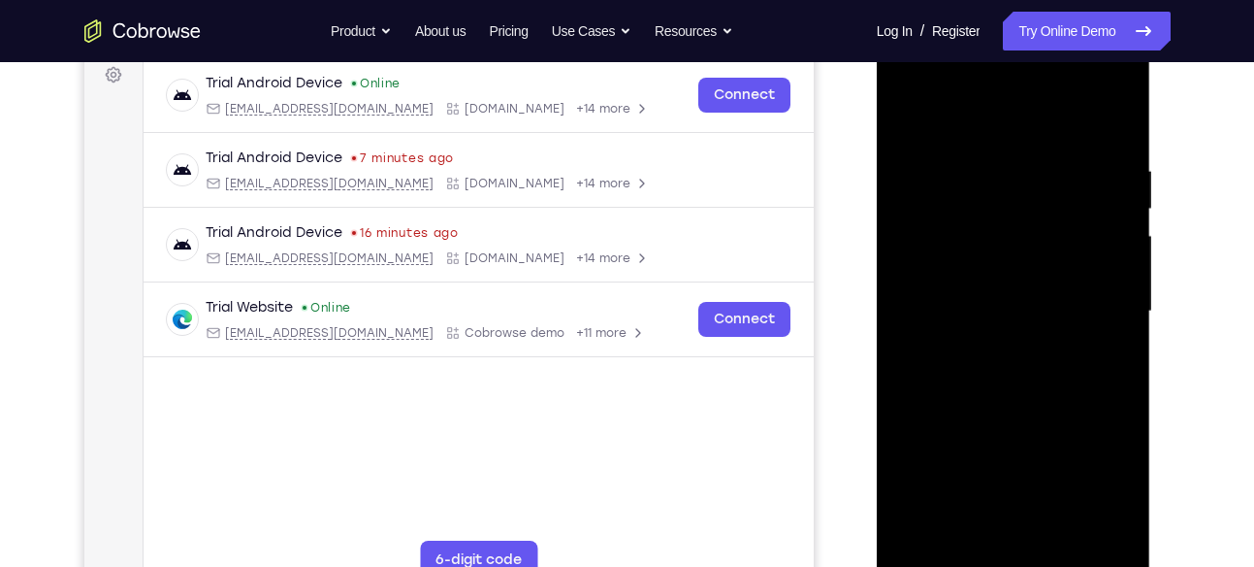
drag, startPoint x: 1066, startPoint y: 161, endPoint x: 926, endPoint y: 169, distance: 139.9
click at [926, 169] on div at bounding box center [1013, 311] width 244 height 543
drag, startPoint x: 1081, startPoint y: 259, endPoint x: 1082, endPoint y: 8, distance: 251.2
click at [1082, 25] on html "Online web based iOS Simulators and Android Emulators. Run iPhone, iPad, Mobile…" at bounding box center [1015, 316] width 276 height 582
drag, startPoint x: 1048, startPoint y: 379, endPoint x: 1064, endPoint y: 145, distance: 235.3
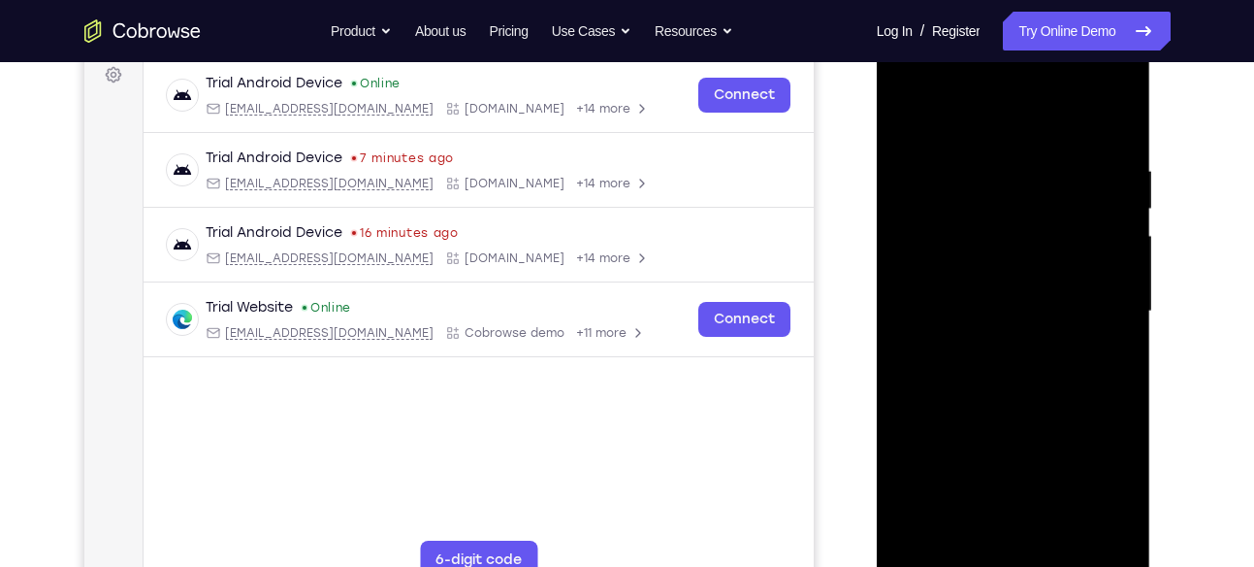
click at [1064, 145] on div at bounding box center [1013, 311] width 244 height 543
drag, startPoint x: 1035, startPoint y: 362, endPoint x: 1036, endPoint y: 202, distance: 160.1
click at [1036, 202] on div at bounding box center [1013, 311] width 244 height 543
drag, startPoint x: 1029, startPoint y: 409, endPoint x: 1032, endPoint y: 258, distance: 151.4
click at [1032, 258] on div at bounding box center [1013, 311] width 244 height 543
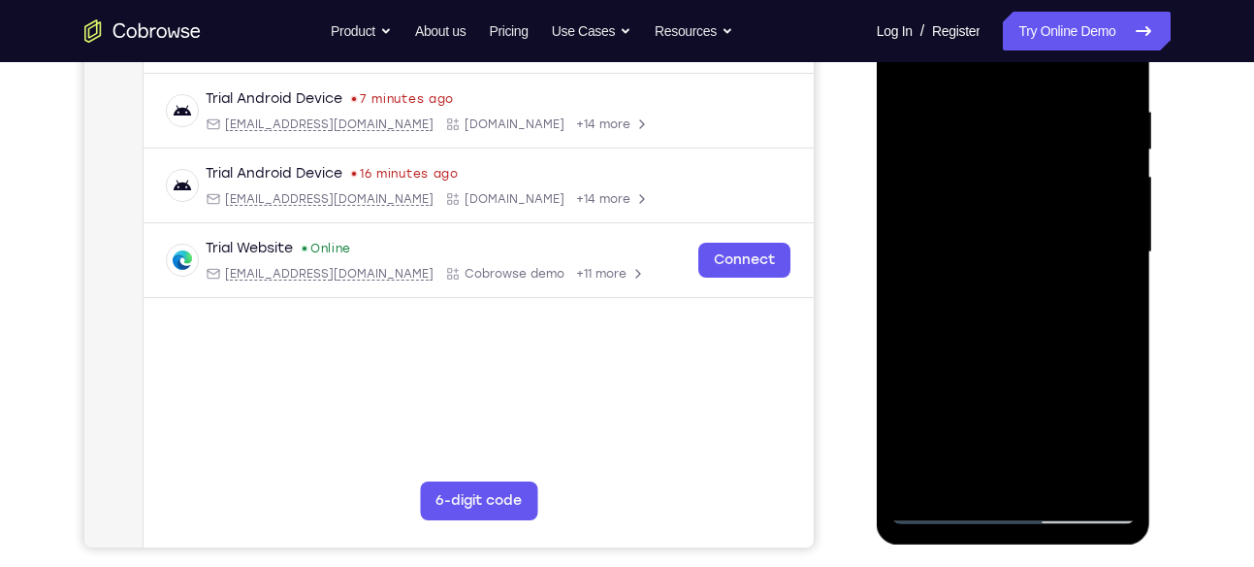
scroll to position [356, 0]
drag, startPoint x: 1023, startPoint y: 398, endPoint x: 1014, endPoint y: 176, distance: 222.4
click at [1014, 176] on div at bounding box center [1013, 251] width 244 height 543
drag, startPoint x: 992, startPoint y: 328, endPoint x: 1022, endPoint y: 170, distance: 161.0
click at [1022, 170] on div at bounding box center [1013, 251] width 244 height 543
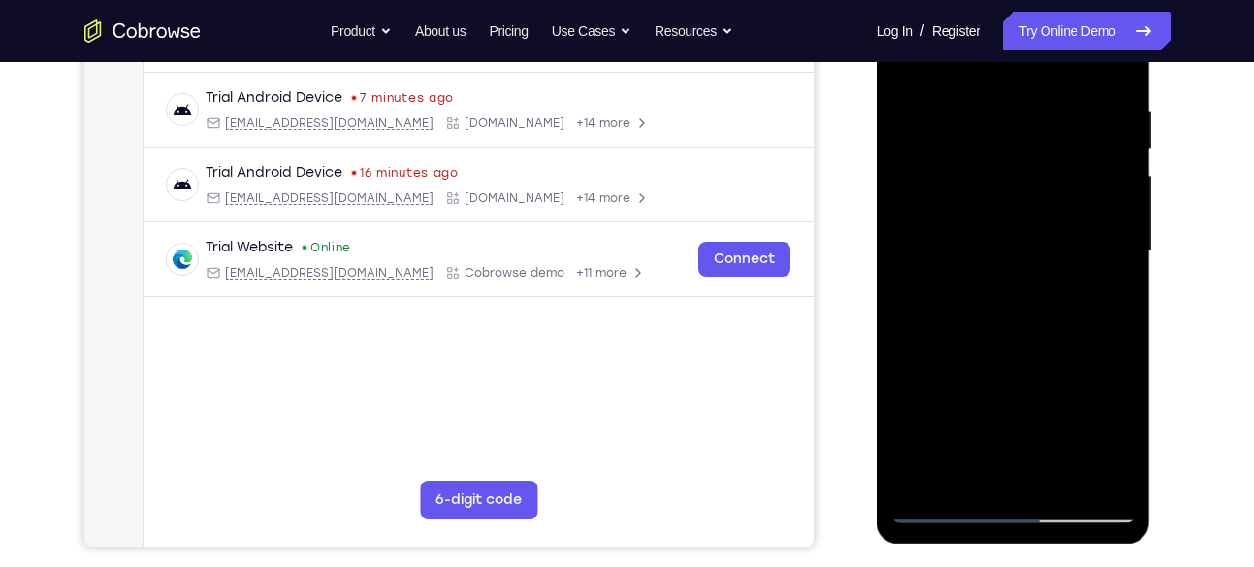
scroll to position [360, 0]
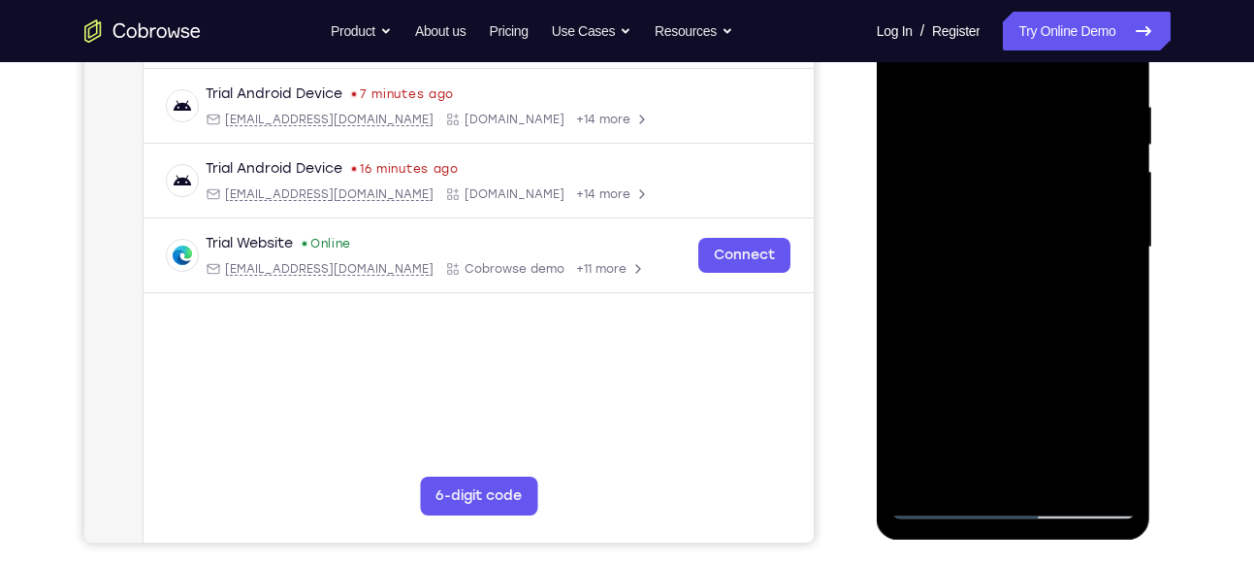
drag, startPoint x: 1021, startPoint y: 364, endPoint x: 1039, endPoint y: 222, distance: 142.8
click at [1039, 222] on div at bounding box center [1013, 247] width 244 height 543
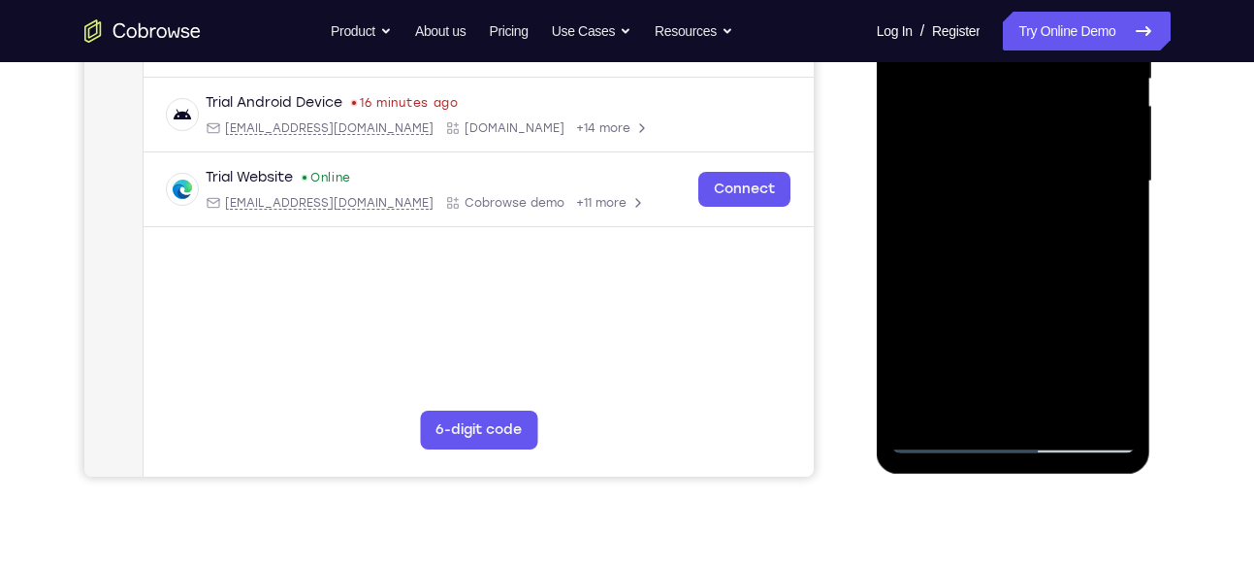
scroll to position [425, 0]
drag, startPoint x: 1039, startPoint y: 157, endPoint x: 984, endPoint y: 490, distance: 337.3
click at [984, 478] on html "Online web based iOS Simulators and Android Emulators. Run iPhone, iPad, Mobile…" at bounding box center [1015, 187] width 276 height 582
drag, startPoint x: 1016, startPoint y: 295, endPoint x: 1044, endPoint y: 130, distance: 167.3
click at [1044, 130] on div at bounding box center [1013, 182] width 244 height 543
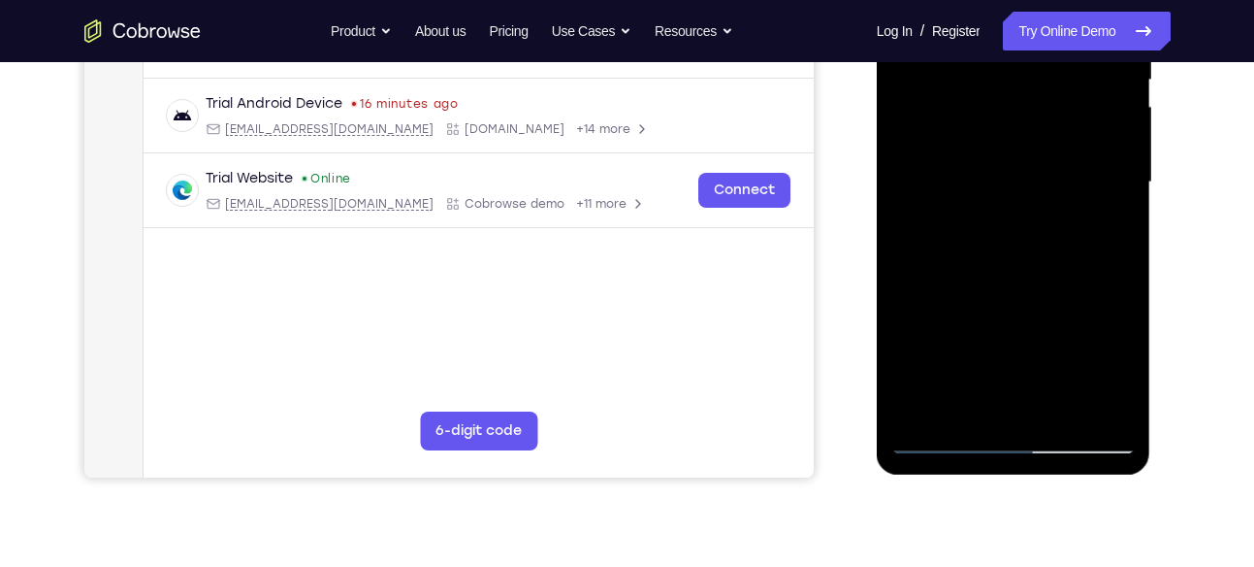
drag, startPoint x: 1002, startPoint y: 316, endPoint x: 1042, endPoint y: 120, distance: 199.9
click at [1042, 120] on div at bounding box center [1013, 182] width 244 height 543
drag, startPoint x: 1025, startPoint y: 345, endPoint x: 1052, endPoint y: 122, distance: 224.6
click at [1052, 122] on div at bounding box center [1013, 182] width 244 height 543
drag, startPoint x: 1018, startPoint y: 297, endPoint x: 1053, endPoint y: 99, distance: 201.1
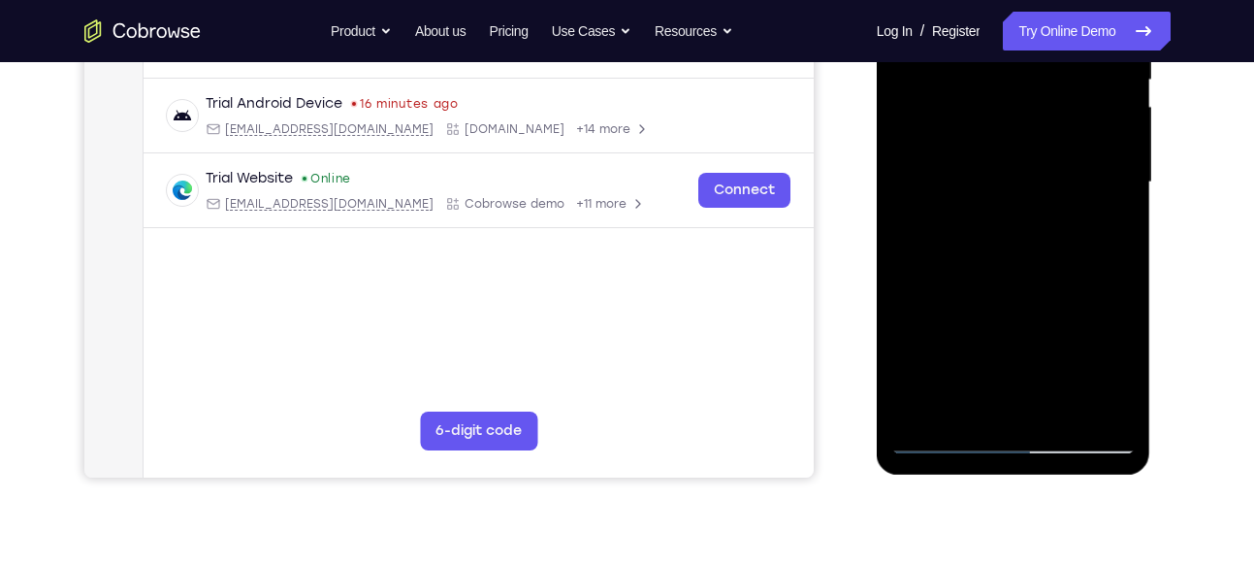
click at [1053, 99] on div at bounding box center [1013, 182] width 244 height 543
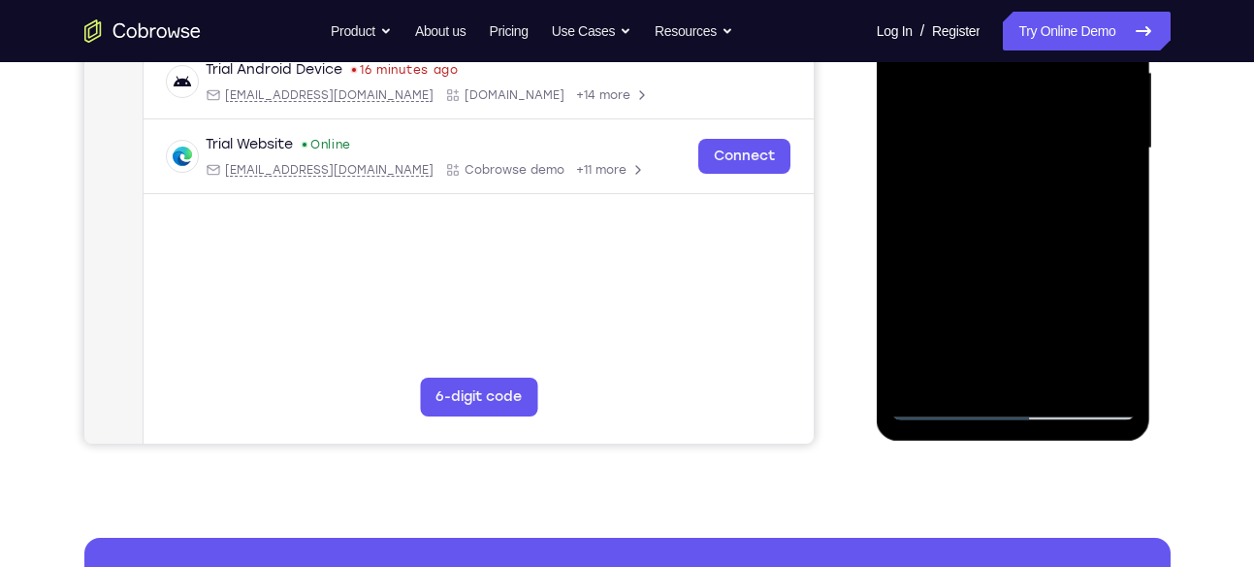
scroll to position [458, 0]
drag, startPoint x: 1002, startPoint y: 303, endPoint x: 1026, endPoint y: 147, distance: 157.1
click at [1026, 147] on div at bounding box center [1013, 149] width 244 height 543
drag, startPoint x: 989, startPoint y: 332, endPoint x: 1033, endPoint y: 140, distance: 197.2
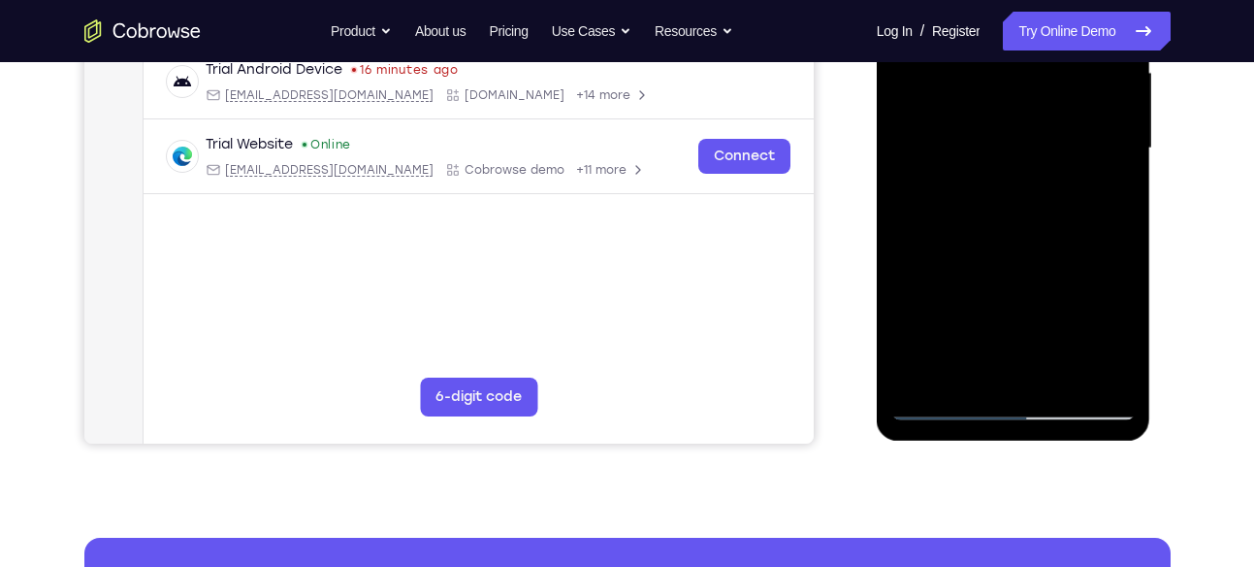
click at [1033, 140] on div at bounding box center [1013, 148] width 244 height 543
drag, startPoint x: 985, startPoint y: 290, endPoint x: 1051, endPoint y: 75, distance: 225.2
click at [1051, 75] on div at bounding box center [1013, 148] width 244 height 543
drag, startPoint x: 992, startPoint y: 275, endPoint x: 1041, endPoint y: 81, distance: 200.0
click at [1041, 81] on div at bounding box center [1013, 148] width 244 height 543
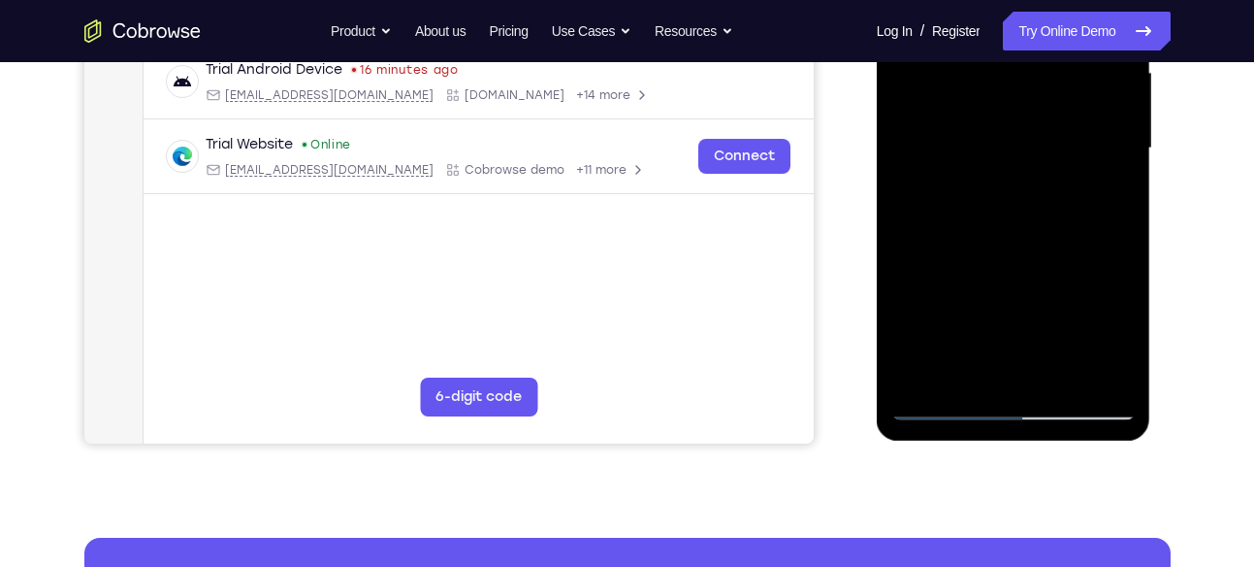
drag, startPoint x: 979, startPoint y: 303, endPoint x: 1029, endPoint y: 130, distance: 179.9
click at [1029, 130] on div at bounding box center [1013, 148] width 244 height 543
click at [920, 376] on div at bounding box center [1013, 148] width 244 height 543
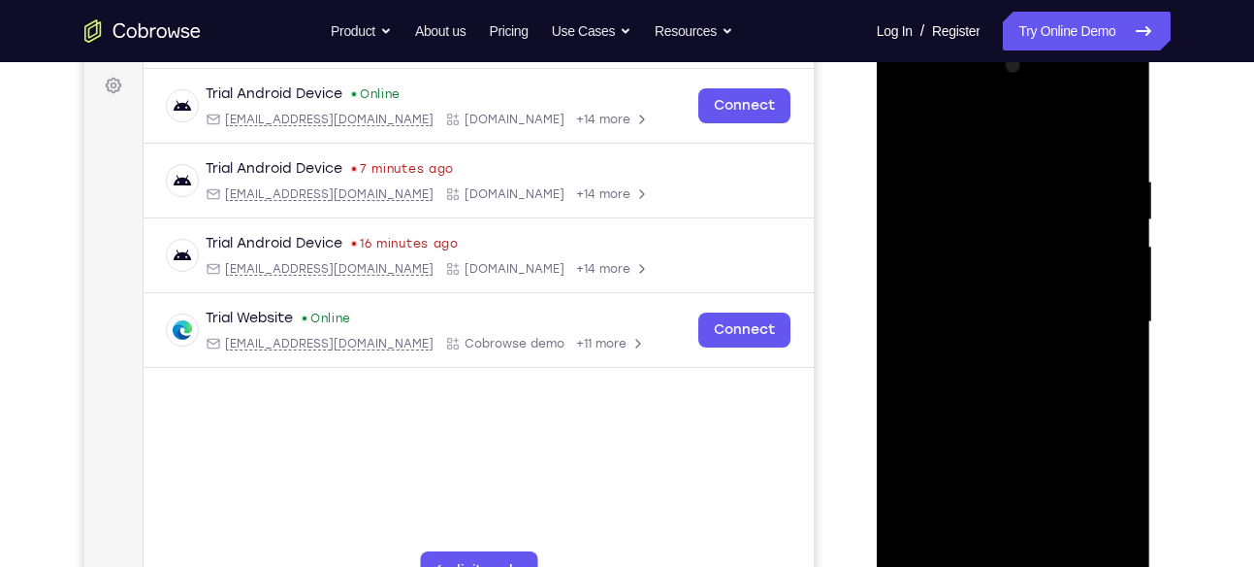
scroll to position [283, 0]
drag, startPoint x: 960, startPoint y: 188, endPoint x: 1177, endPoint y: 186, distance: 216.3
click at [1153, 186] on html "Online web based iOS Simulators and Android Emulators. Run iPhone, iPad, Mobile…" at bounding box center [1015, 329] width 276 height 582
drag, startPoint x: 942, startPoint y: 149, endPoint x: 1219, endPoint y: 126, distance: 278.4
click at [1153, 126] on html "Online web based iOS Simulators and Android Emulators. Run iPhone, iPad, Mobile…" at bounding box center [1015, 329] width 276 height 582
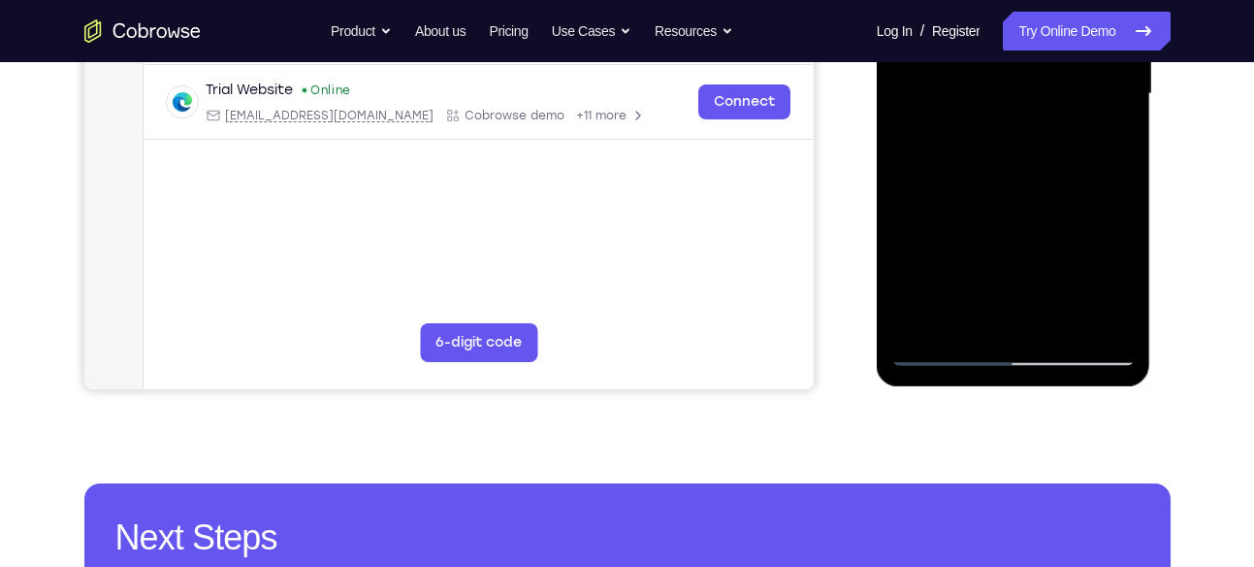
scroll to position [514, 0]
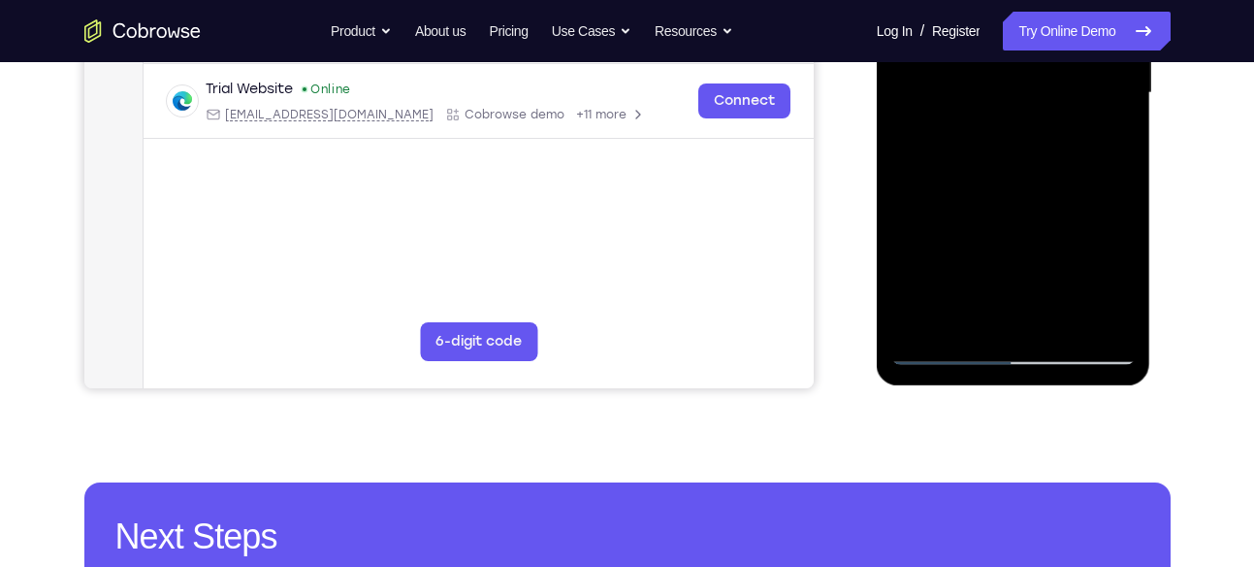
click at [1098, 318] on div at bounding box center [1013, 93] width 244 height 543
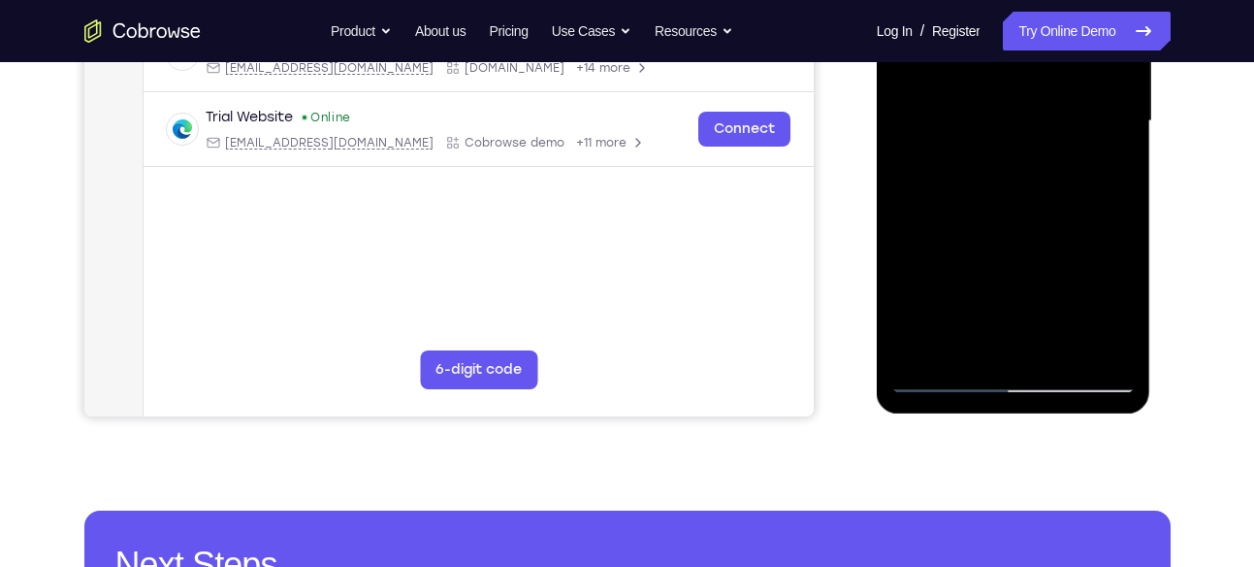
scroll to position [487, 0]
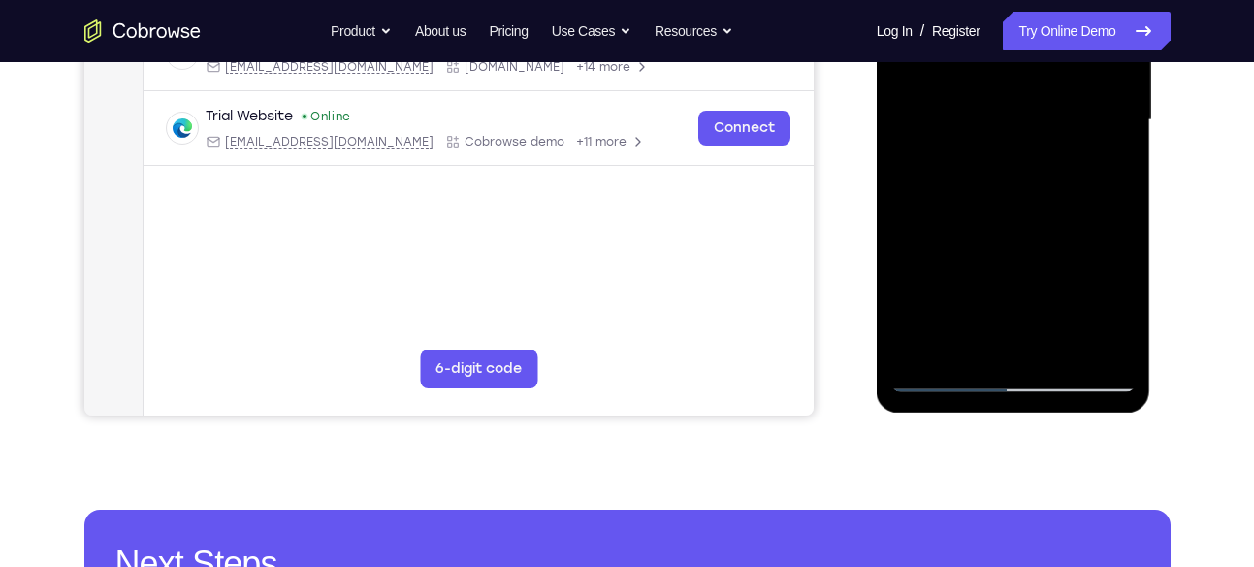
click at [924, 343] on div at bounding box center [1013, 120] width 244 height 543
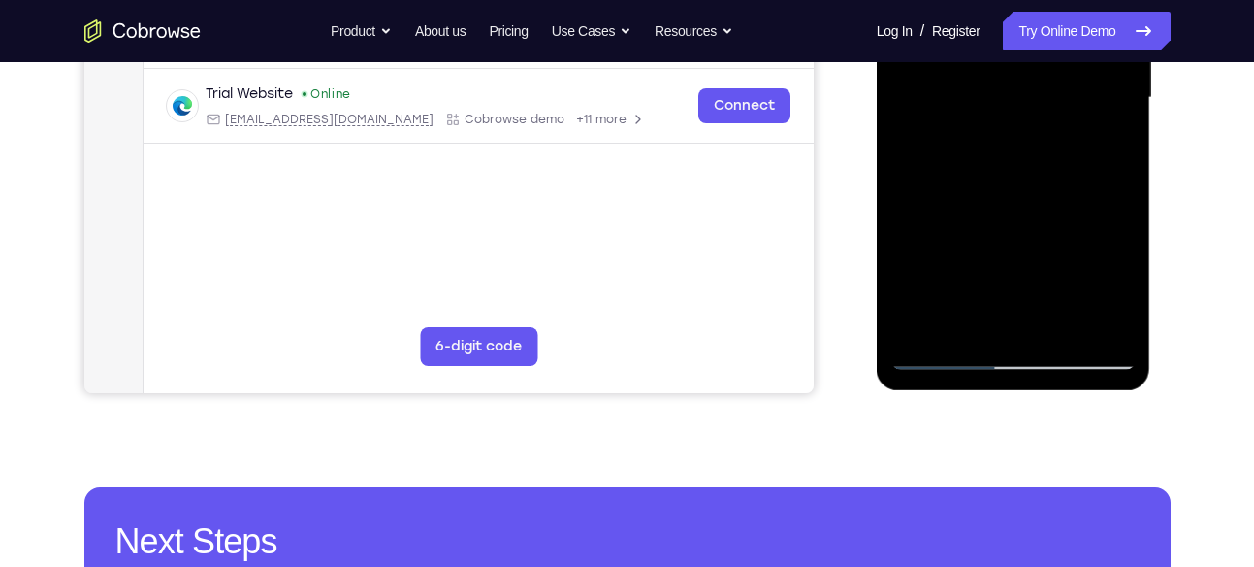
scroll to position [522, 0]
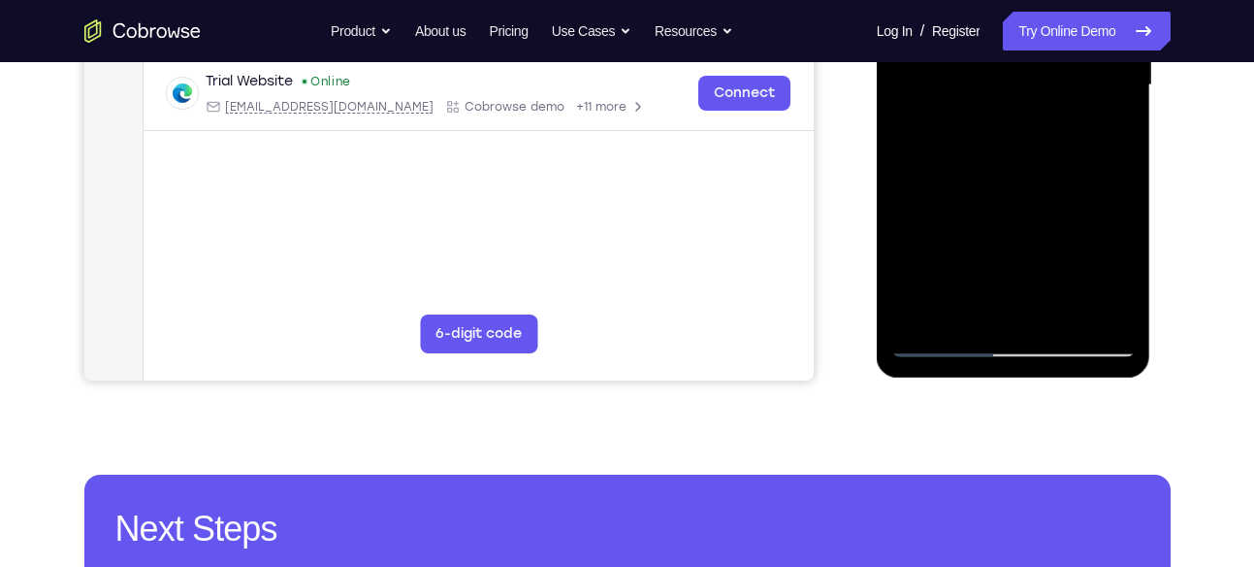
drag, startPoint x: 979, startPoint y: 248, endPoint x: 1018, endPoint y: 129, distance: 125.5
click at [1018, 129] on div at bounding box center [1013, 85] width 244 height 543
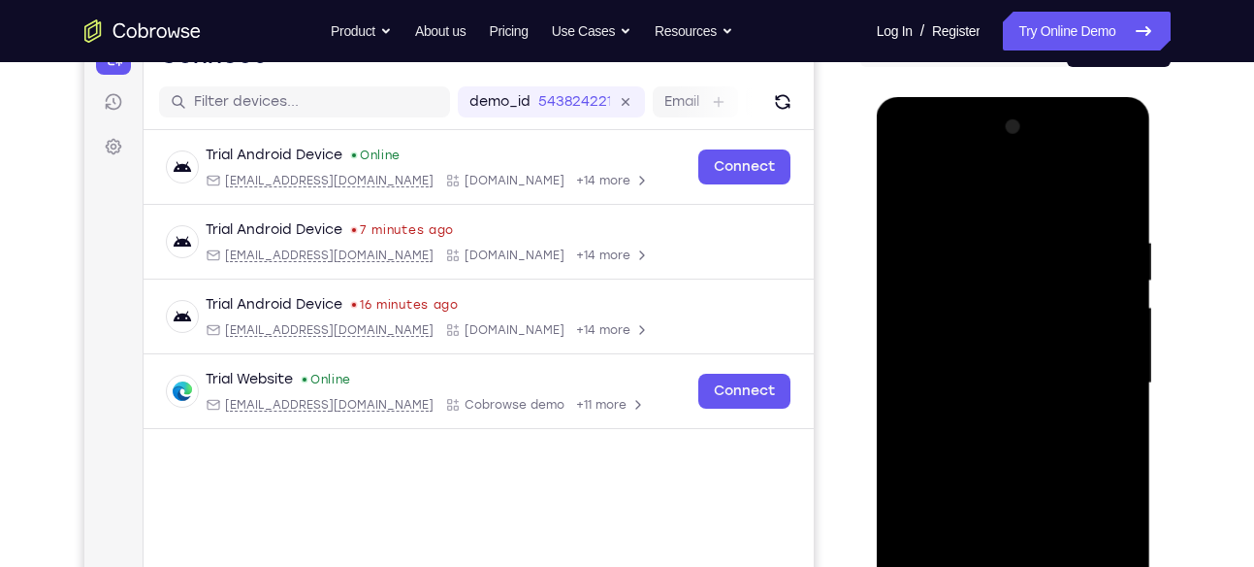
scroll to position [217, 0]
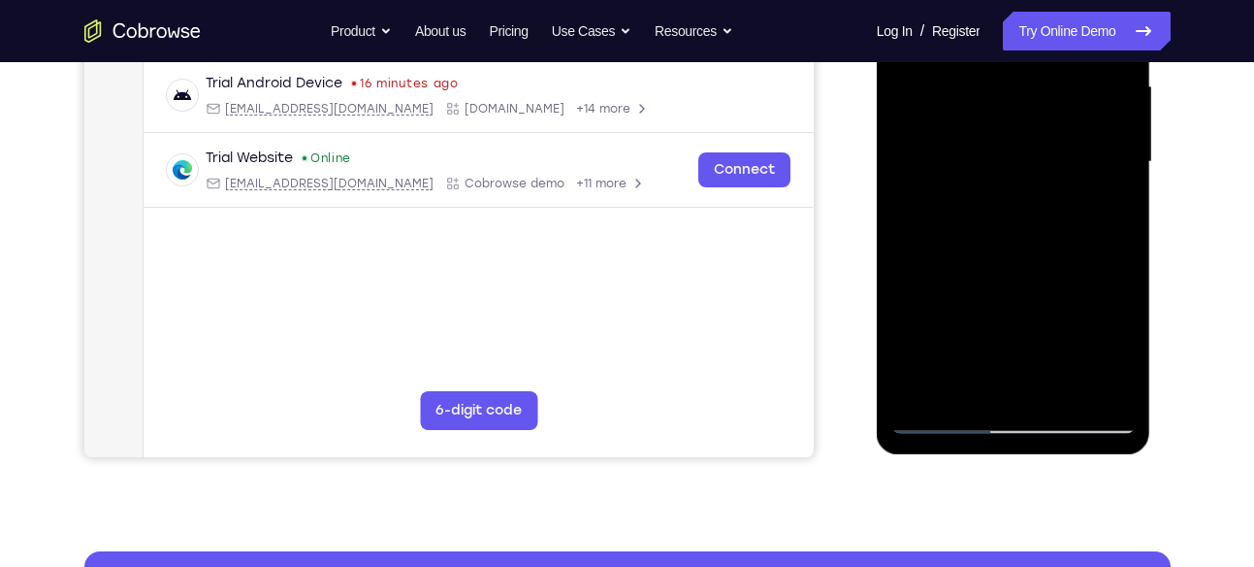
drag, startPoint x: 1010, startPoint y: 298, endPoint x: 1047, endPoint y: 135, distance: 167.1
click at [1047, 135] on div at bounding box center [1013, 161] width 244 height 543
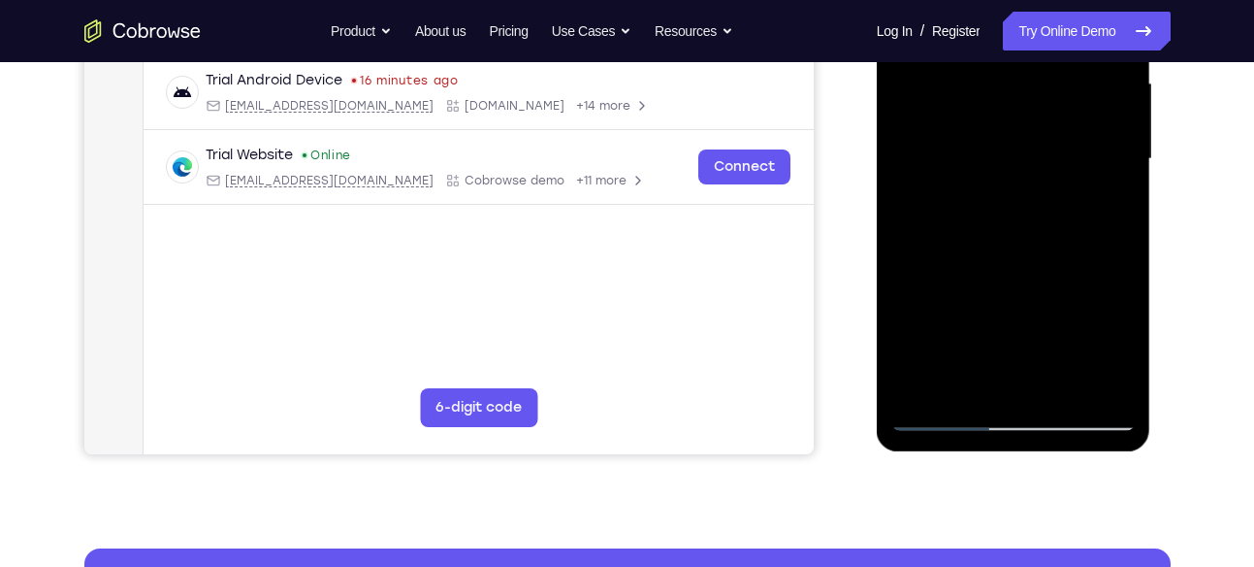
click at [1068, 384] on div at bounding box center [1013, 158] width 244 height 543
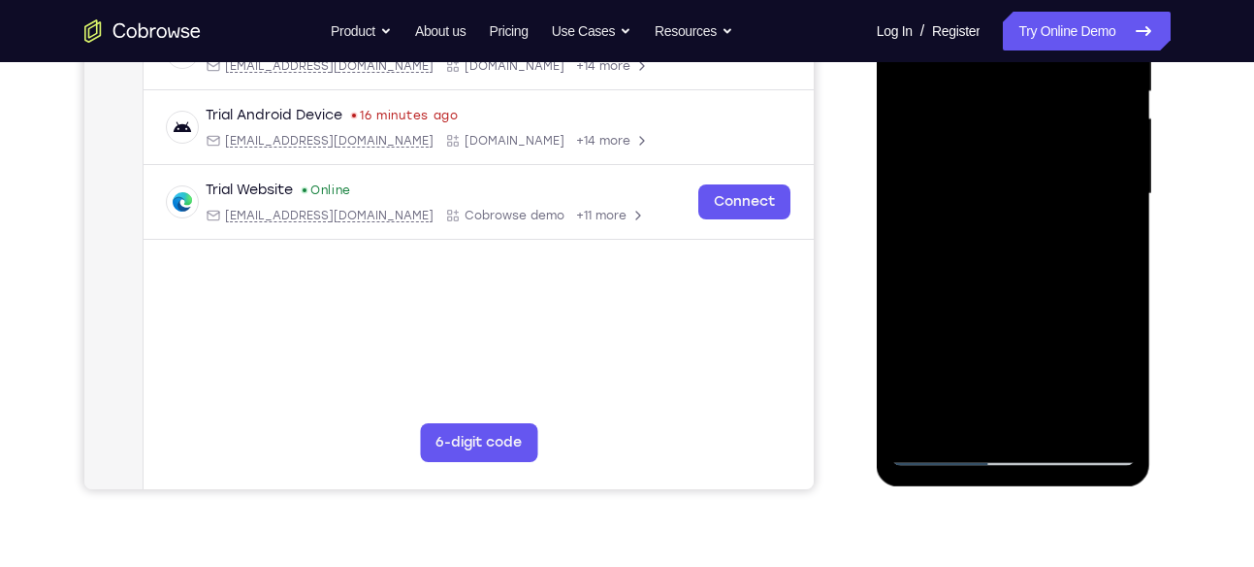
scroll to position [412, 0]
click at [1004, 291] on div at bounding box center [1013, 194] width 244 height 543
click at [1016, 230] on div at bounding box center [1013, 194] width 244 height 543
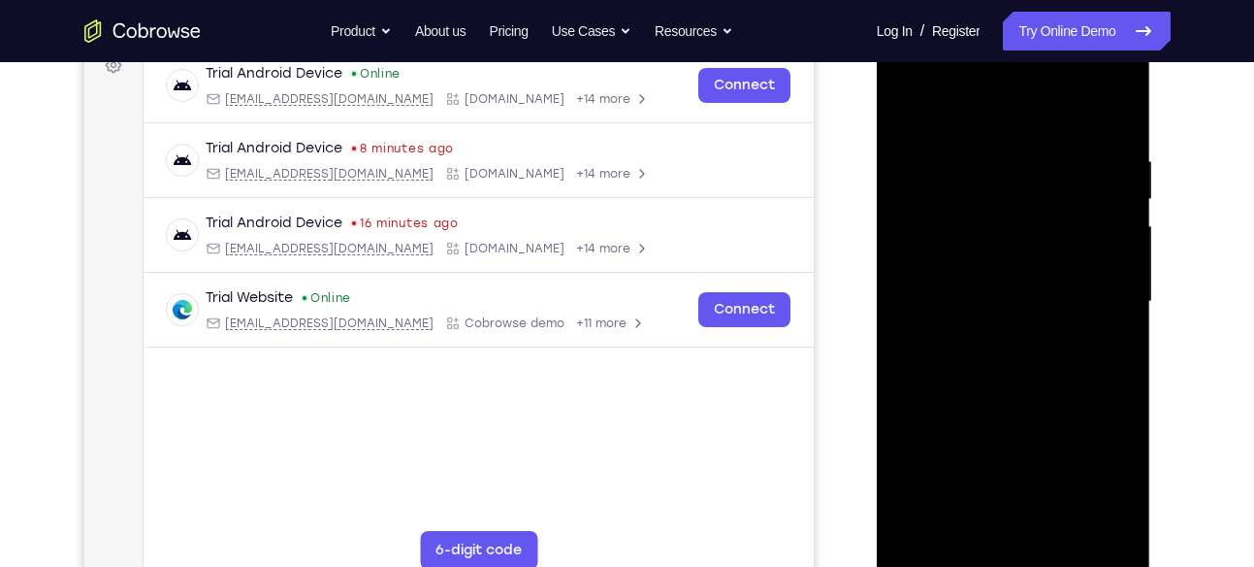
scroll to position [293, 0]
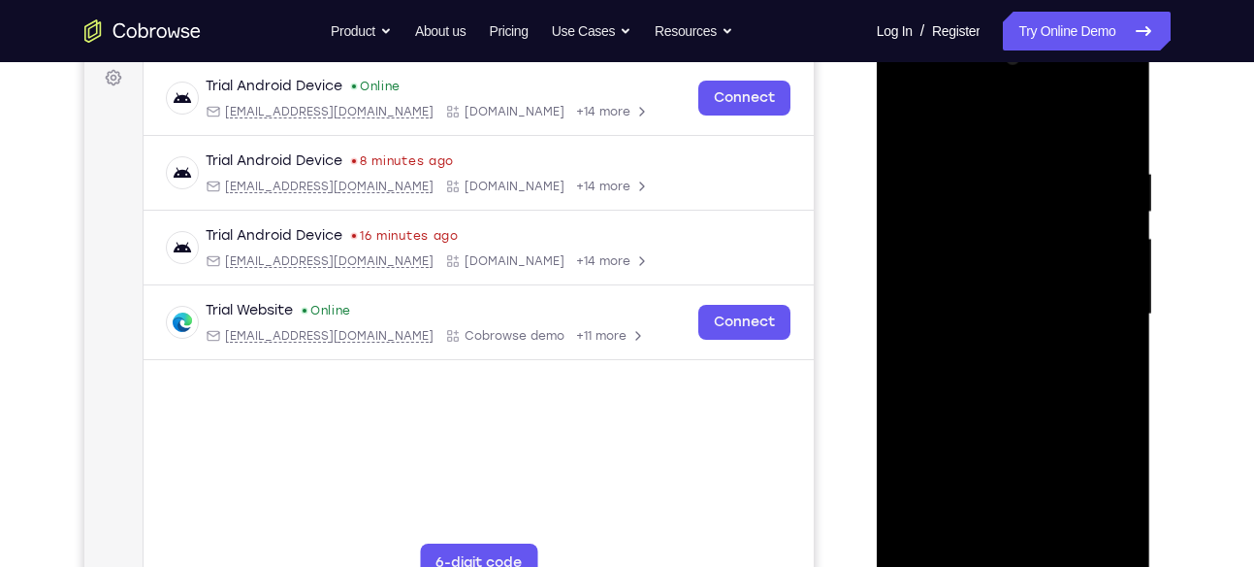
click at [900, 120] on div at bounding box center [1013, 314] width 244 height 543
drag, startPoint x: 993, startPoint y: 279, endPoint x: 998, endPoint y: 133, distance: 146.6
click at [998, 133] on div at bounding box center [1013, 314] width 244 height 543
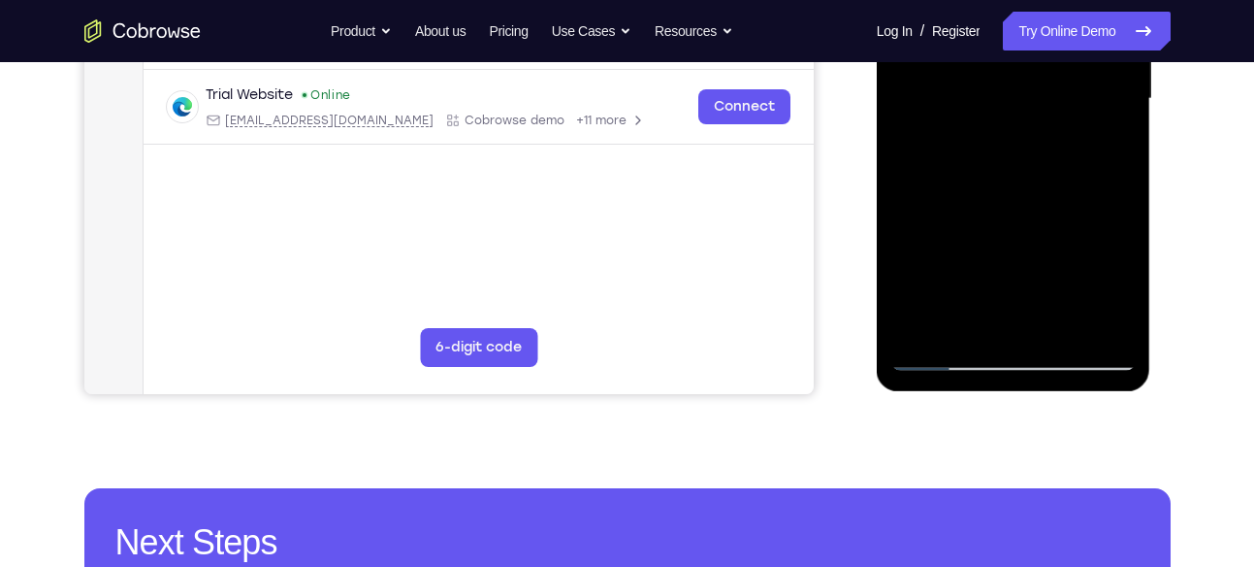
scroll to position [451, 0]
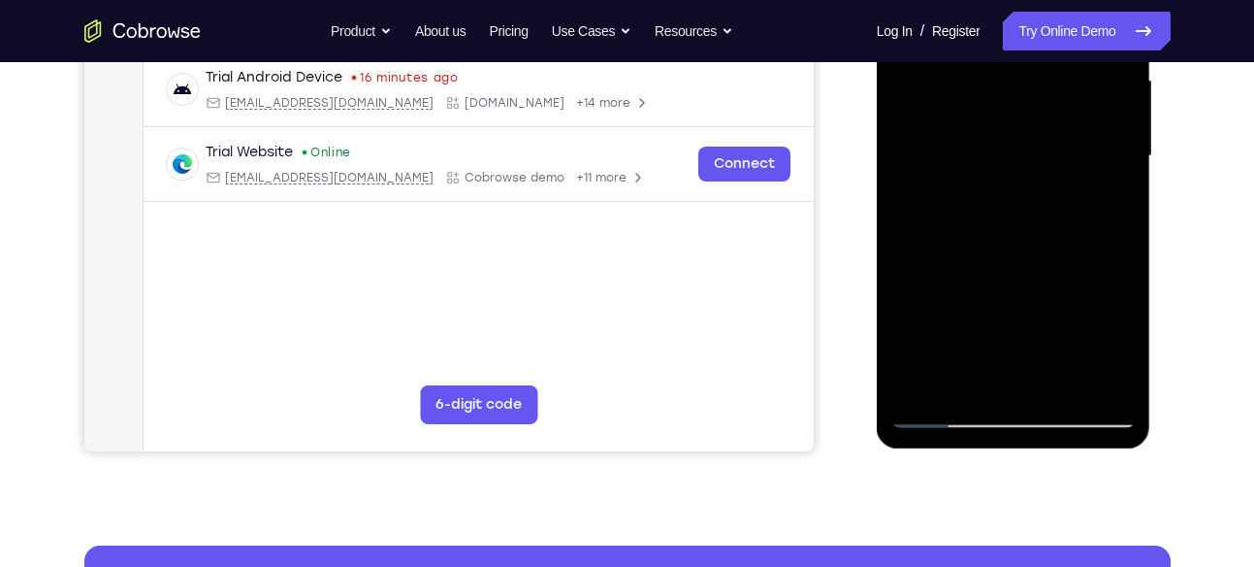
click at [1062, 381] on div at bounding box center [1013, 156] width 244 height 543
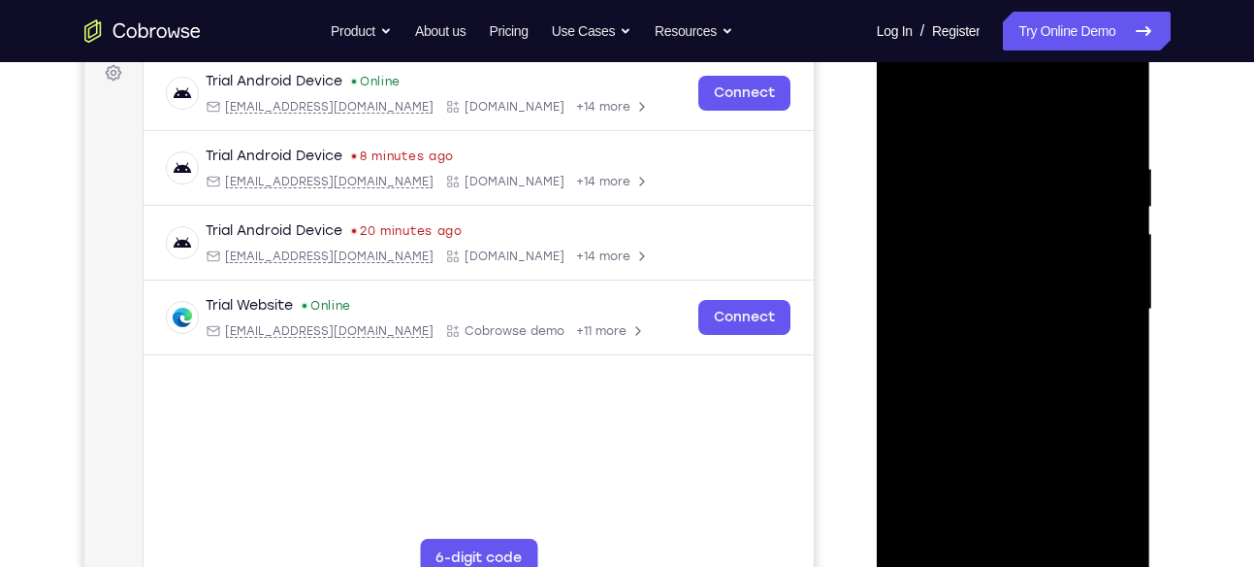
scroll to position [297, 0]
click at [1120, 207] on div at bounding box center [1013, 310] width 244 height 543
click at [909, 211] on div at bounding box center [1013, 310] width 244 height 543
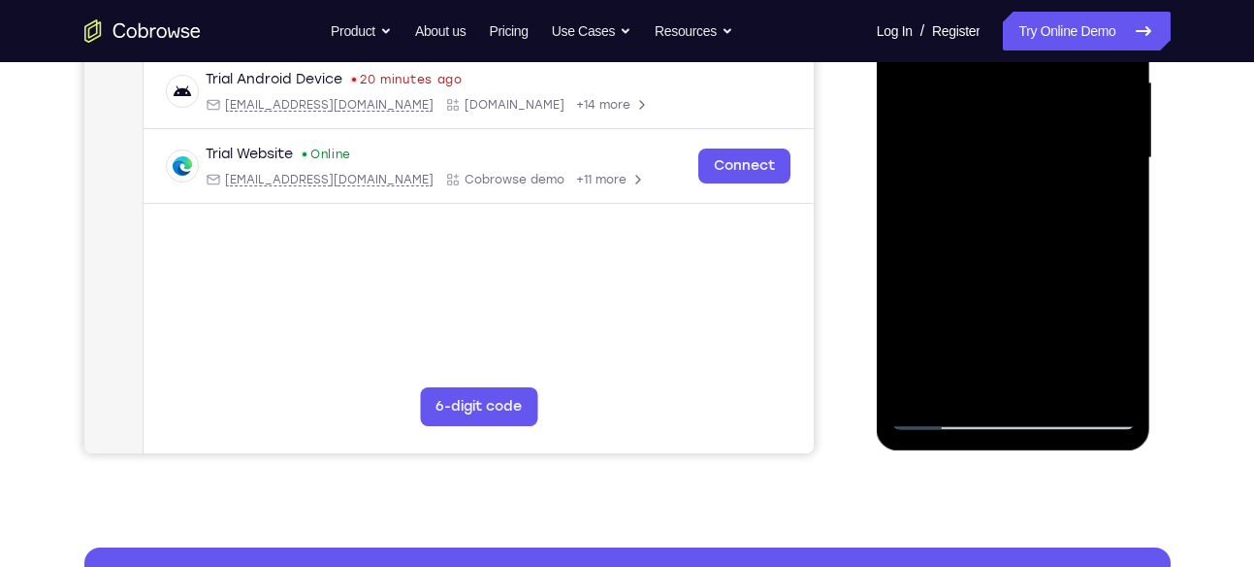
scroll to position [456, 0]
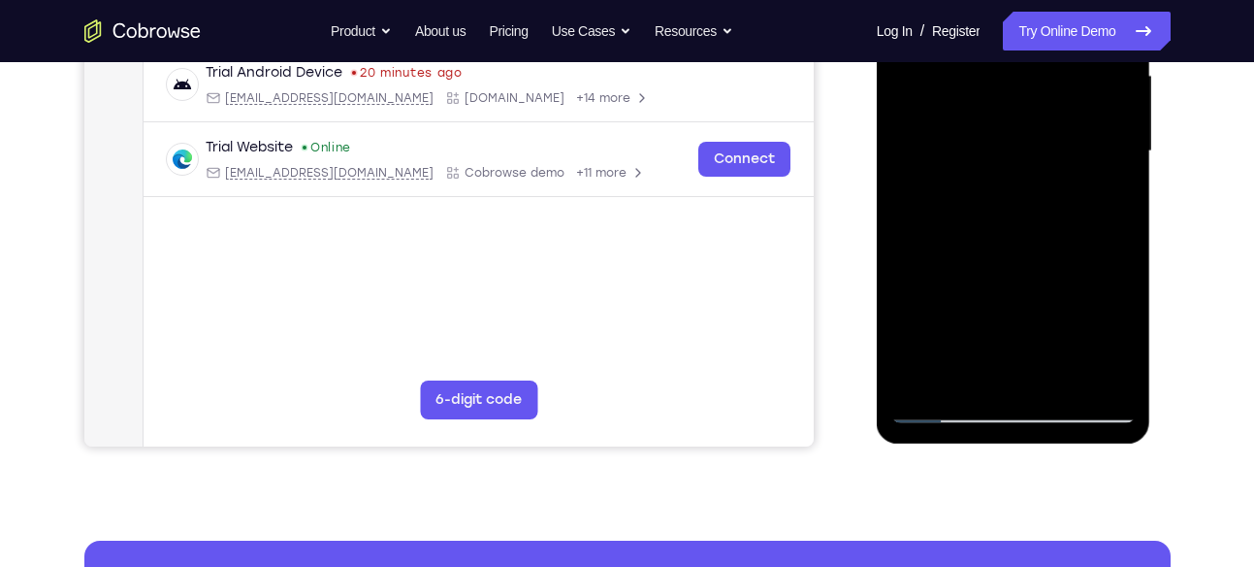
click at [931, 407] on div at bounding box center [1013, 151] width 244 height 543
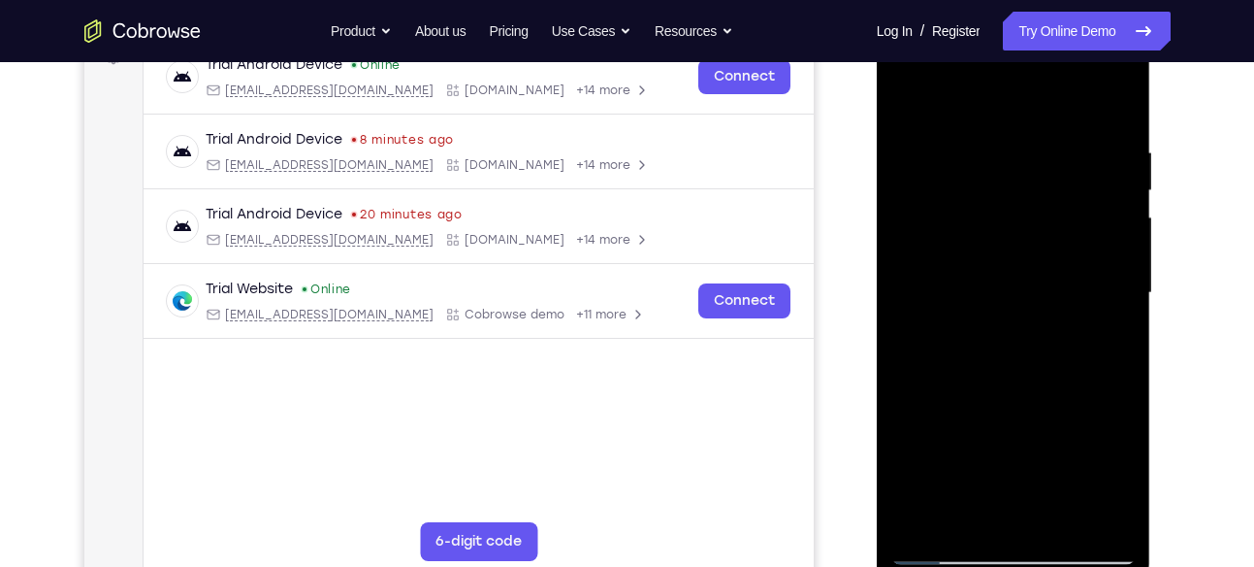
scroll to position [313, 0]
drag, startPoint x: 994, startPoint y: 479, endPoint x: 1027, endPoint y: 80, distance: 401.0
click at [1027, 80] on div at bounding box center [1013, 293] width 244 height 543
drag, startPoint x: 1035, startPoint y: 371, endPoint x: 1039, endPoint y: 150, distance: 220.2
click at [1039, 150] on div at bounding box center [1013, 293] width 244 height 543
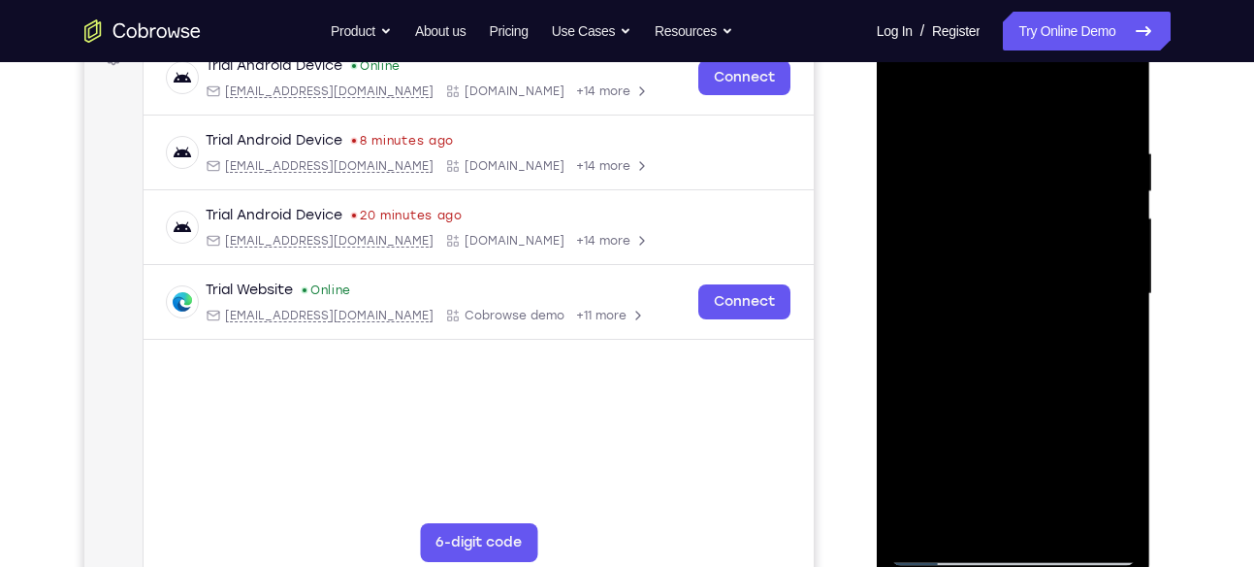
scroll to position [330, 0]
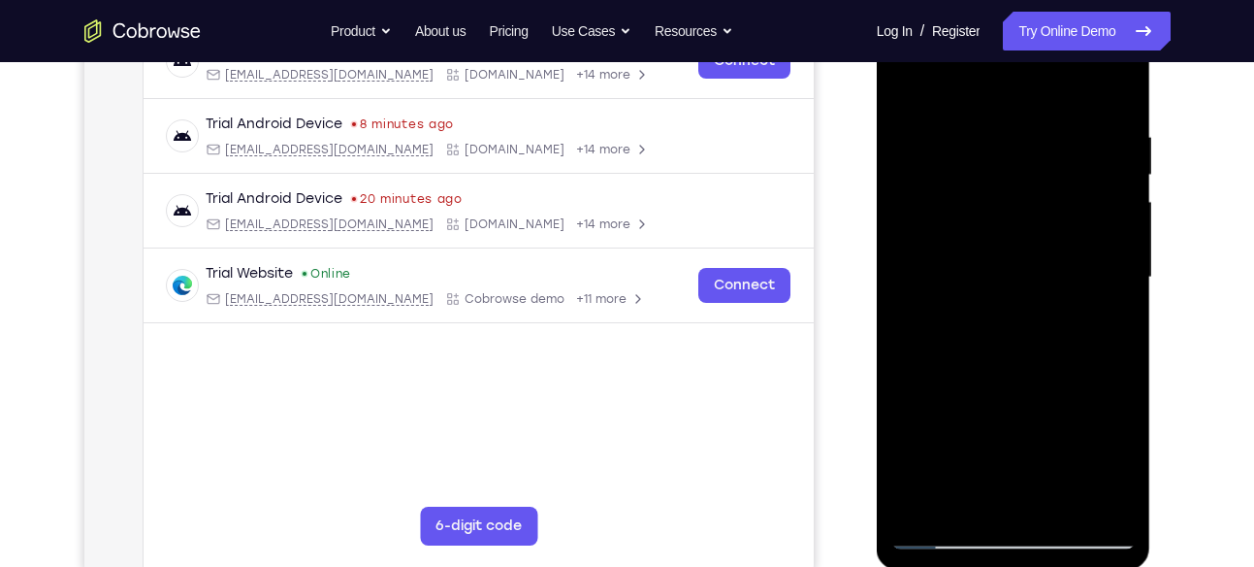
drag, startPoint x: 1027, startPoint y: 214, endPoint x: 974, endPoint y: 523, distance: 313.1
click at [974, 523] on div at bounding box center [1013, 277] width 244 height 543
drag, startPoint x: 1027, startPoint y: 243, endPoint x: 1007, endPoint y: 316, distance: 75.6
drag, startPoint x: 1007, startPoint y: 316, endPoint x: 1068, endPoint y: 265, distance: 79.9
click at [1068, 265] on div at bounding box center [1013, 277] width 244 height 543
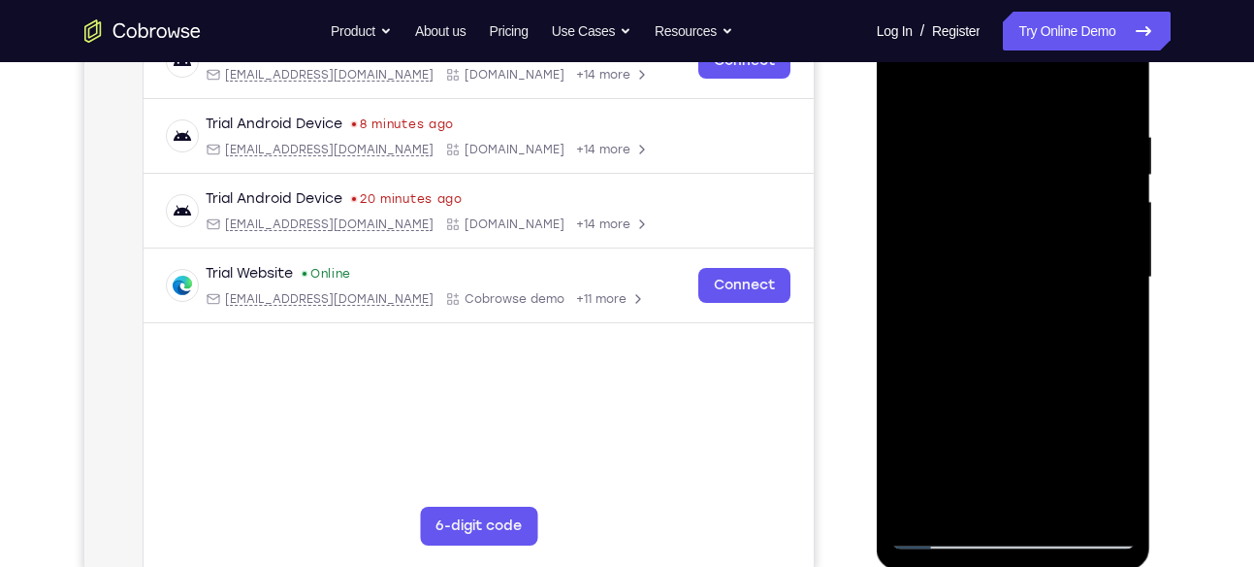
drag, startPoint x: 1029, startPoint y: 417, endPoint x: 1033, endPoint y: 217, distance: 199.9
click at [1033, 217] on div at bounding box center [1013, 277] width 244 height 543
drag, startPoint x: 1009, startPoint y: 364, endPoint x: 1024, endPoint y: 173, distance: 191.7
click at [1024, 173] on div at bounding box center [1013, 277] width 244 height 543
drag, startPoint x: 1004, startPoint y: 395, endPoint x: 1015, endPoint y: 164, distance: 231.1
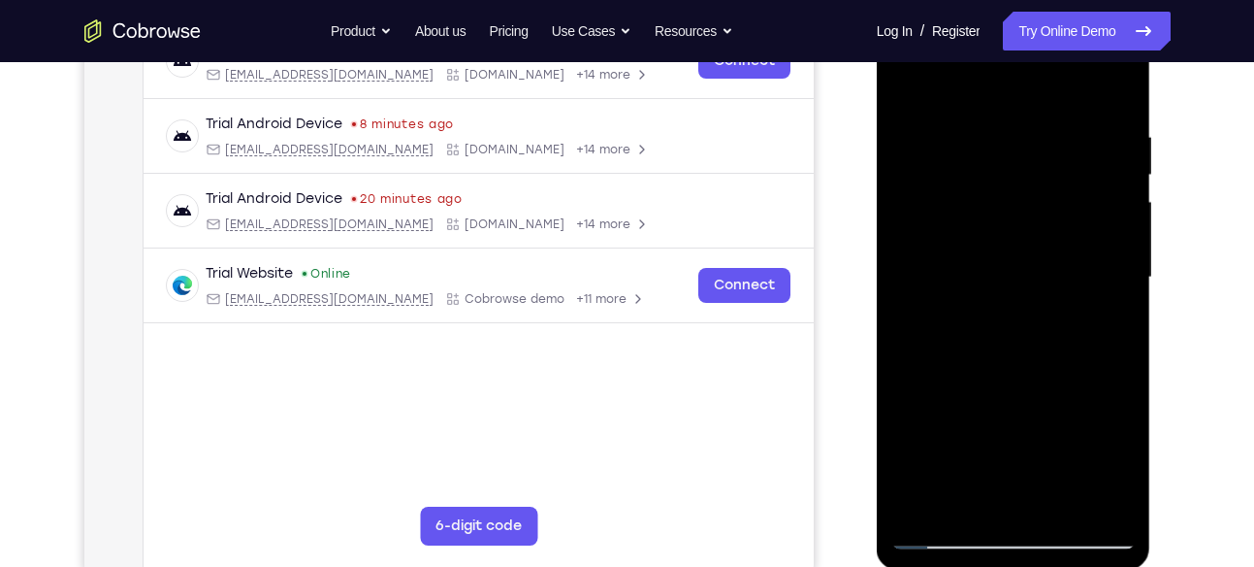
click at [1015, 164] on div at bounding box center [1013, 277] width 244 height 543
drag, startPoint x: 1010, startPoint y: 358, endPoint x: 1017, endPoint y: 303, distance: 55.7
click at [1017, 303] on div at bounding box center [1013, 277] width 244 height 543
drag, startPoint x: 1017, startPoint y: 303, endPoint x: 1021, endPoint y: 141, distance: 162.1
click at [1021, 141] on div at bounding box center [1013, 277] width 244 height 543
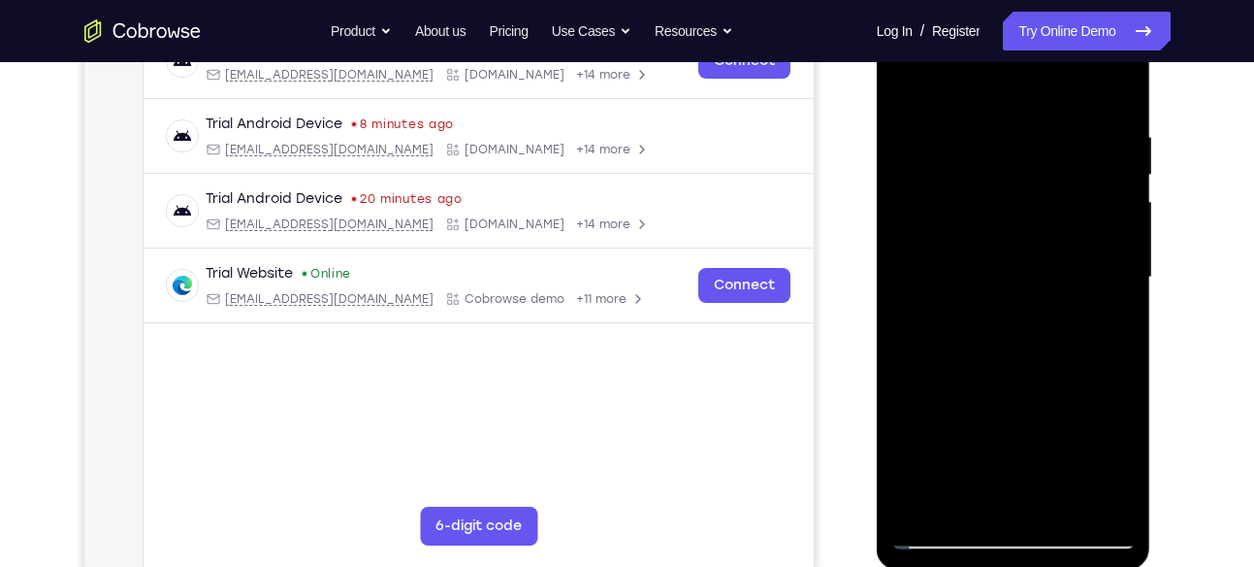
drag, startPoint x: 1031, startPoint y: 371, endPoint x: 1048, endPoint y: 224, distance: 147.4
click at [1048, 224] on div at bounding box center [1013, 277] width 244 height 543
drag, startPoint x: 1048, startPoint y: 224, endPoint x: 1012, endPoint y: 423, distance: 202.1
click at [1012, 423] on div at bounding box center [1013, 277] width 244 height 543
click at [992, 238] on div at bounding box center [1013, 277] width 244 height 543
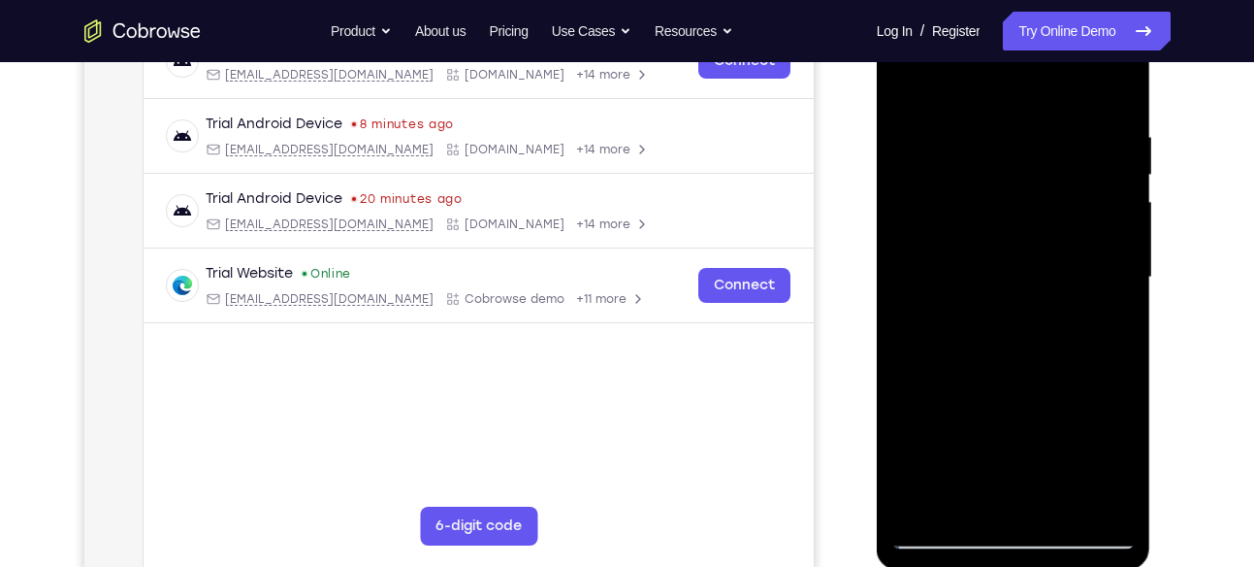
drag, startPoint x: 1058, startPoint y: 317, endPoint x: 1062, endPoint y: 162, distance: 155.3
click at [1062, 162] on div at bounding box center [1013, 277] width 244 height 543
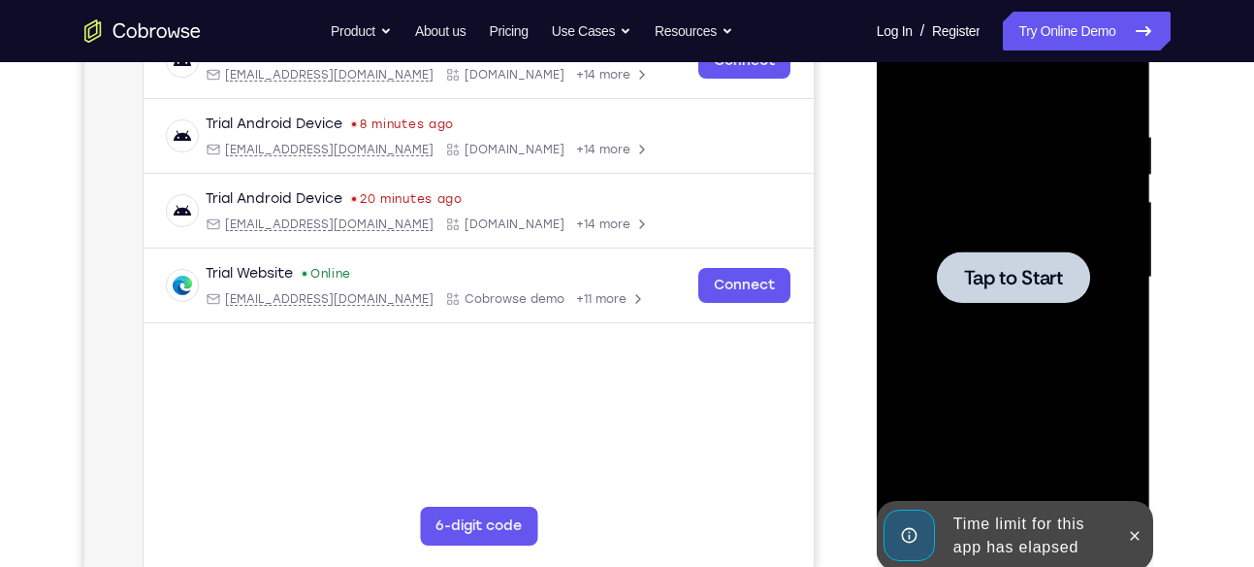
drag, startPoint x: 1056, startPoint y: 376, endPoint x: 1062, endPoint y: 204, distance: 172.8
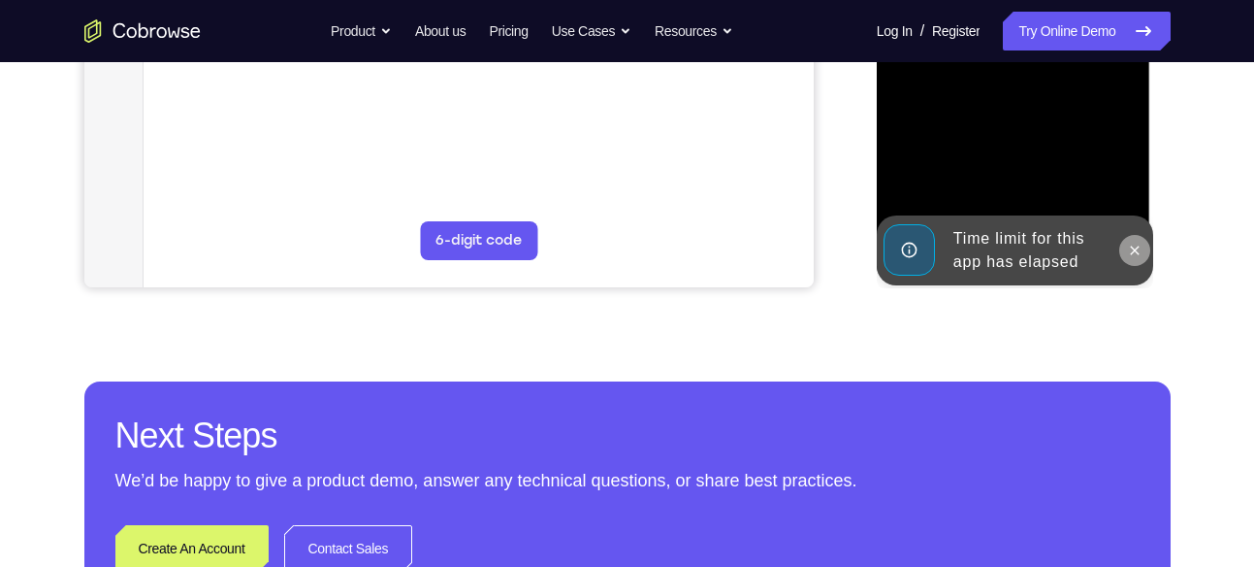
click at [1138, 256] on icon at bounding box center [1135, 251] width 16 height 16
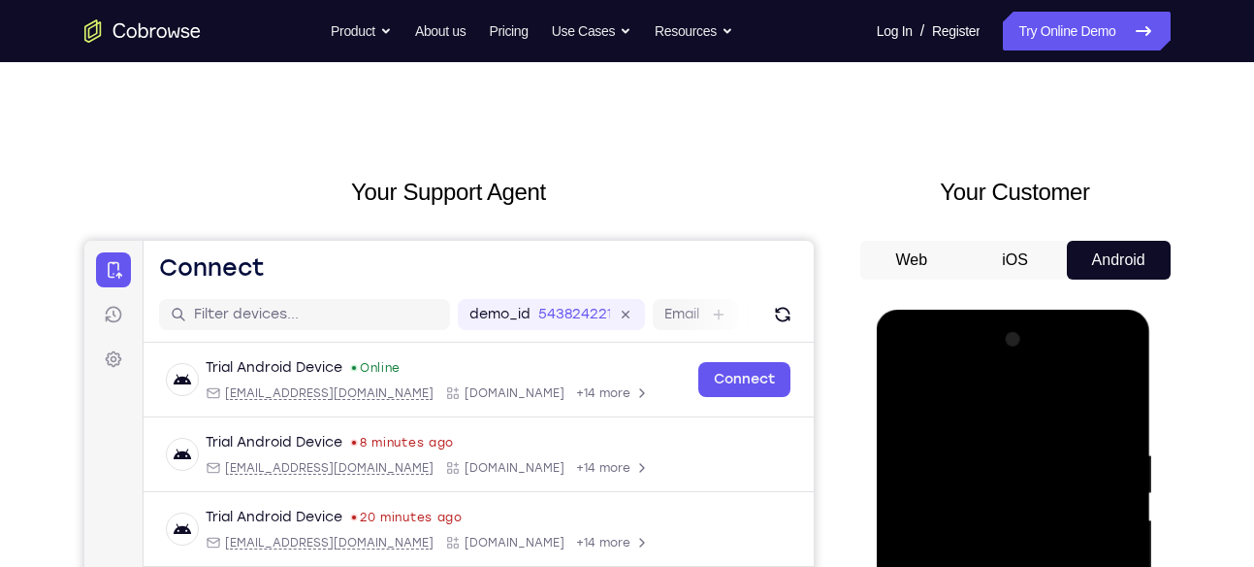
scroll to position [0, 0]
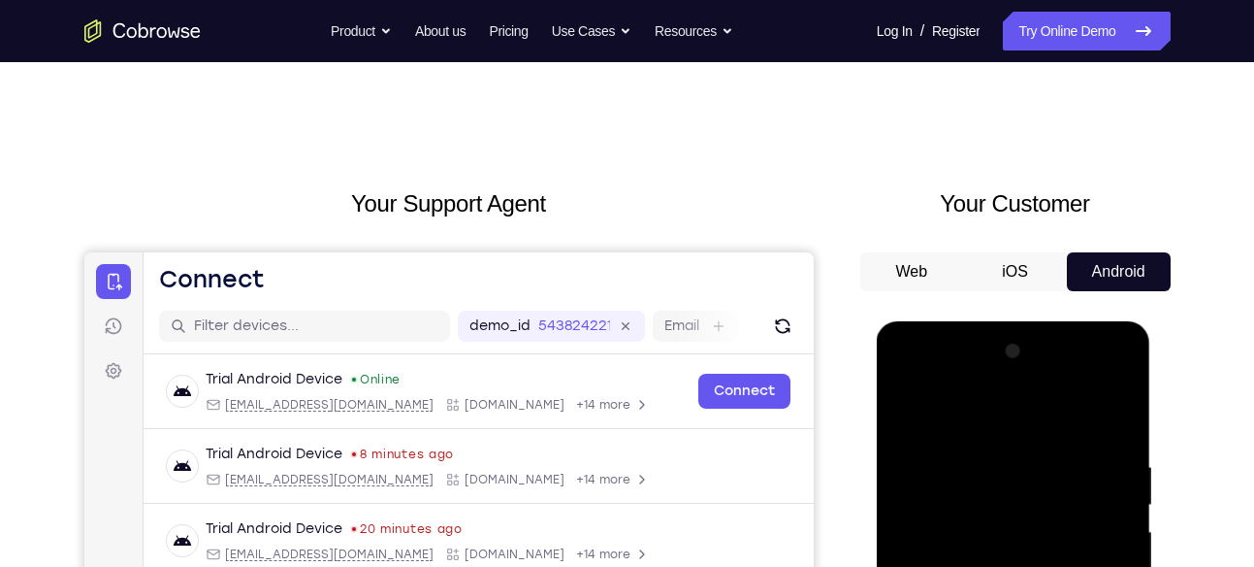
click at [880, 195] on h2 "Your Customer" at bounding box center [1015, 203] width 310 height 35
